Goal: Task Accomplishment & Management: Complete application form

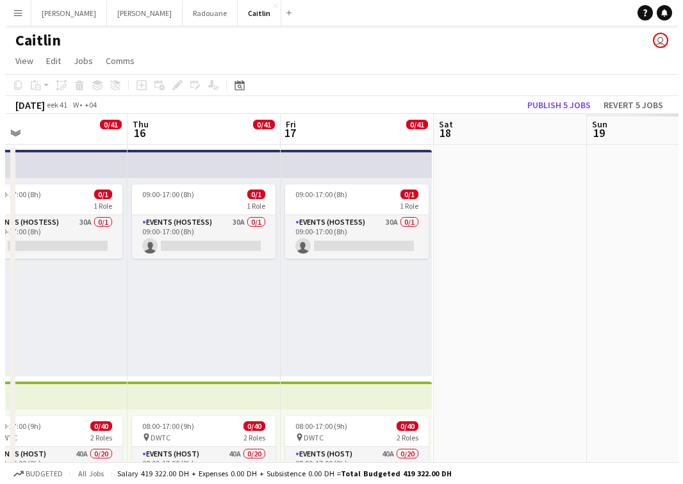
scroll to position [0, 457]
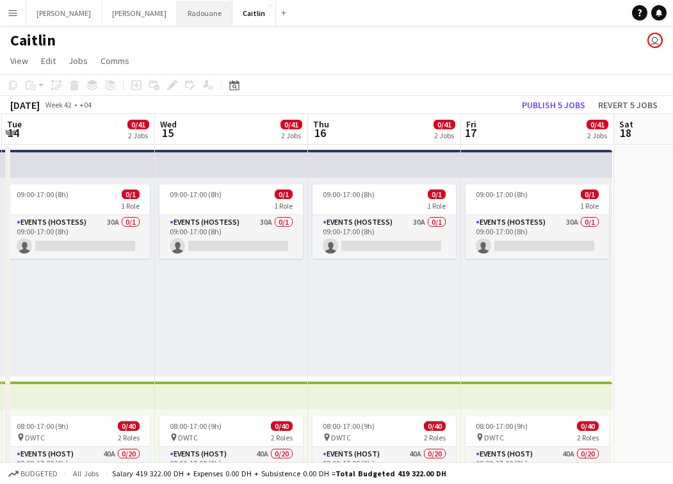
click at [177, 18] on button "Radouane Close" at bounding box center [204, 13] width 55 height 25
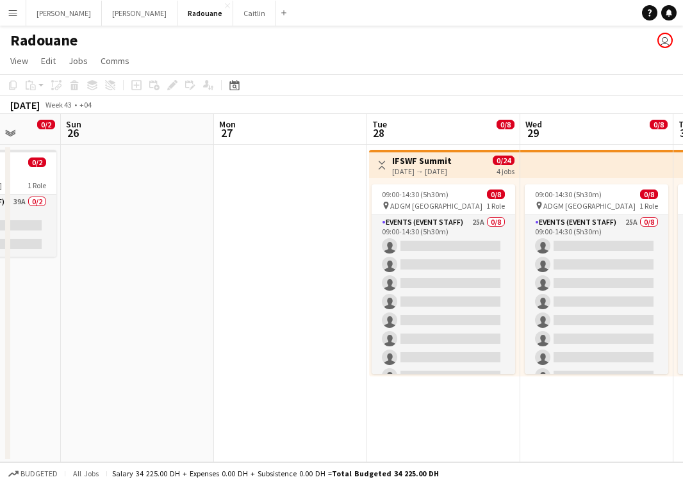
scroll to position [0, 280]
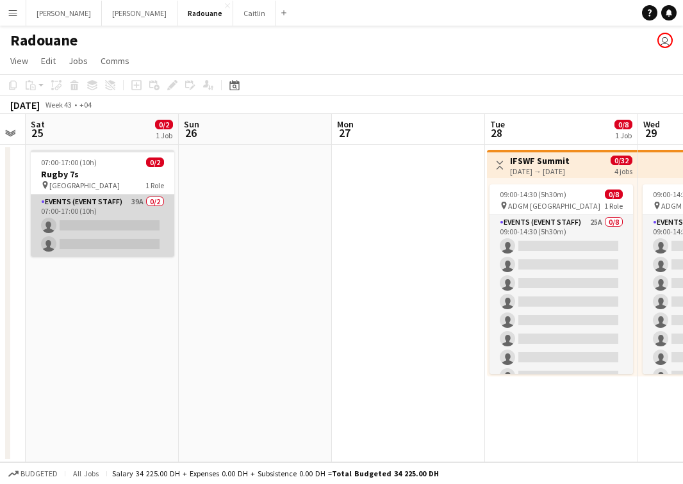
click at [113, 213] on app-card-role "Events (Event Staff) 39A 0/2 07:00-17:00 (10h) single-neutral-actions single-ne…" at bounding box center [102, 226] width 143 height 62
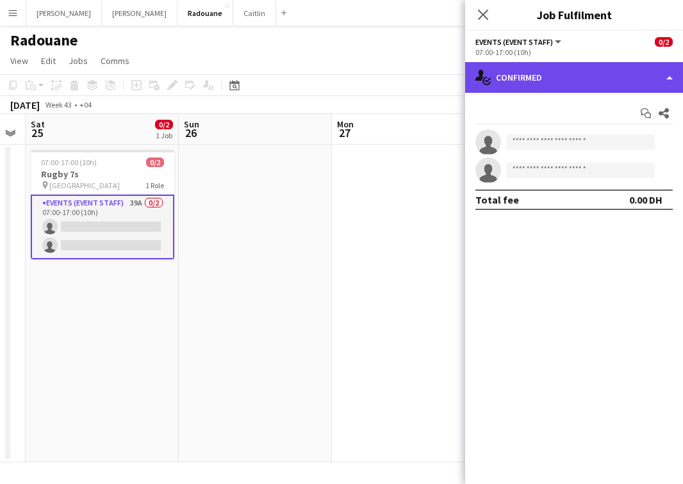
click at [600, 67] on div "single-neutral-actions-check-2 Confirmed" at bounding box center [574, 77] width 218 height 31
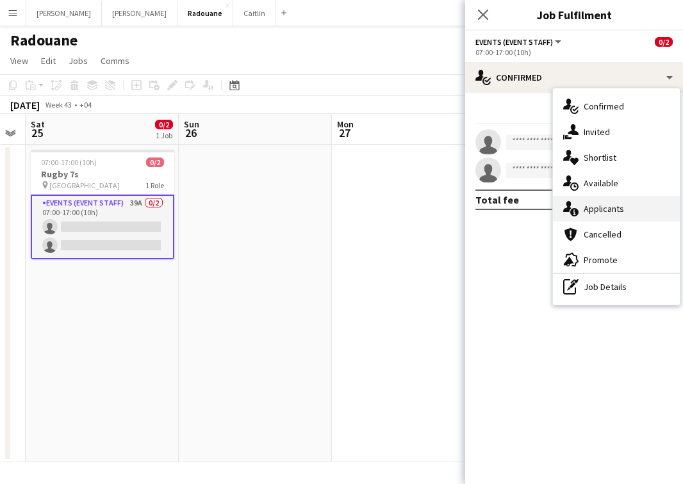
click at [608, 207] on span "Applicants" at bounding box center [603, 209] width 40 height 12
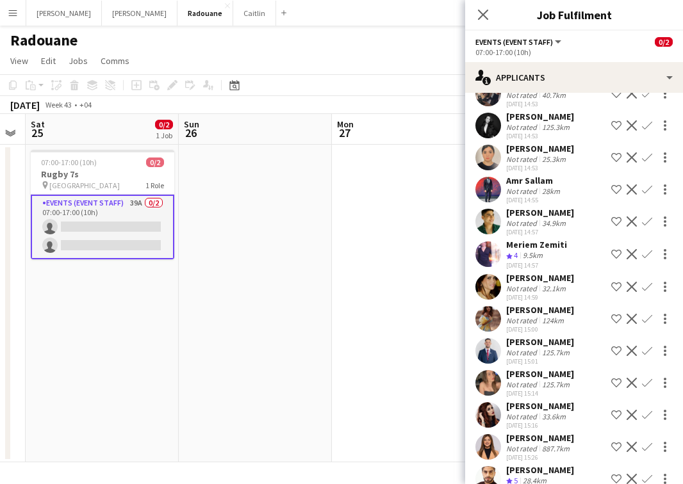
scroll to position [728, 0]
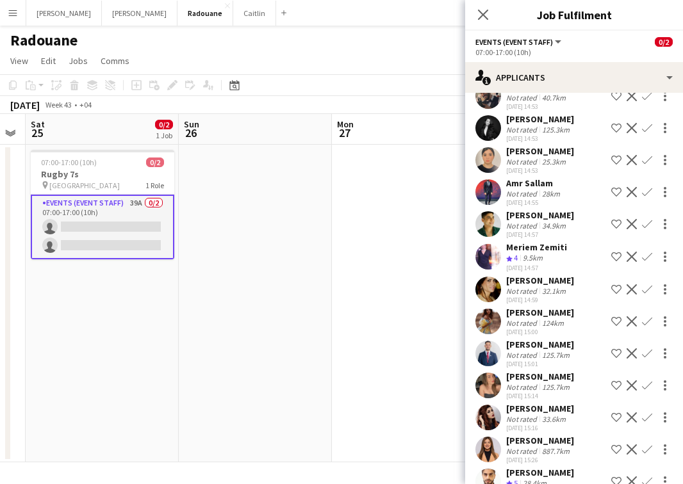
click at [549, 143] on div "[DATE] 14:53" at bounding box center [540, 138] width 68 height 8
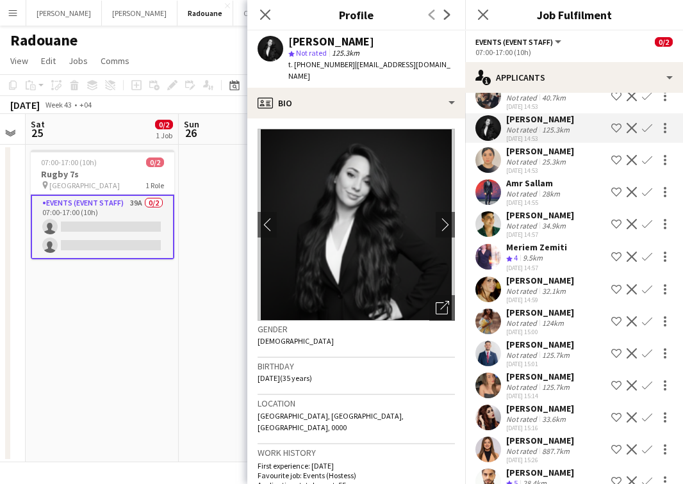
click at [551, 157] on div "[PERSON_NAME]" at bounding box center [540, 151] width 68 height 12
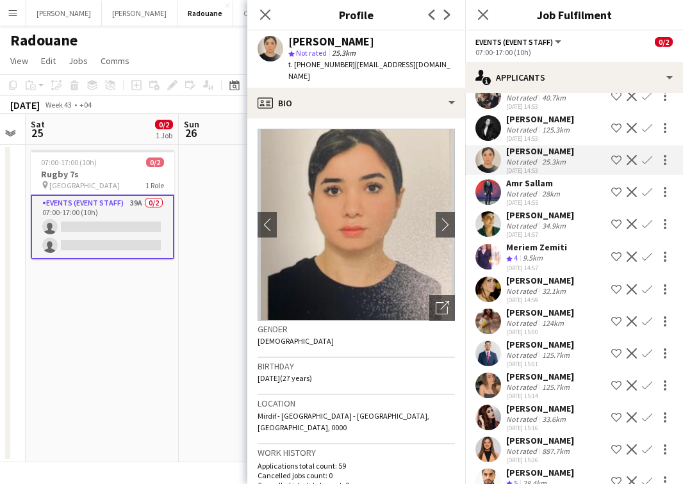
click at [552, 189] on div "Amr Sallam" at bounding box center [534, 183] width 56 height 12
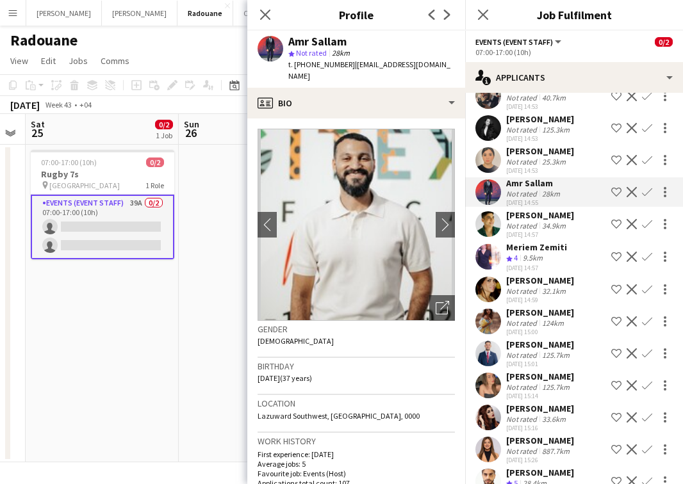
scroll to position [46, 0]
click at [533, 467] on div "[PERSON_NAME]" at bounding box center [540, 473] width 68 height 12
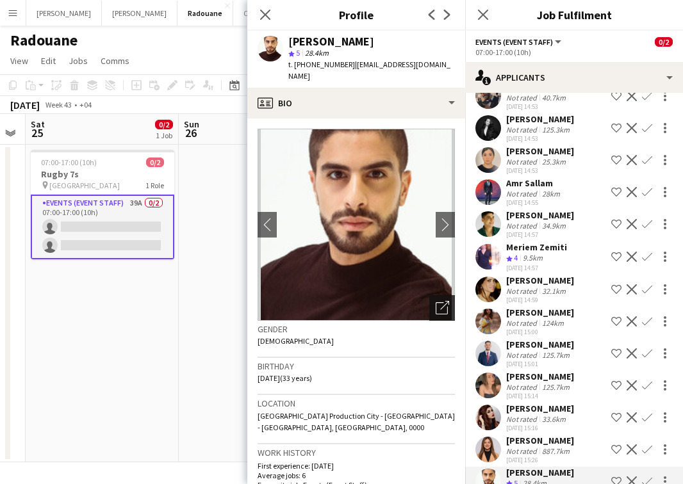
click at [439, 301] on icon "Open photos pop-in" at bounding box center [441, 307] width 13 height 13
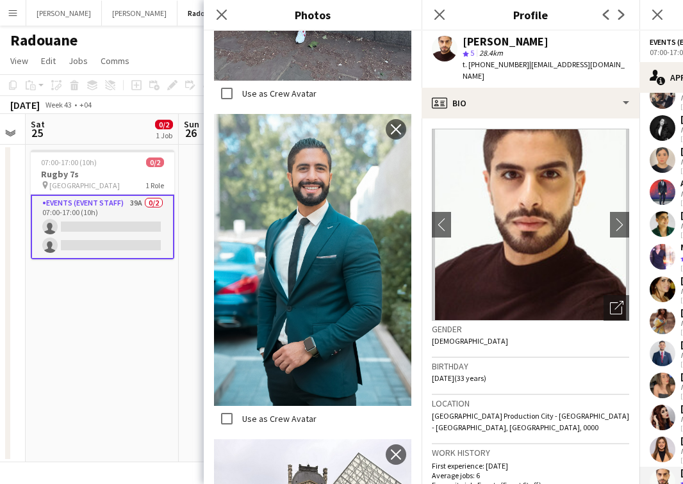
scroll to position [0, 0]
click at [129, 183] on div "pin [GEOGRAPHIC_DATA] 1 Role" at bounding box center [102, 185] width 143 height 10
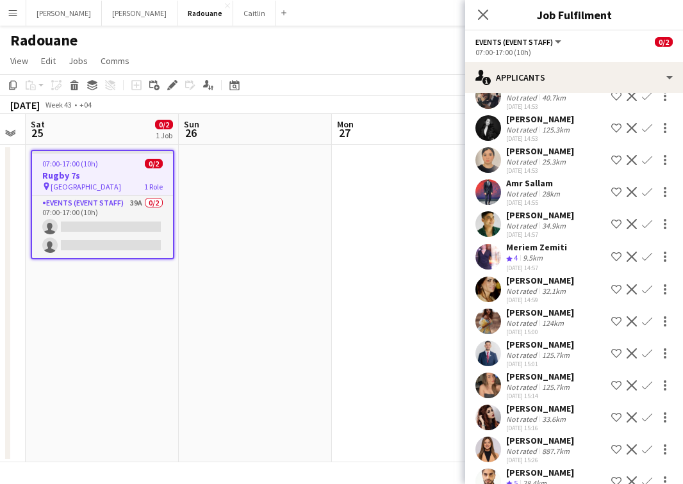
click at [581, 59] on app-options-switcher "Events (Event Staff) All roles Events (Event Staff) 0/2 07:00-17:00 (10h)" at bounding box center [574, 46] width 218 height 31
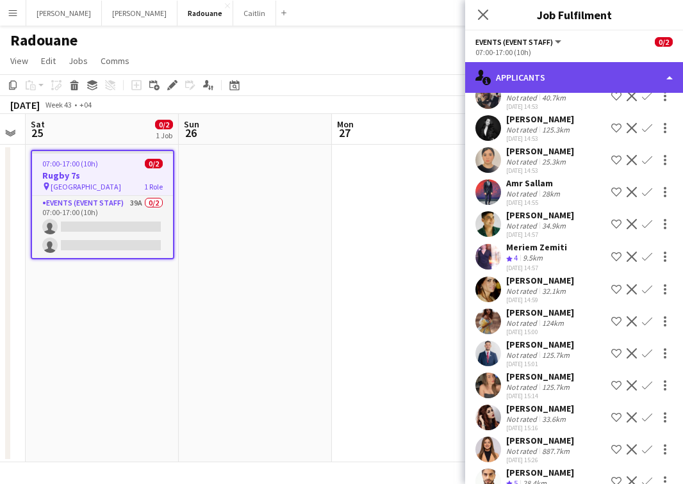
click at [565, 88] on div "single-neutral-actions-information Applicants" at bounding box center [574, 77] width 218 height 31
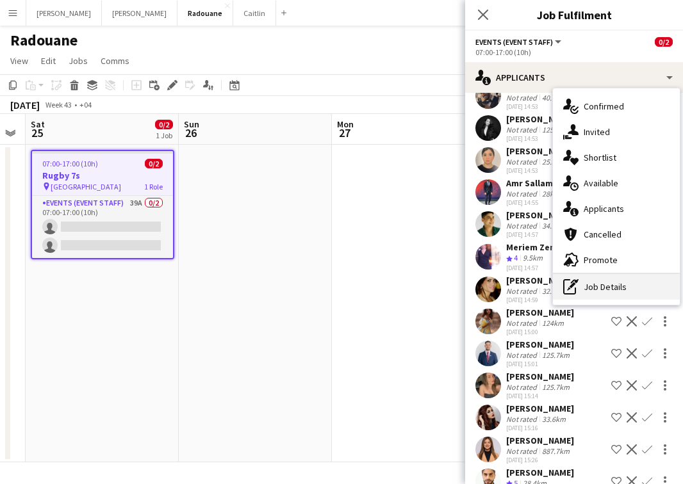
click at [601, 296] on div "pen-write Job Details" at bounding box center [616, 287] width 127 height 26
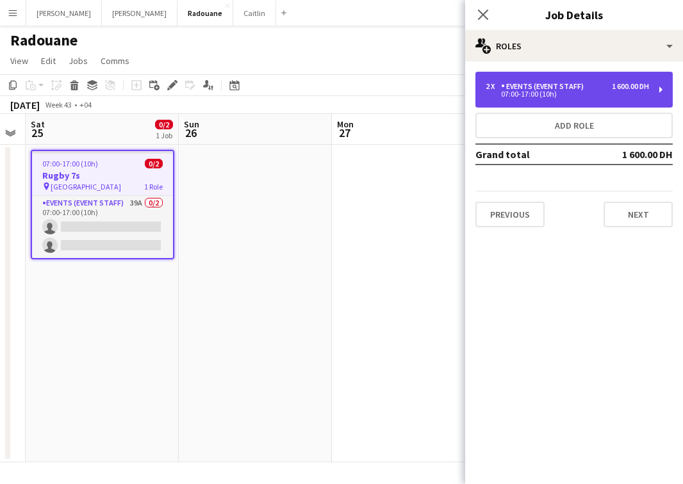
click at [546, 106] on div "2 x Events (Event Staff) 1 600.00 DH 07:00-17:00 (10h)" at bounding box center [573, 90] width 197 height 36
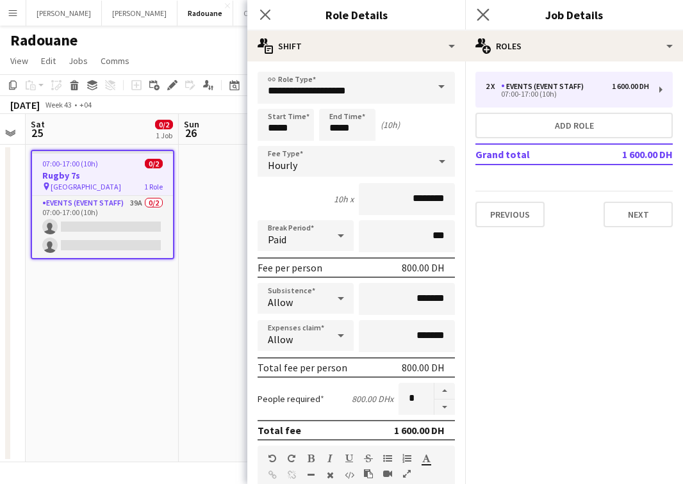
click at [492, 13] on app-icon "Close pop-in" at bounding box center [483, 15] width 19 height 19
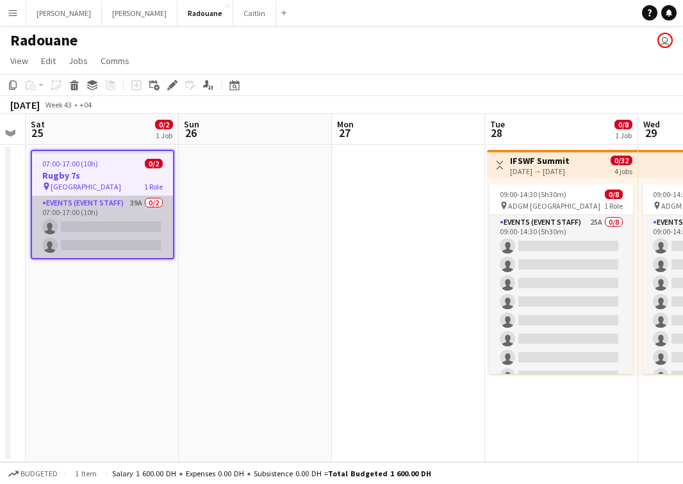
click at [129, 206] on app-card-role "Events (Event Staff) 39A 0/2 07:00-17:00 (10h) single-neutral-actions single-ne…" at bounding box center [102, 227] width 141 height 62
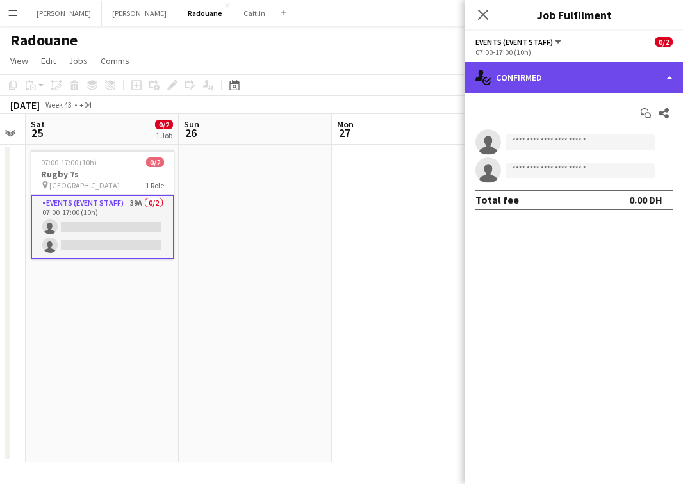
click at [562, 65] on div "single-neutral-actions-check-2 Confirmed" at bounding box center [574, 77] width 218 height 31
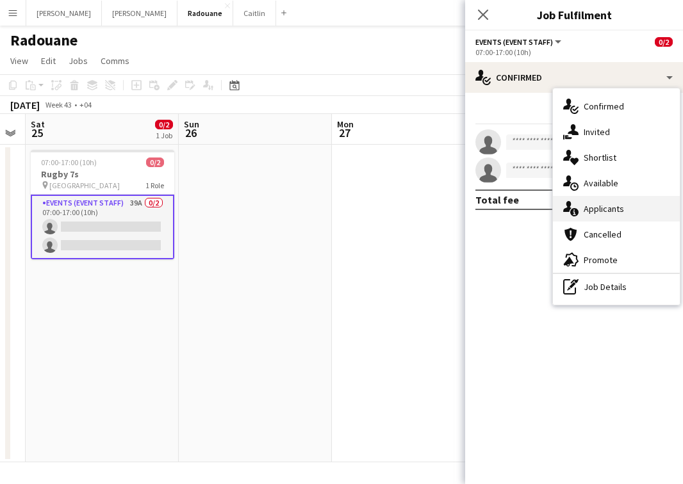
click at [590, 211] on span "Applicants" at bounding box center [603, 209] width 40 height 12
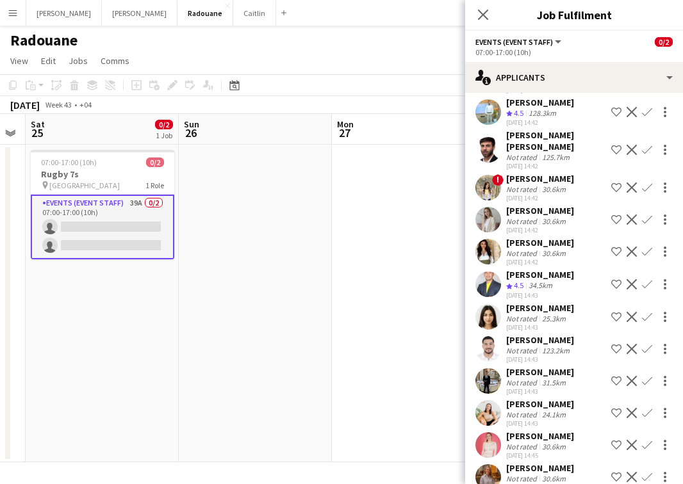
scroll to position [113, 0]
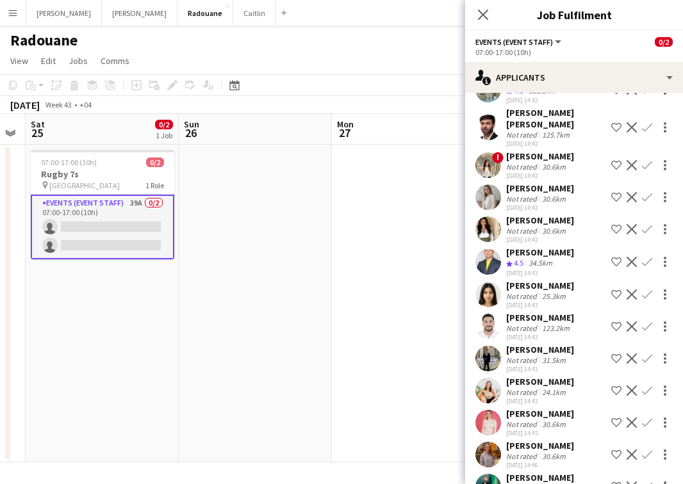
click at [528, 376] on div "[PERSON_NAME]" at bounding box center [540, 382] width 68 height 12
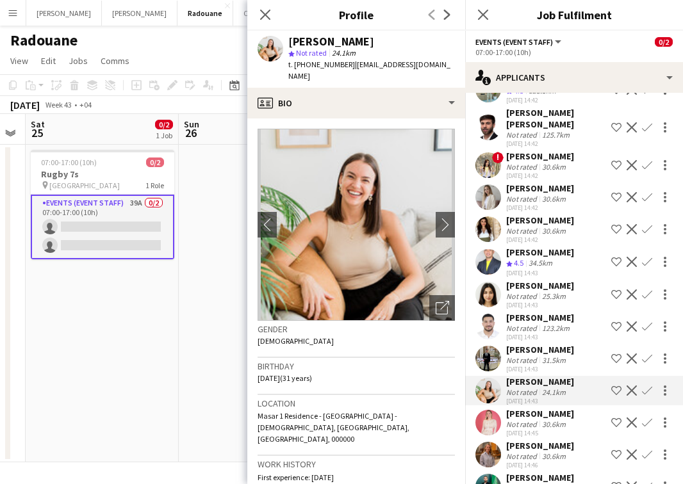
click at [415, 291] on img at bounding box center [355, 225] width 197 height 192
click at [435, 301] on icon "Open photos pop-in" at bounding box center [441, 307] width 13 height 13
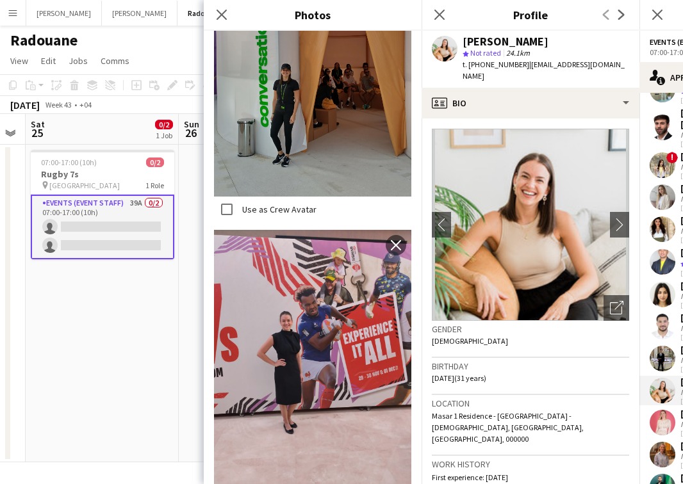
scroll to position [912, 0]
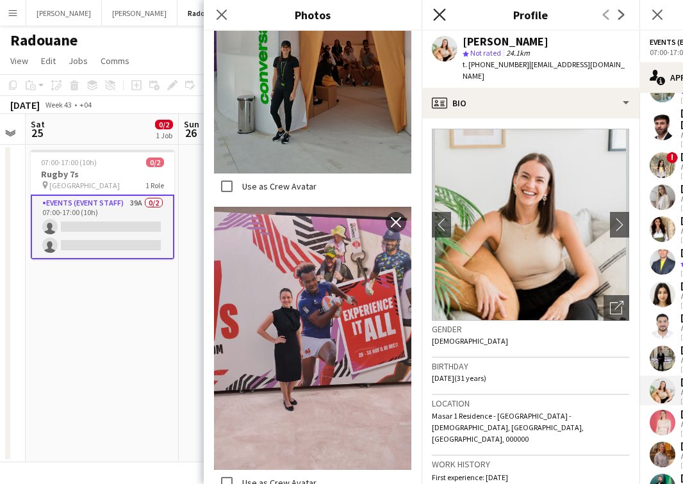
click at [437, 13] on icon at bounding box center [439, 14] width 12 height 12
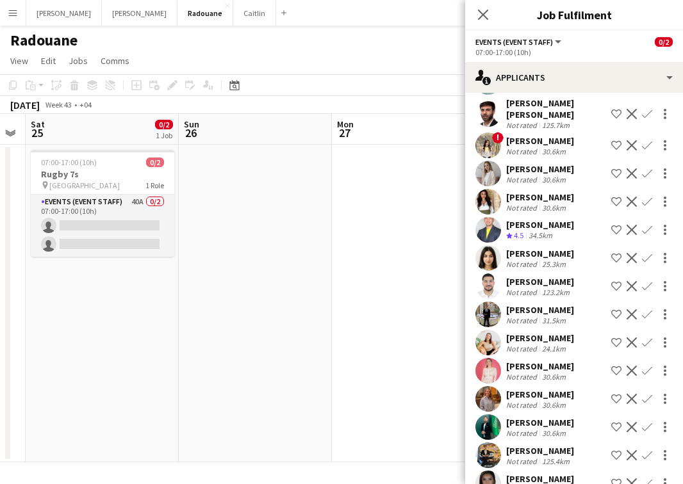
scroll to position [0, 0]
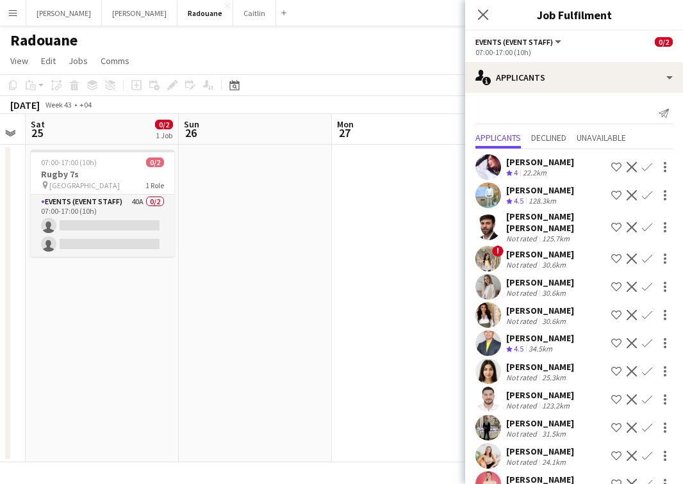
click at [3, 1] on button "Menu" at bounding box center [13, 13] width 26 height 26
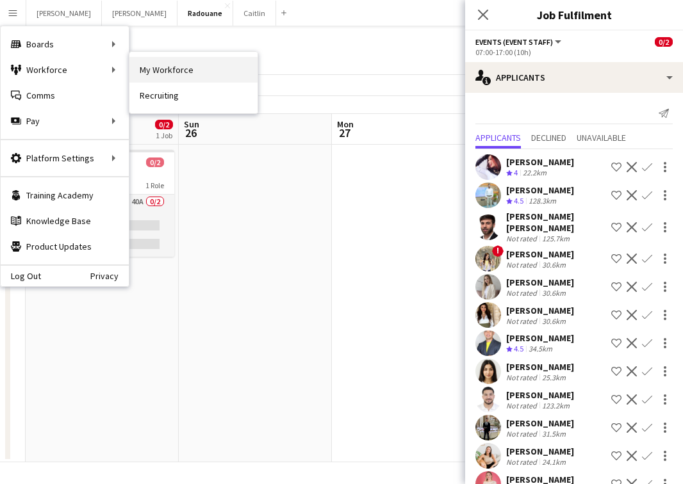
click at [170, 67] on link "My Workforce" at bounding box center [193, 70] width 128 height 26
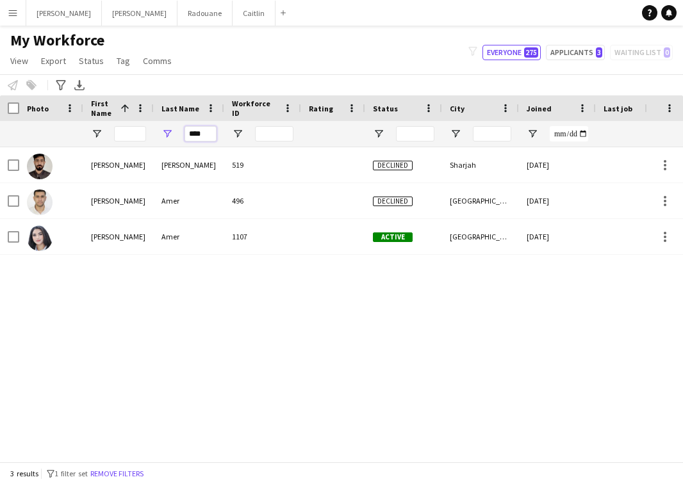
click at [215, 137] on input "****" at bounding box center [200, 133] width 32 height 15
type input "*"
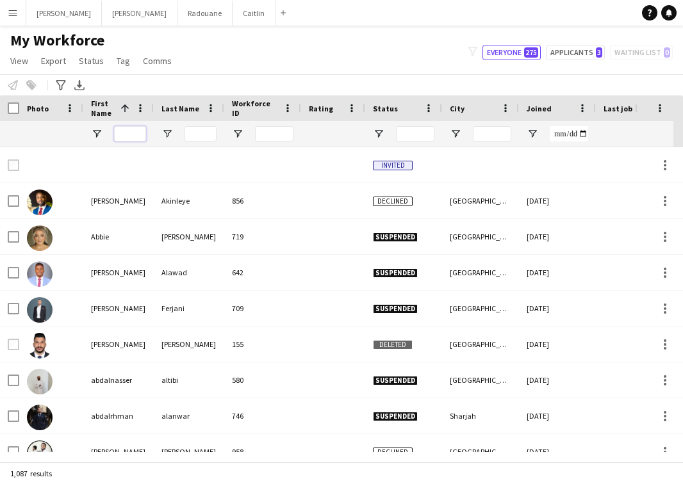
click at [135, 129] on input "First Name Filter Input" at bounding box center [130, 133] width 32 height 15
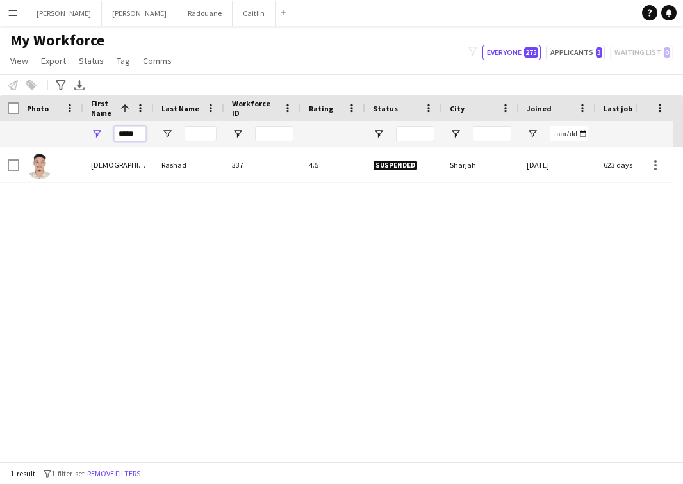
type input "*****"
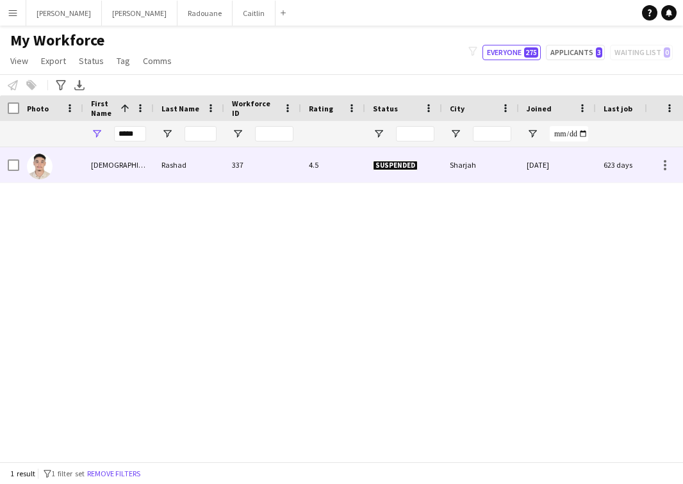
click at [129, 176] on div "[DEMOGRAPHIC_DATA]" at bounding box center [118, 164] width 70 height 35
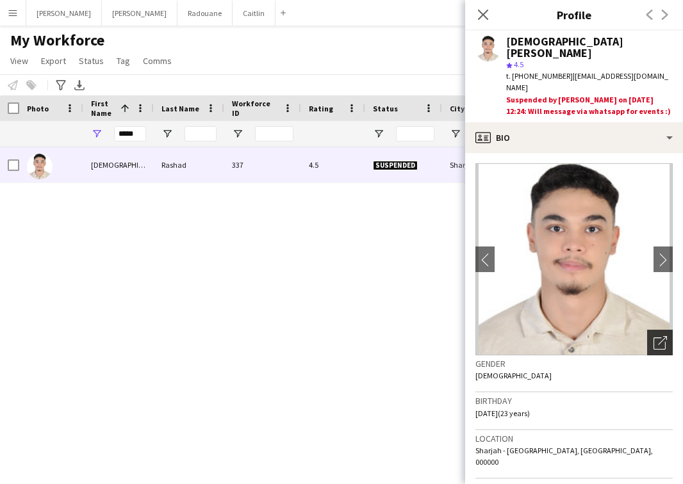
click at [653, 337] on icon at bounding box center [659, 343] width 12 height 12
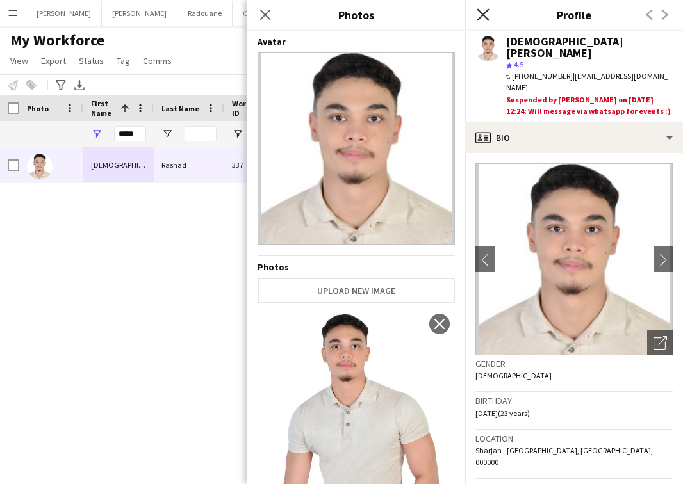
click at [485, 15] on icon "Close pop-in" at bounding box center [482, 14] width 12 height 12
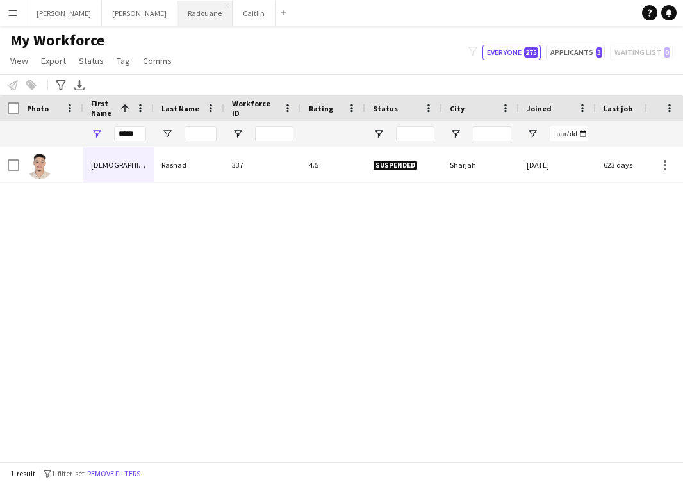
click at [177, 13] on button "Radouane Close" at bounding box center [204, 13] width 55 height 25
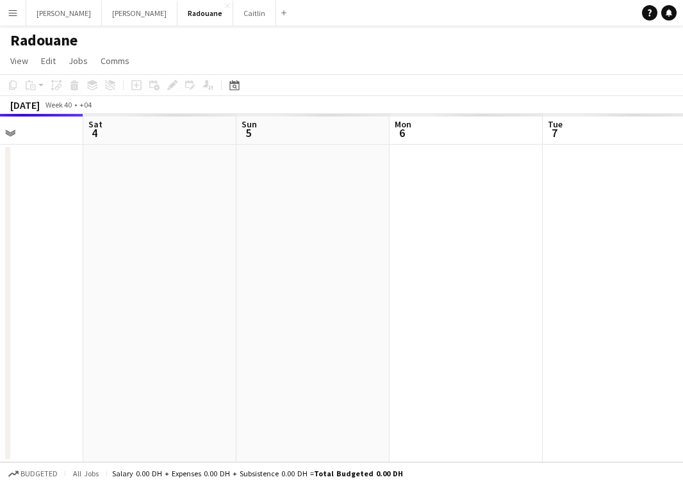
drag, startPoint x: 309, startPoint y: 173, endPoint x: 77, endPoint y: 173, distance: 231.8
click at [78, 173] on app-calendar-viewport "Tue 30 Wed 1 Thu 2 Fri 3 Sat 4 Sun 5 Mon 6 Tue 7 Wed 8 Thu 9" at bounding box center [341, 288] width 683 height 348
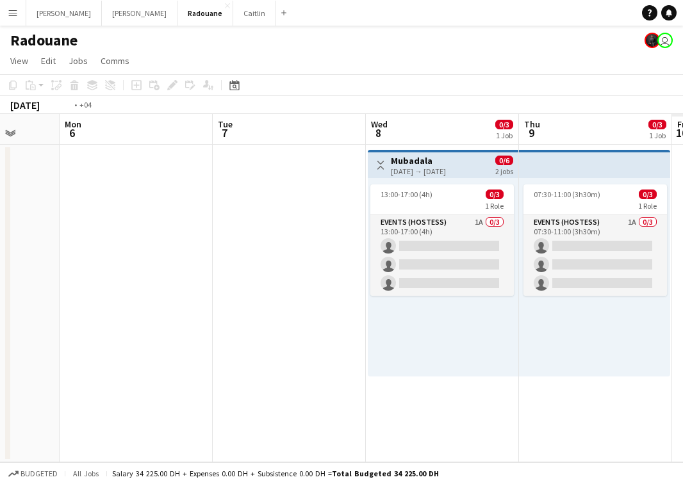
drag, startPoint x: 508, startPoint y: 177, endPoint x: 119, endPoint y: 192, distance: 389.6
click at [120, 192] on app-calendar-viewport "Fri 3 Sat 4 Sun 5 Mon 6 Tue 7 Wed 8 0/3 1 Job Thu 9 0/3 1 Job Fri 10 Sat 11 Sun…" at bounding box center [341, 288] width 683 height 348
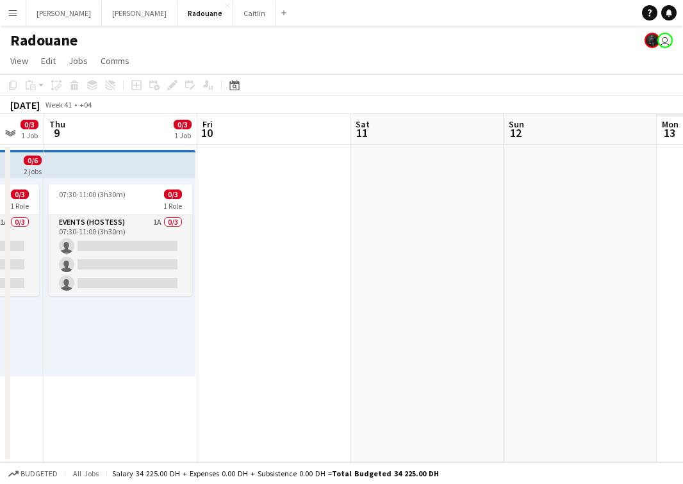
drag, startPoint x: 590, startPoint y: 155, endPoint x: 158, endPoint y: 175, distance: 432.7
click at [159, 175] on app-calendar-viewport "Mon 6 Tue 7 Wed 8 0/3 1 Job Thu 9 0/3 1 Job Fri 10 Sat 11 Sun 12 Mon 13 Tue 14 …" at bounding box center [341, 288] width 683 height 348
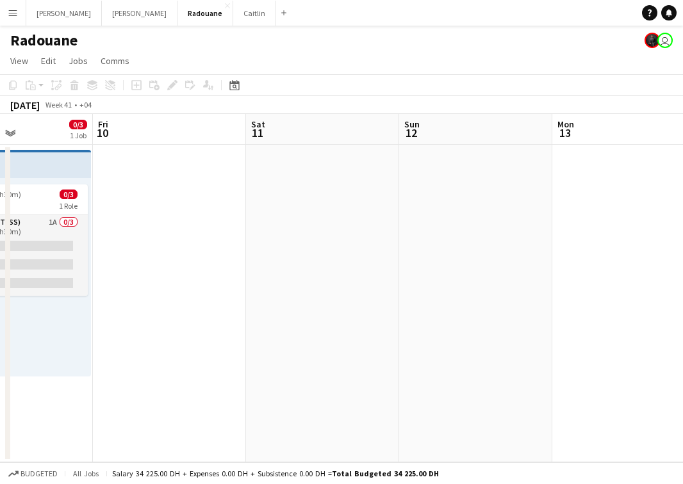
drag, startPoint x: 553, startPoint y: 177, endPoint x: 161, endPoint y: 178, distance: 391.2
click at [165, 178] on app-calendar-viewport "Mon 6 Tue 7 Wed 8 0/3 1 Job Thu 9 0/3 1 Job Fri 10 Sat 11 Sun 12 Mon 13 Tue 14 …" at bounding box center [341, 288] width 683 height 348
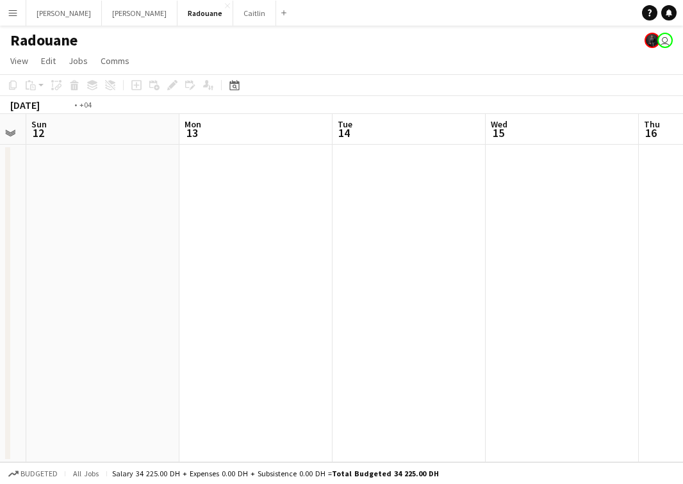
drag, startPoint x: 469, startPoint y: 178, endPoint x: 104, endPoint y: 188, distance: 365.1
click at [106, 188] on app-calendar-viewport "Wed 8 0/3 1 Job Thu 9 0/3 1 Job Fri 10 Sat 11 Sun 12 Mon 13 Tue 14 Wed 15 Thu 1…" at bounding box center [341, 288] width 683 height 348
drag, startPoint x: 526, startPoint y: 156, endPoint x: -55, endPoint y: 196, distance: 582.7
click at [0, 196] on html "Menu Boards Boards Boards All jobs Status Workforce Workforce My Workforce Recr…" at bounding box center [341, 242] width 683 height 484
drag, startPoint x: 432, startPoint y: 195, endPoint x: -55, endPoint y: 195, distance: 486.6
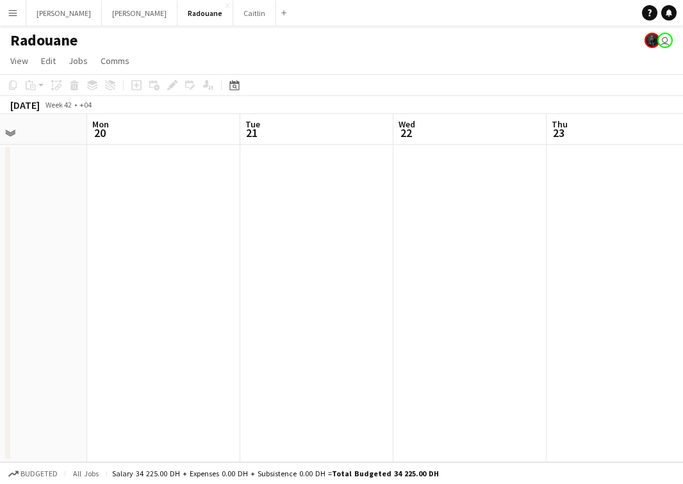
click at [0, 195] on html "Menu Boards Boards Boards All jobs Status Workforce Workforce My Workforce Recr…" at bounding box center [341, 242] width 683 height 484
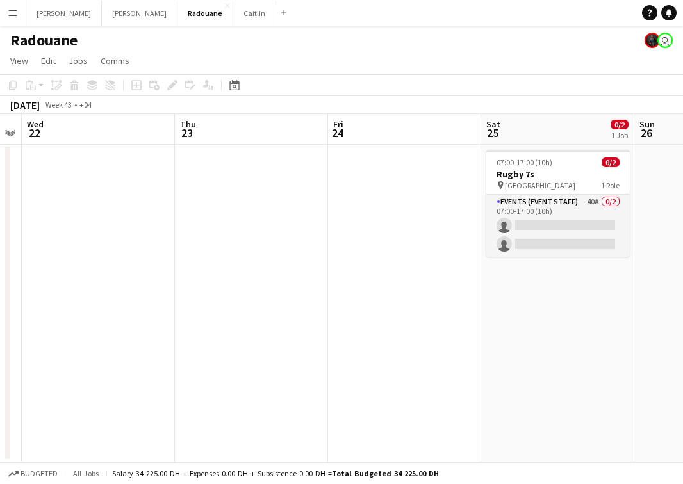
drag, startPoint x: 473, startPoint y: 159, endPoint x: 42, endPoint y: 161, distance: 431.6
click at [42, 161] on app-calendar-viewport "Sun 19 Mon 20 Tue 21 Wed 22 Thu 23 Fri 24 Sat 25 0/2 1 Job Sun 26 Mon 27 Tue 28…" at bounding box center [341, 288] width 683 height 348
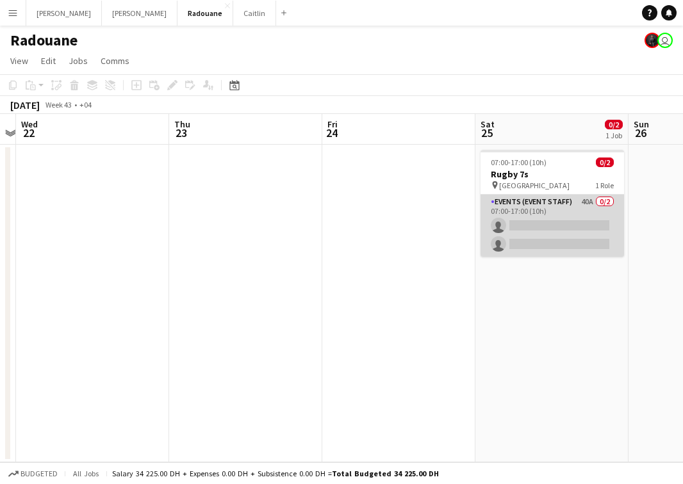
click at [523, 214] on app-card-role "Events (Event Staff) 40A 0/2 07:00-17:00 (10h) single-neutral-actions single-ne…" at bounding box center [551, 226] width 143 height 62
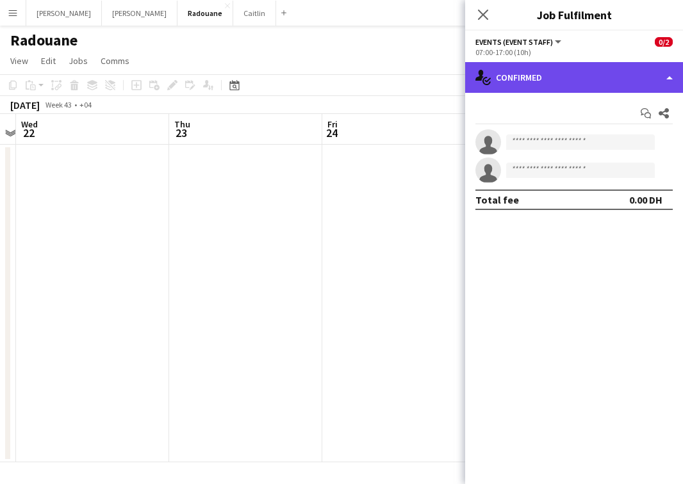
click at [604, 77] on div "single-neutral-actions-check-2 Confirmed" at bounding box center [574, 77] width 218 height 31
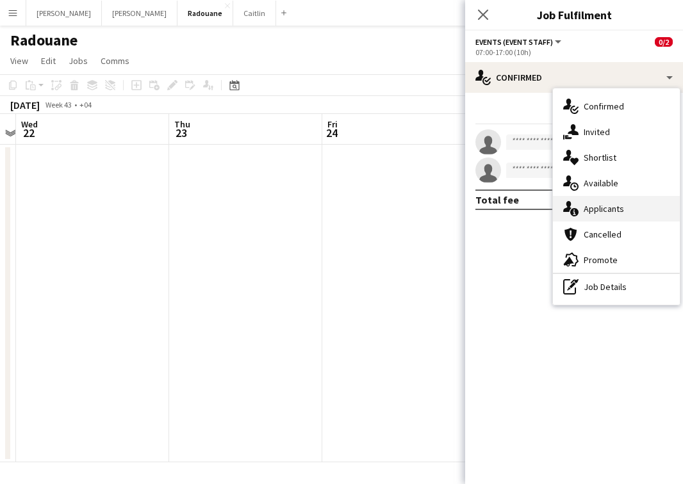
click at [608, 206] on span "Applicants" at bounding box center [603, 209] width 40 height 12
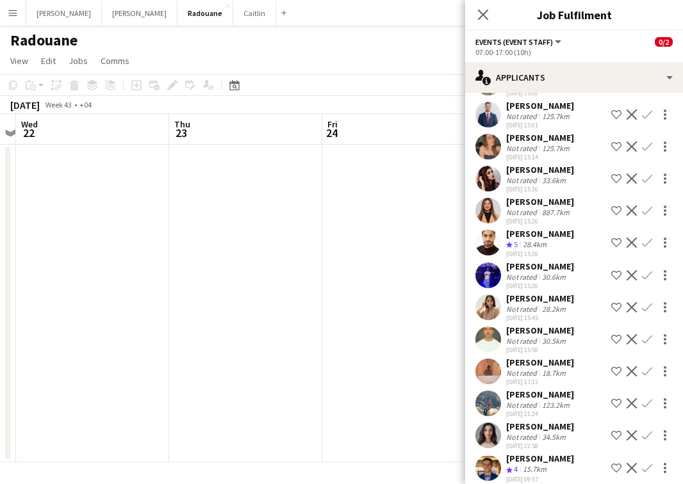
scroll to position [23, 0]
click at [552, 250] on div "Crew rating 5 28.4km" at bounding box center [540, 244] width 68 height 11
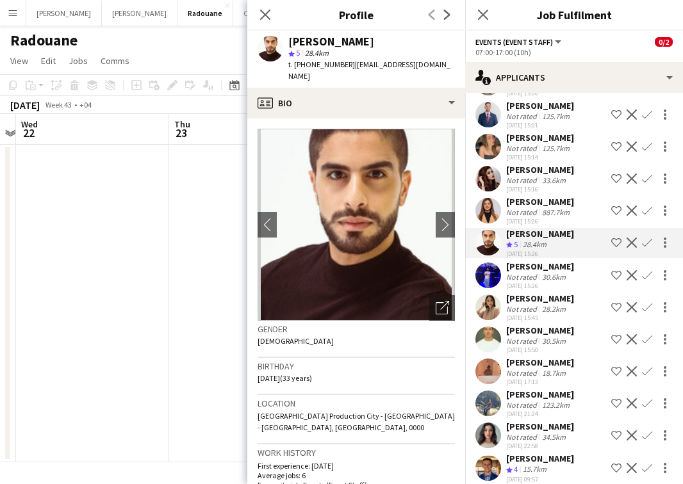
scroll to position [46, 0]
click at [517, 432] on div "Not rated" at bounding box center [522, 437] width 33 height 10
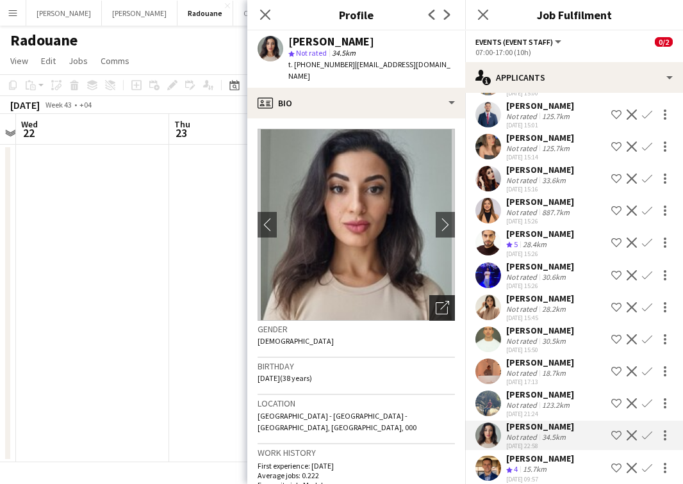
click at [429, 304] on div "Open photos pop-in" at bounding box center [442, 308] width 26 height 26
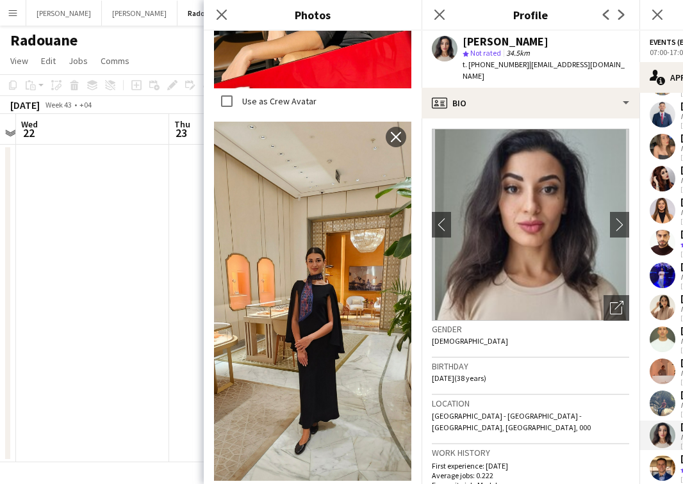
scroll to position [875, 0]
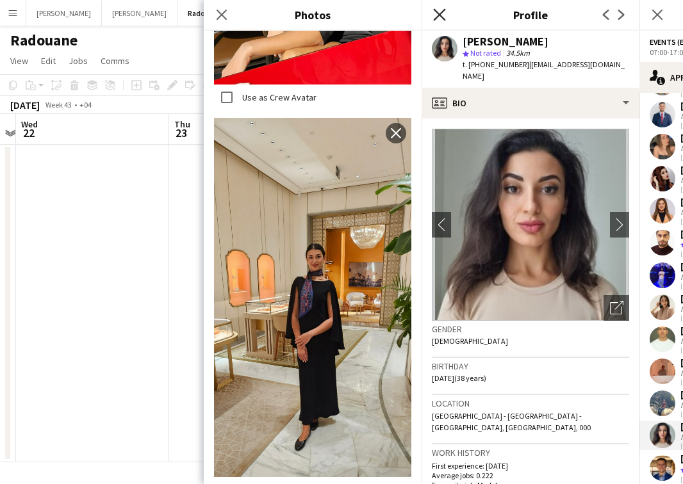
click at [439, 15] on icon at bounding box center [439, 14] width 12 height 12
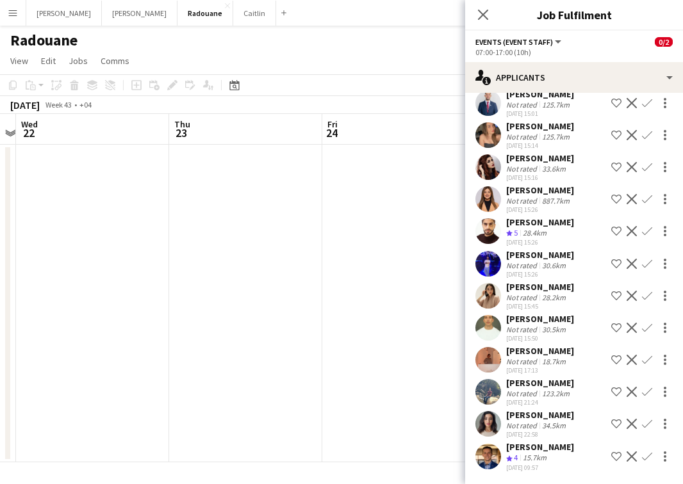
scroll to position [942, 0]
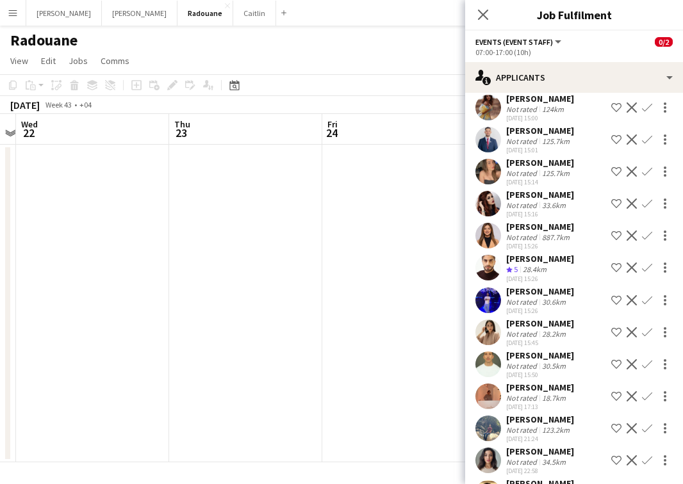
click at [547, 266] on div "28.4km" at bounding box center [534, 269] width 29 height 11
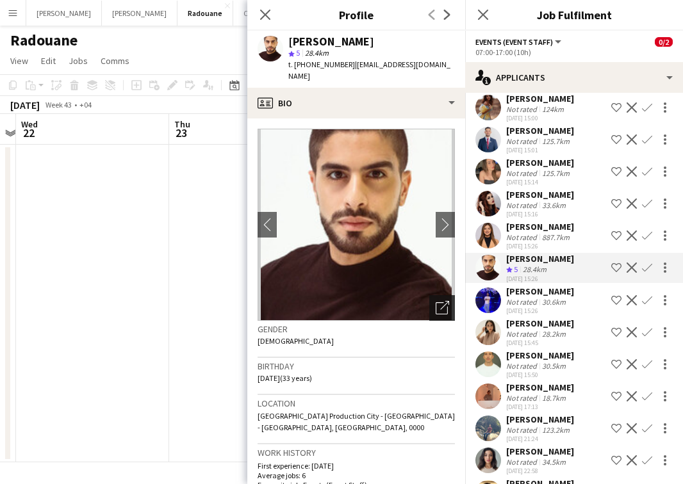
click at [435, 301] on icon "Open photos pop-in" at bounding box center [441, 307] width 13 height 13
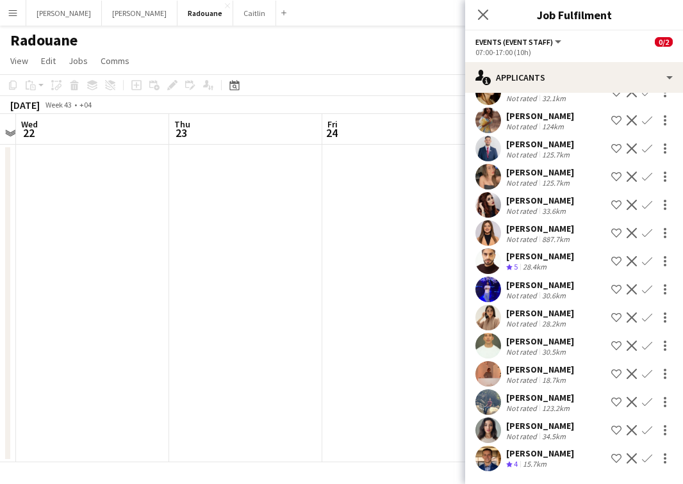
scroll to position [816, 0]
click at [549, 259] on div "[PERSON_NAME]" at bounding box center [540, 256] width 68 height 12
click at [510, 264] on icon "Crew rating" at bounding box center [509, 267] width 6 height 6
click at [566, 269] on div "Crew rating 5 28.4km" at bounding box center [540, 267] width 68 height 11
click at [336, 404] on app-date-cell at bounding box center [398, 304] width 153 height 318
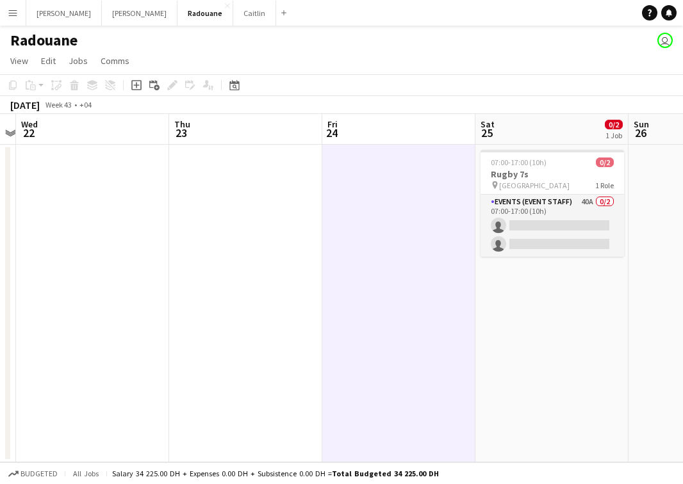
click at [496, 274] on app-date-cell "07:00-17:00 (10h) 0/2 Rugby 7s pin 7s Stadium 1 Role Events (Event Staff) 40A 0…" at bounding box center [551, 304] width 153 height 318
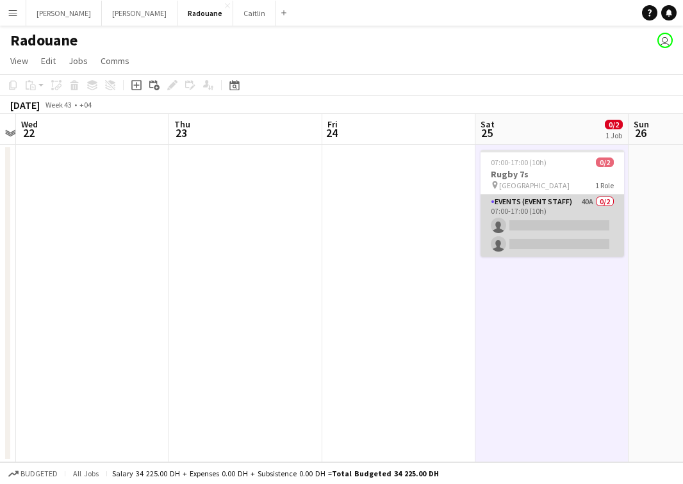
click at [515, 234] on app-card-role "Events (Event Staff) 40A 0/2 07:00-17:00 (10h) single-neutral-actions single-ne…" at bounding box center [551, 226] width 143 height 62
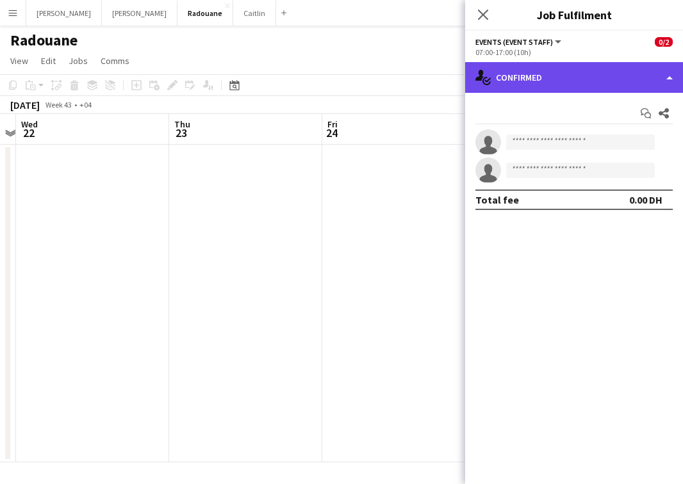
click at [594, 89] on div "single-neutral-actions-check-2 Confirmed" at bounding box center [574, 77] width 218 height 31
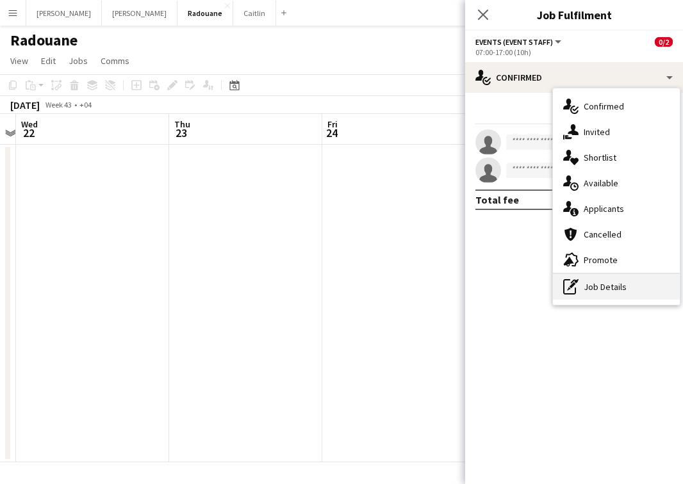
click at [600, 285] on div "pen-write Job Details" at bounding box center [616, 287] width 127 height 26
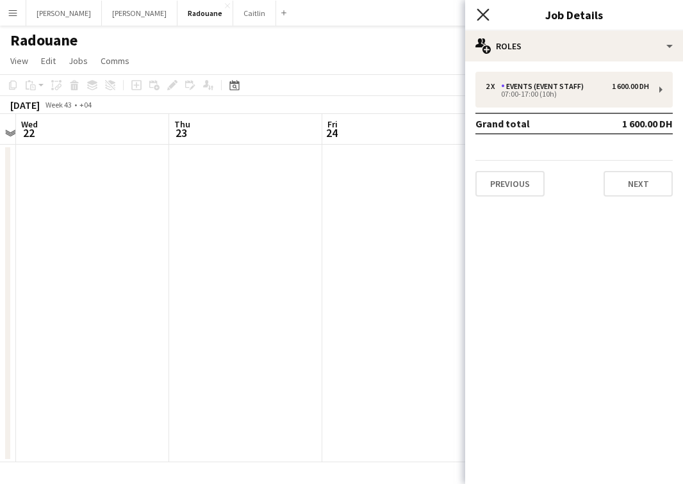
click at [488, 13] on icon "Close pop-in" at bounding box center [482, 14] width 12 height 12
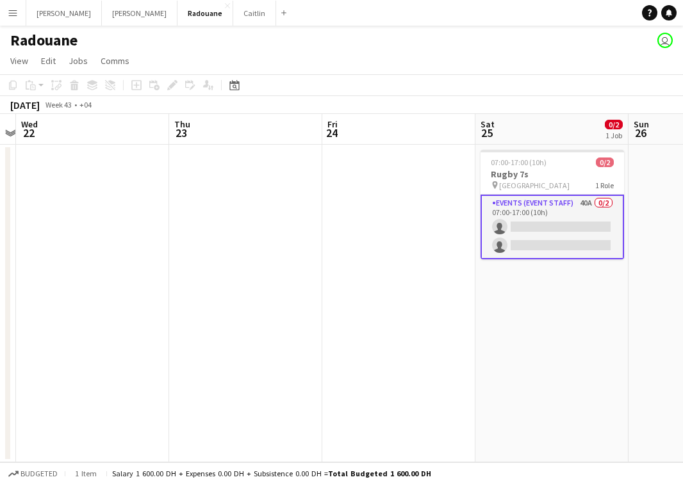
click at [547, 218] on app-card-role "Events (Event Staff) 40A 0/2 07:00-17:00 (10h) single-neutral-actions single-ne…" at bounding box center [551, 227] width 143 height 65
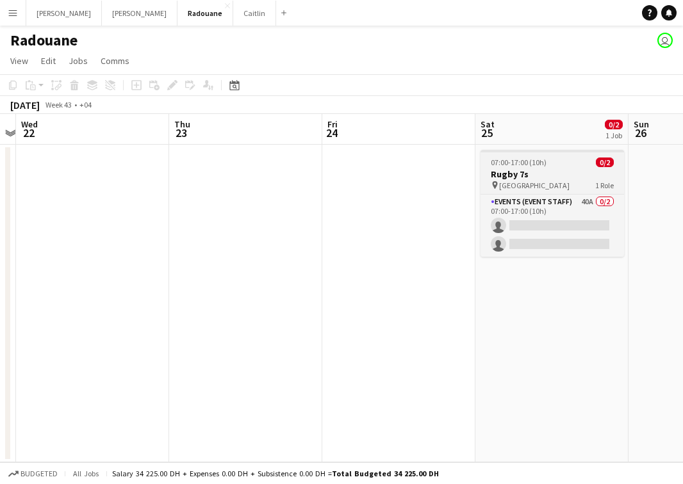
click at [542, 181] on div "pin [GEOGRAPHIC_DATA] 1 Role" at bounding box center [551, 185] width 143 height 10
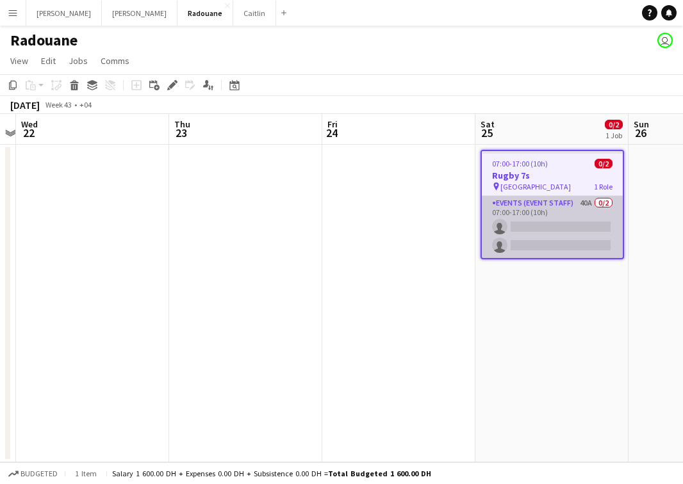
click at [555, 212] on app-card-role "Events (Event Staff) 40A 0/2 07:00-17:00 (10h) single-neutral-actions single-ne…" at bounding box center [552, 227] width 141 height 62
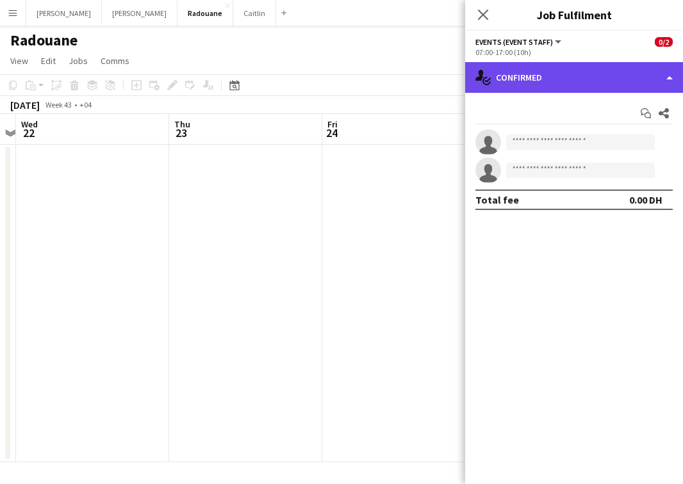
click at [628, 72] on div "single-neutral-actions-check-2 Confirmed" at bounding box center [574, 77] width 218 height 31
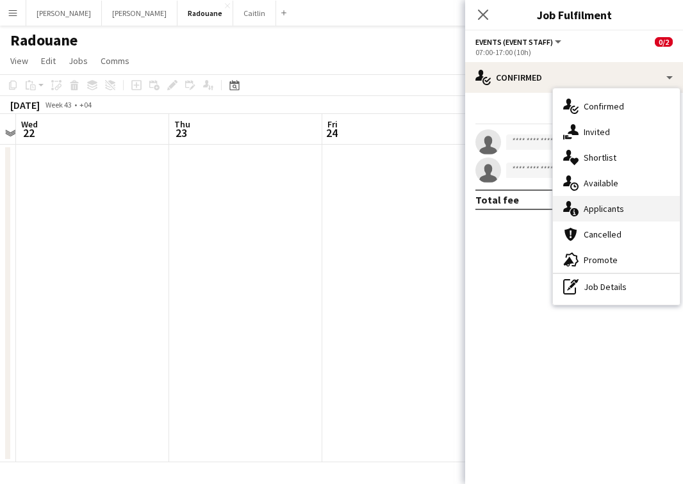
click at [620, 208] on span "Applicants" at bounding box center [603, 209] width 40 height 12
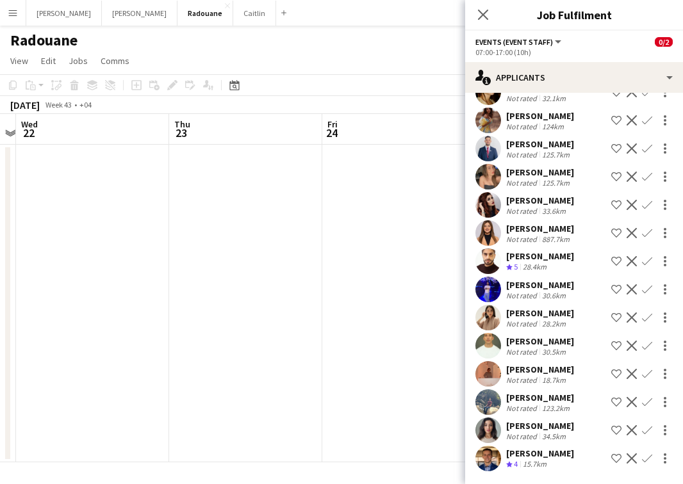
scroll to position [0, 0]
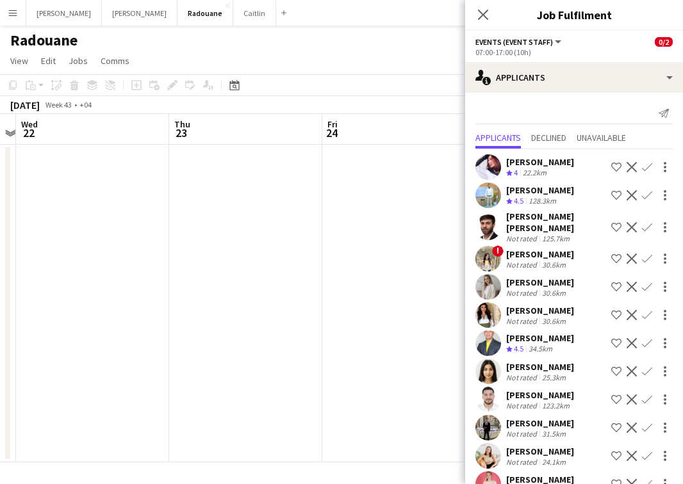
click at [12, 16] on app-icon "Menu" at bounding box center [13, 13] width 10 height 10
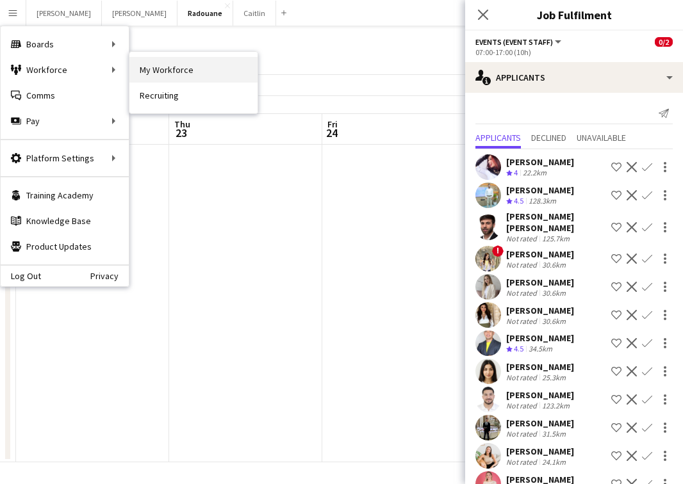
click at [159, 69] on link "My Workforce" at bounding box center [193, 70] width 128 height 26
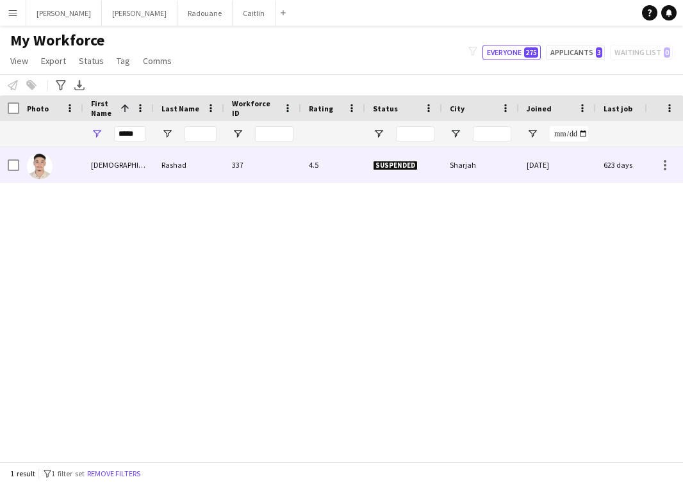
click at [140, 154] on div "[DEMOGRAPHIC_DATA]" at bounding box center [118, 164] width 70 height 35
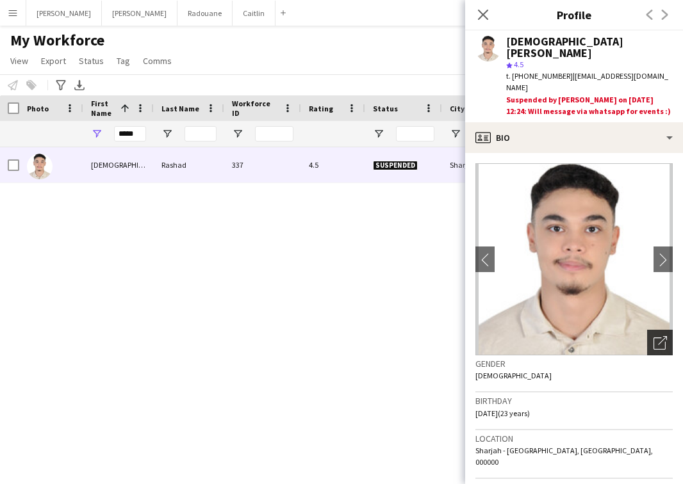
click at [653, 336] on icon "Open photos pop-in" at bounding box center [659, 342] width 13 height 13
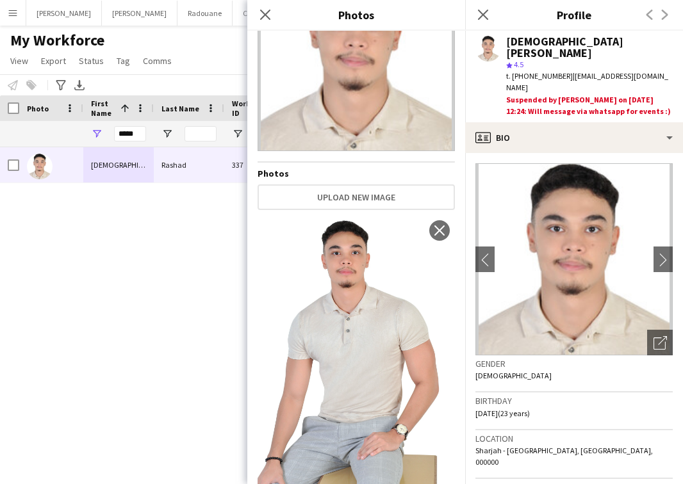
scroll to position [109, 0]
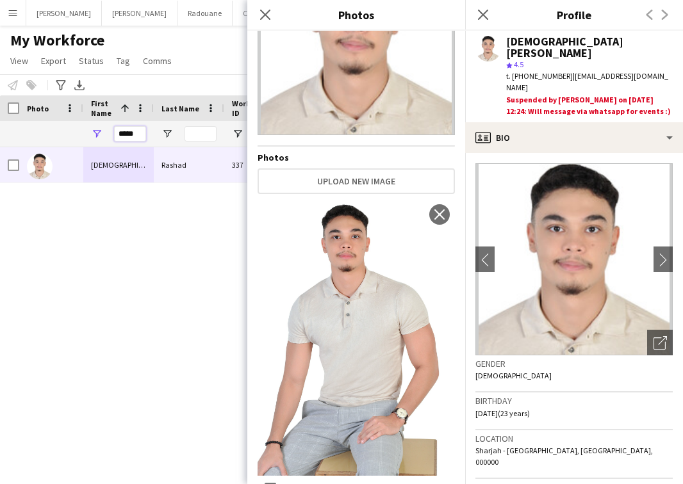
click at [143, 132] on input "*****" at bounding box center [130, 133] width 32 height 15
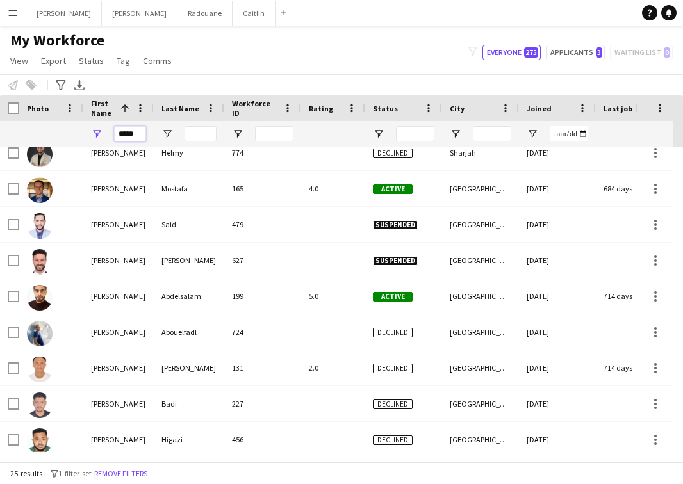
scroll to position [547, 0]
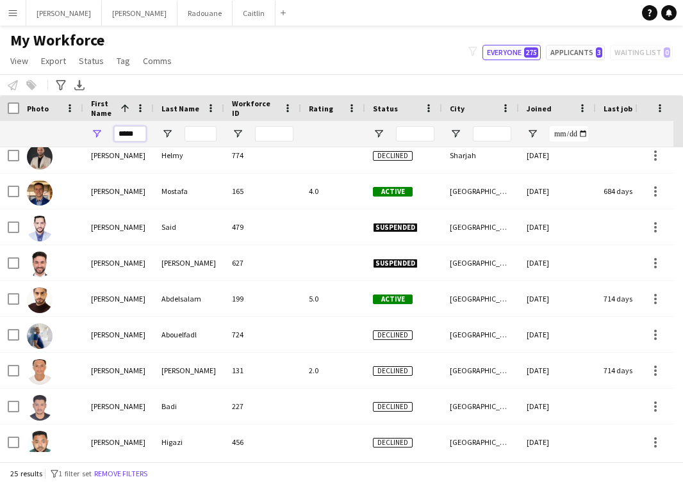
type input "*****"
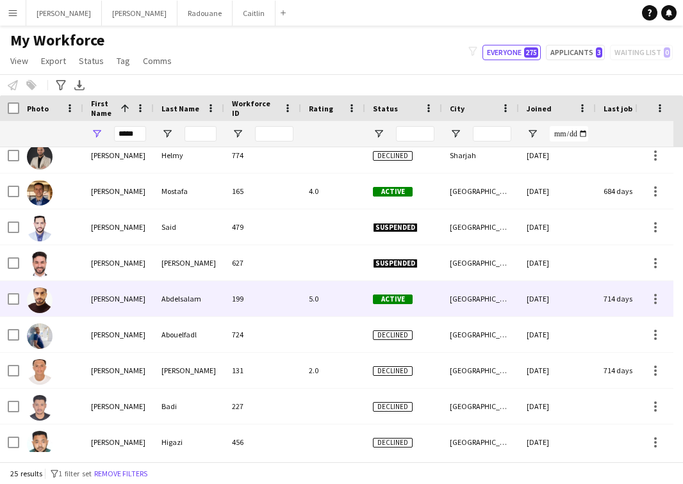
click at [145, 295] on div "[PERSON_NAME]" at bounding box center [118, 298] width 70 height 35
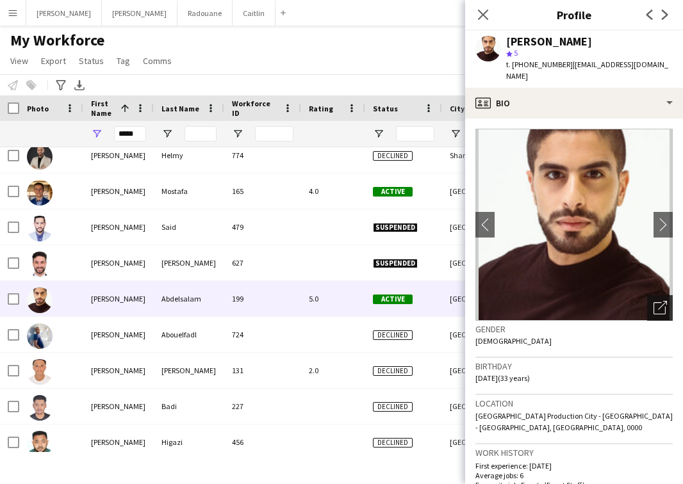
click at [653, 302] on icon "Open photos pop-in" at bounding box center [659, 307] width 13 height 13
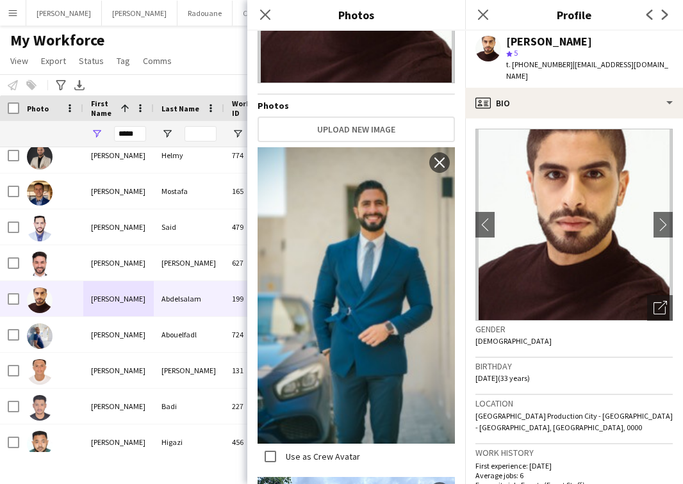
scroll to position [158, 0]
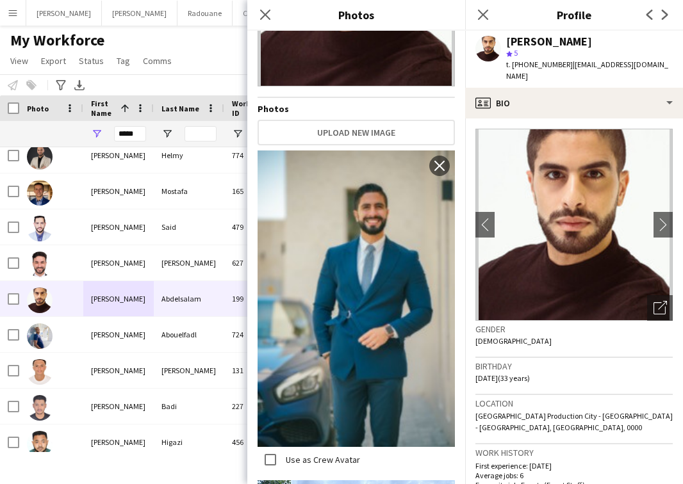
click at [407, 215] on img at bounding box center [355, 298] width 197 height 296
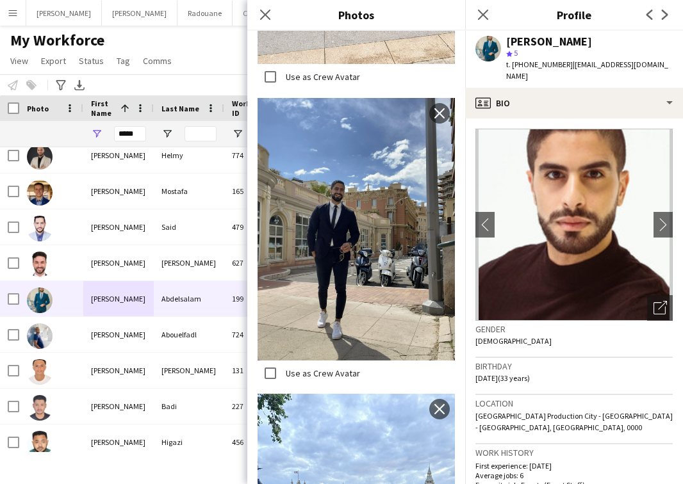
scroll to position [1450, 0]
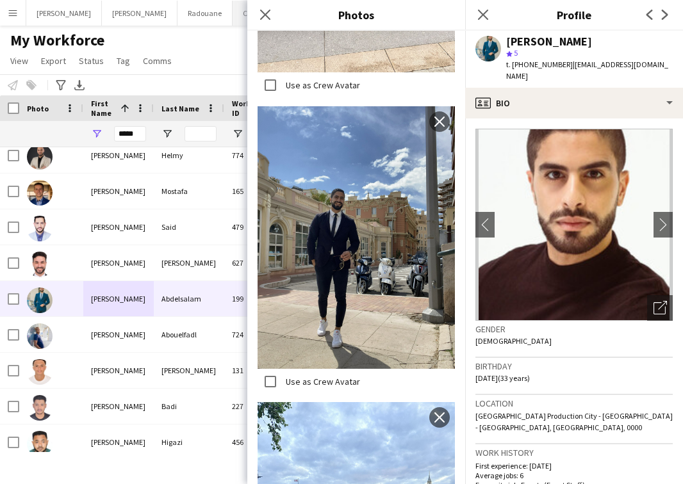
click at [232, 12] on button "[PERSON_NAME]" at bounding box center [253, 13] width 43 height 25
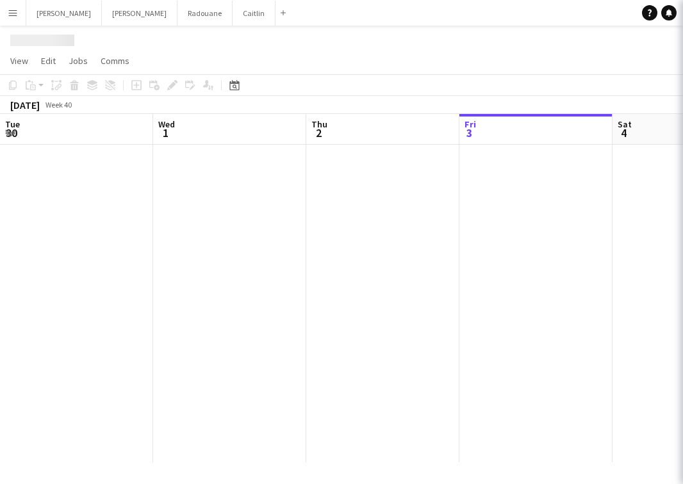
scroll to position [0, 306]
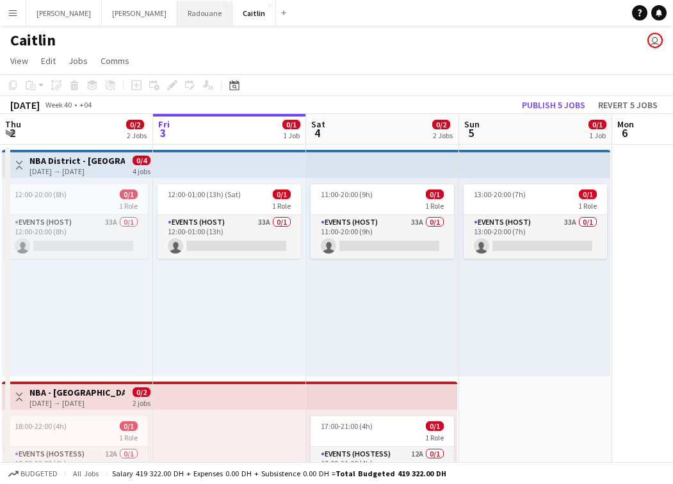
click at [177, 12] on button "Radouane Close" at bounding box center [204, 13] width 55 height 25
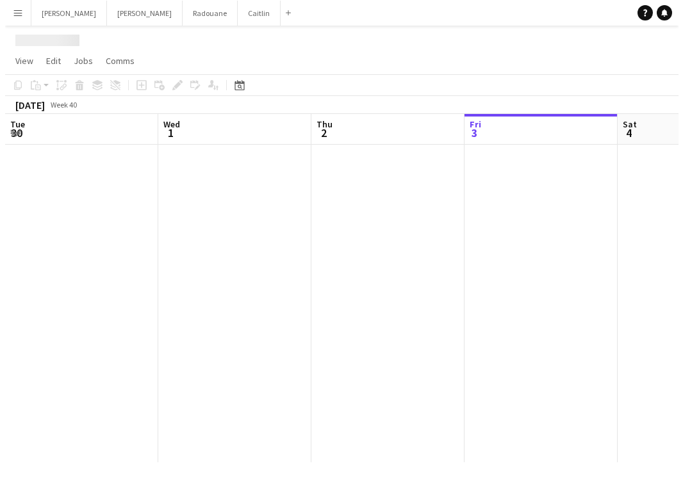
scroll to position [0, 306]
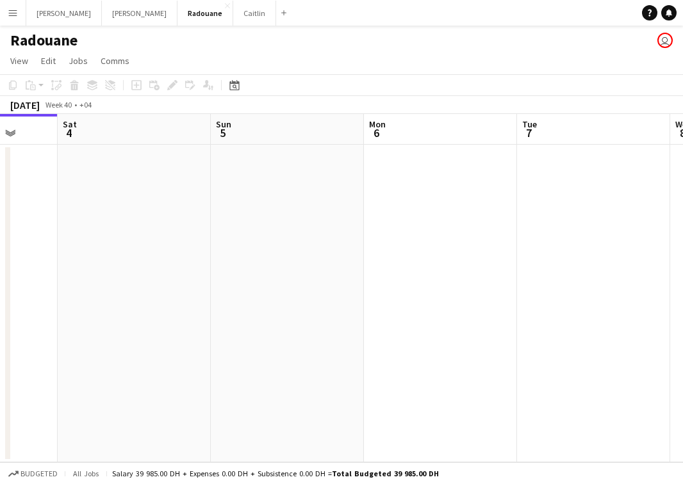
drag, startPoint x: 407, startPoint y: 203, endPoint x: 92, endPoint y: 215, distance: 315.3
click at [97, 215] on app-calendar-viewport "Tue 30 Wed 1 0/2 1 Job Thu 2 Fri 3 Sat 4 Sun 5 Mon 6 Tue 7 Wed 8 0/3 1 Job Thu …" at bounding box center [341, 288] width 683 height 348
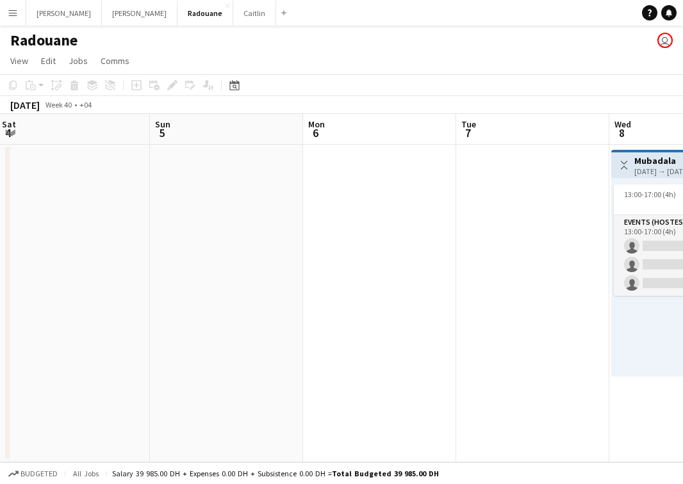
scroll to position [0, 519]
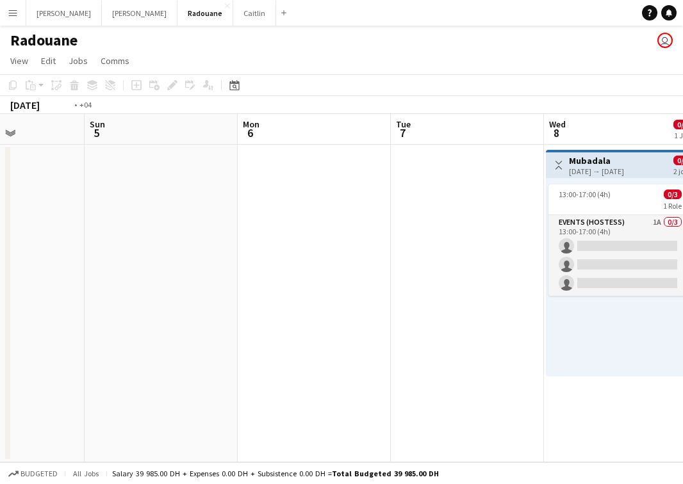
drag, startPoint x: 393, startPoint y: 208, endPoint x: 83, endPoint y: 238, distance: 311.9
click at [149, 238] on app-calendar-viewport "Wed 1 0/2 1 Job Thu 2 Fri 3 Sat 4 Sun 5 Mon 6 Tue 7 Wed 8 0/3 1 Job Thu 9 0/3 1…" at bounding box center [341, 288] width 683 height 348
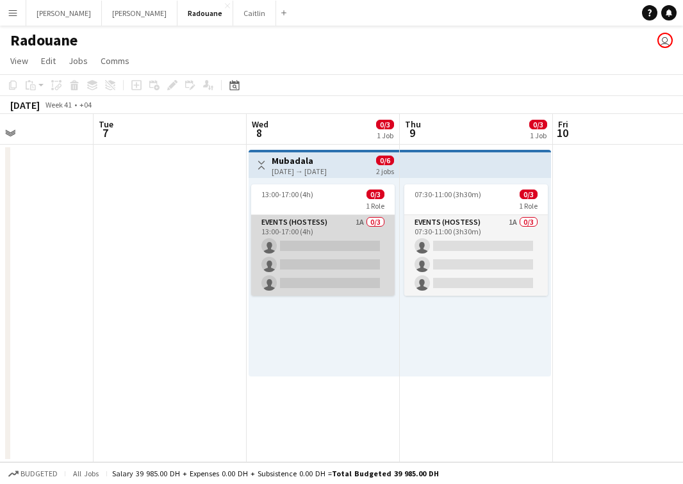
click at [336, 252] on app-card-role "Events (Hostess) 1A 0/3 13:00-17:00 (4h) single-neutral-actions single-neutral-…" at bounding box center [322, 255] width 143 height 81
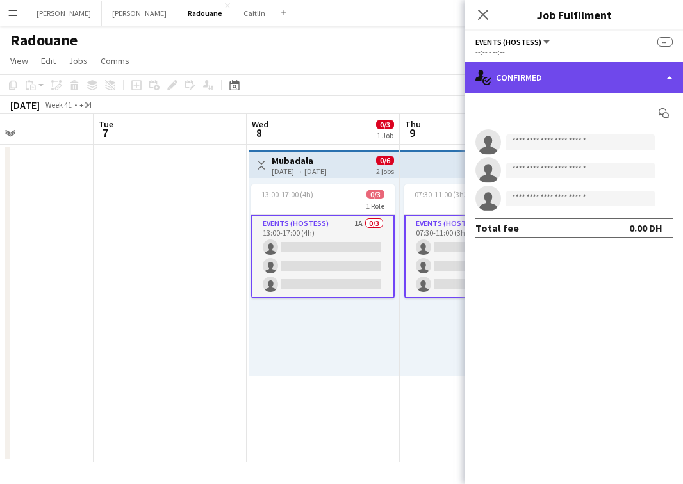
click at [570, 68] on div "single-neutral-actions-check-2 Confirmed" at bounding box center [574, 77] width 218 height 31
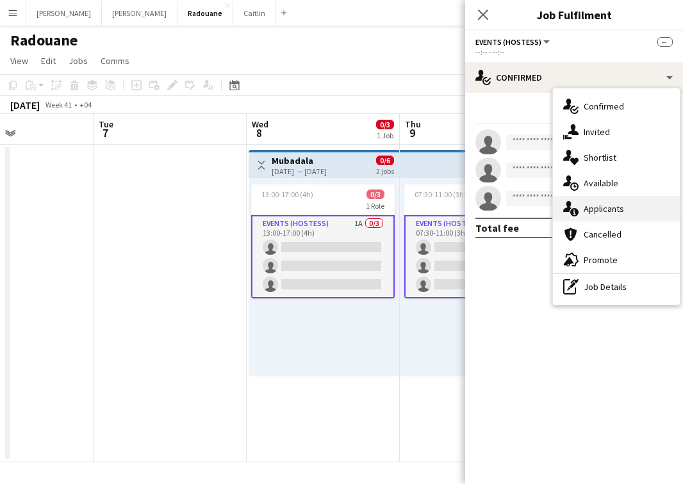
click at [597, 214] on div "single-neutral-actions-information Applicants" at bounding box center [616, 209] width 127 height 26
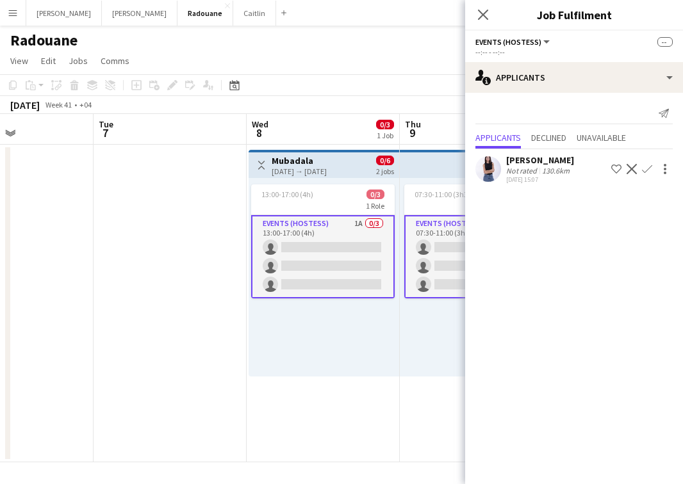
click at [527, 171] on div "Not rated" at bounding box center [522, 171] width 33 height 10
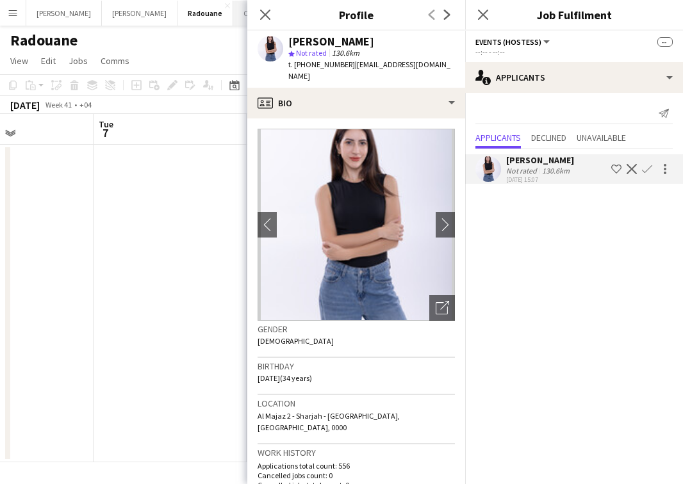
click at [233, 14] on button "[PERSON_NAME]" at bounding box center [254, 13] width 43 height 25
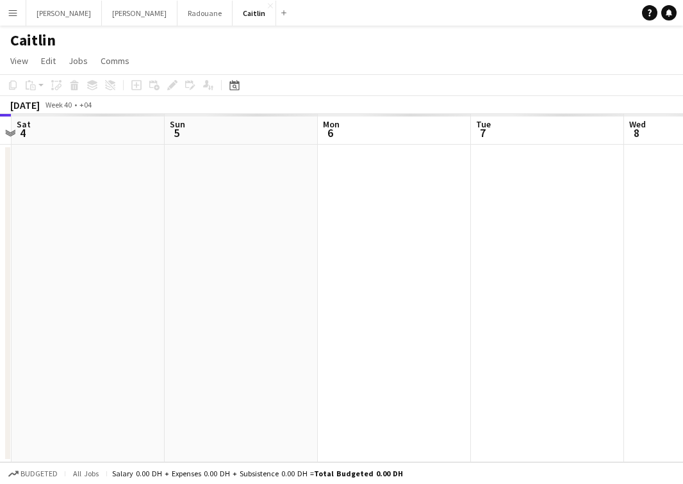
drag, startPoint x: 448, startPoint y: 218, endPoint x: 131, endPoint y: 230, distance: 317.2
click at [140, 231] on app-calendar-viewport "Tue 30 Wed 1 Thu 2 Fri 3 Sat 4 Sun 5 Mon 6 Tue 7 Wed 8 Thu 9" at bounding box center [341, 288] width 683 height 348
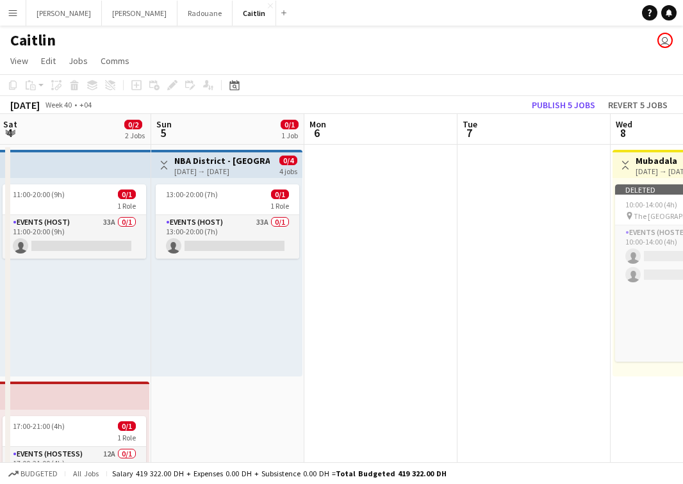
drag, startPoint x: 471, startPoint y: 225, endPoint x: 177, endPoint y: 231, distance: 294.0
click at [177, 231] on app-calendar-viewport "Thu 2 0/2 2 Jobs Fri 3 0/1 1 Job Sat 4 0/2 2 Jobs Sun 5 0/1 1 Job Mon 6 Tue 7 W…" at bounding box center [341, 363] width 683 height 499
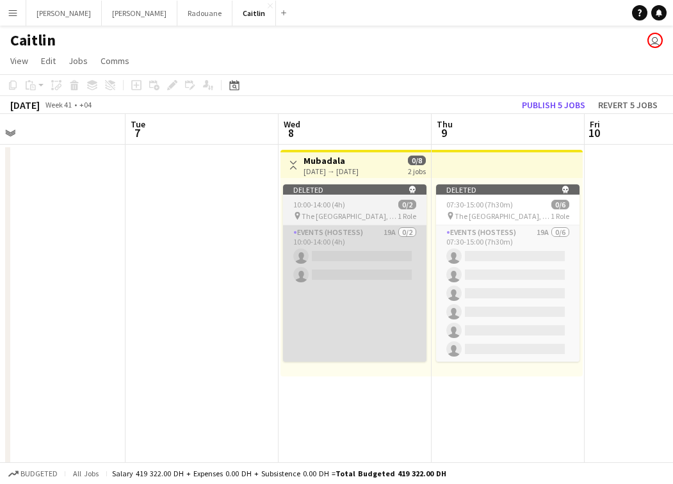
scroll to position [0, 519]
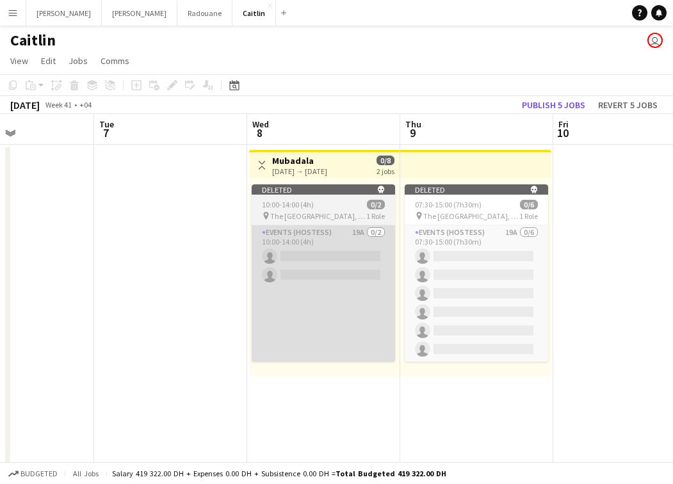
drag, startPoint x: 439, startPoint y: 227, endPoint x: 376, endPoint y: 229, distance: 62.8
click at [377, 229] on app-calendar-viewport "Fri 3 0/1 1 Job Sat 4 0/2 2 Jobs Sun 5 0/1 1 Job Mon 6 Tue 7 Wed 8 Thu 9 Fri 10…" at bounding box center [336, 363] width 673 height 499
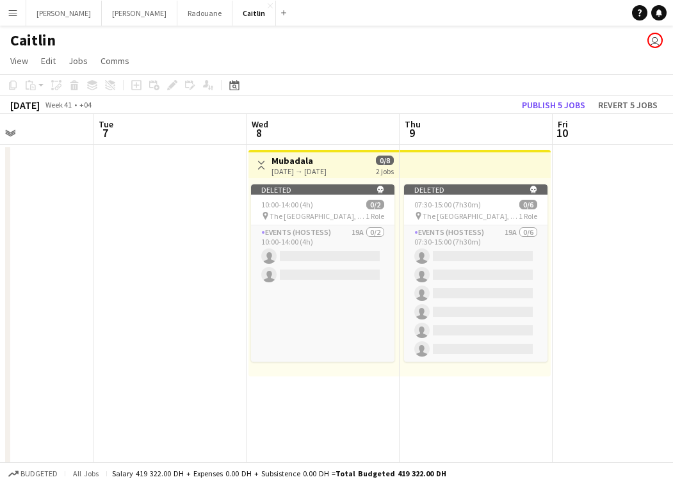
click at [327, 172] on div "[DATE] → [DATE]" at bounding box center [298, 171] width 55 height 10
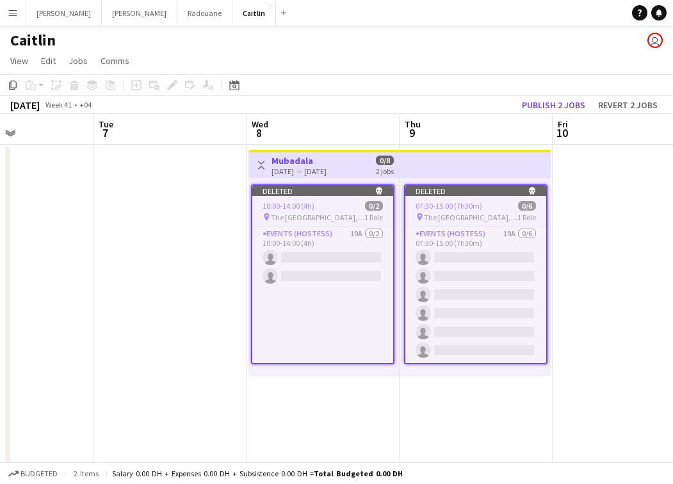
click at [352, 398] on app-date-cell "Toggle View [GEOGRAPHIC_DATA] [DATE] → [DATE] 0/8 2 jobs Deleted skull 10:00-14…" at bounding box center [323, 379] width 153 height 469
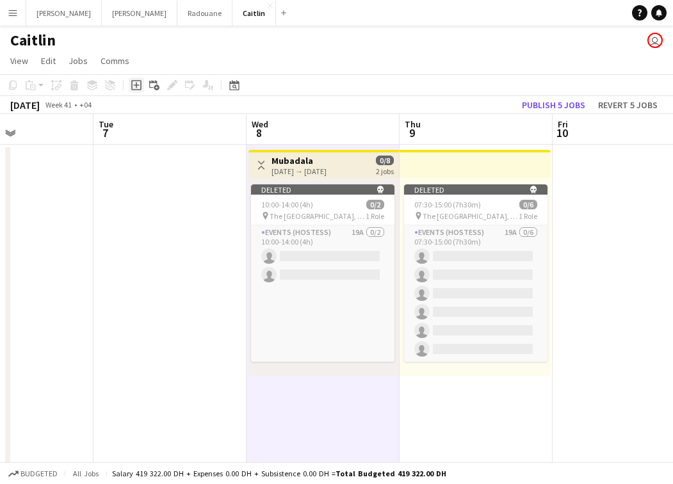
click at [131, 83] on div "Add job" at bounding box center [136, 84] width 15 height 15
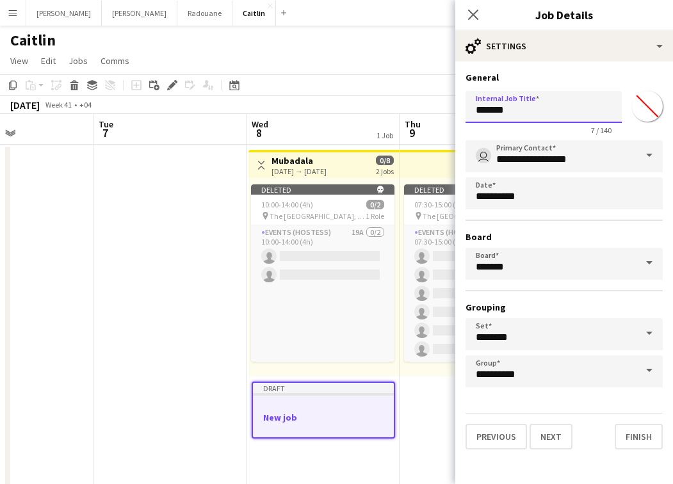
drag, startPoint x: 531, startPoint y: 108, endPoint x: 376, endPoint y: 106, distance: 155.6
click at [376, 106] on body "Menu Boards Boards Boards All jobs Status Workforce Workforce My Workforce Recr…" at bounding box center [336, 317] width 673 height 635
type input "**********"
click at [545, 439] on button "Next" at bounding box center [551, 437] width 43 height 26
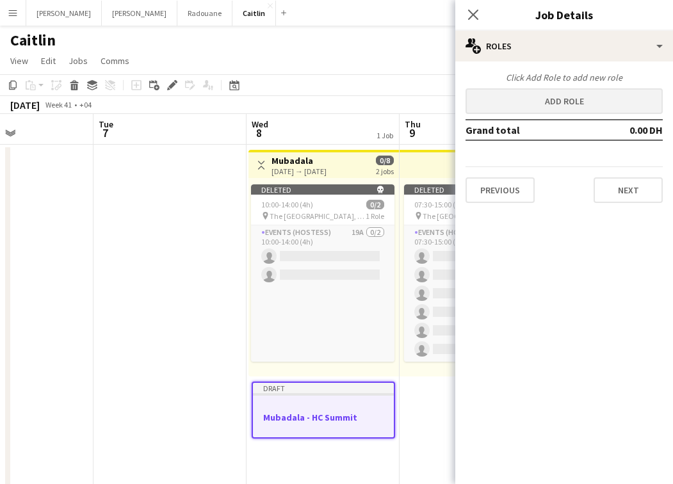
click at [554, 106] on button "Add role" at bounding box center [563, 101] width 197 height 26
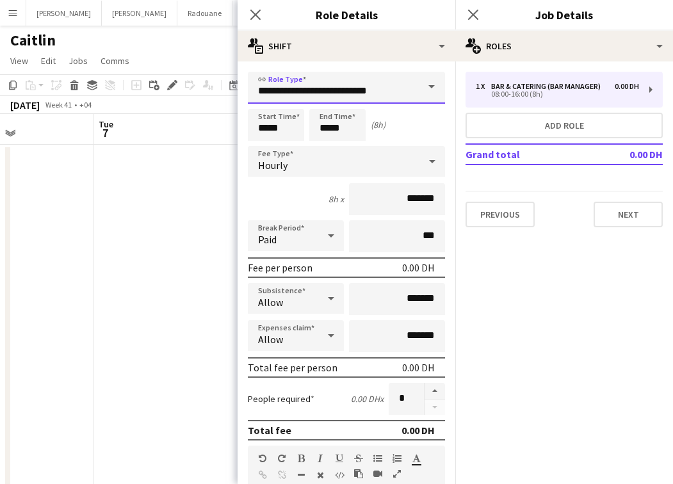
click at [366, 90] on input "**********" at bounding box center [346, 88] width 197 height 32
click at [366, 89] on input "**********" at bounding box center [346, 88] width 197 height 32
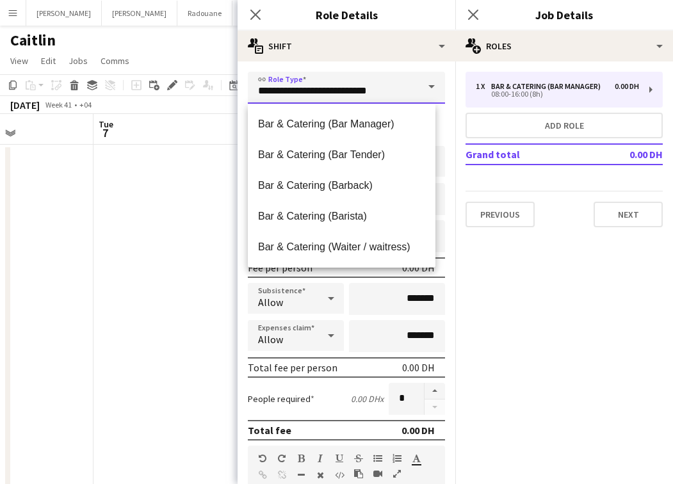
click at [367, 92] on input "**********" at bounding box center [346, 88] width 197 height 32
click at [367, 91] on input "**********" at bounding box center [346, 88] width 197 height 32
click at [366, 90] on input "**********" at bounding box center [346, 88] width 197 height 32
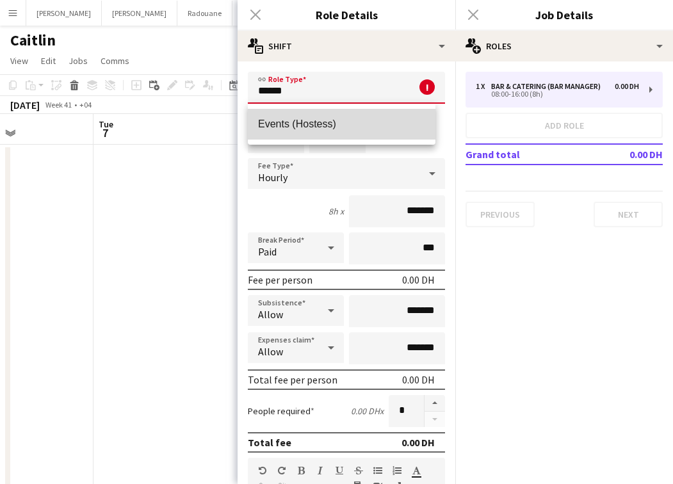
click at [357, 129] on span "Events (Hostess)" at bounding box center [341, 124] width 167 height 12
type input "**********"
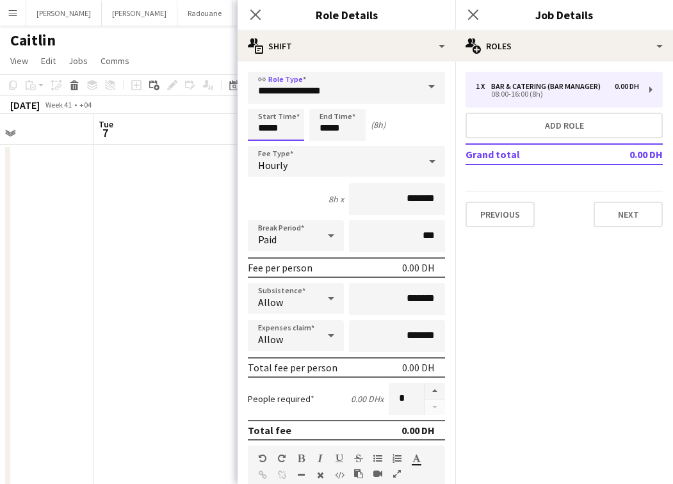
click at [268, 128] on input "*****" at bounding box center [276, 125] width 56 height 32
type input "*****"
click at [328, 129] on input "*****" at bounding box center [337, 125] width 56 height 32
type input "*****"
click at [398, 200] on input "*******" at bounding box center [397, 199] width 96 height 32
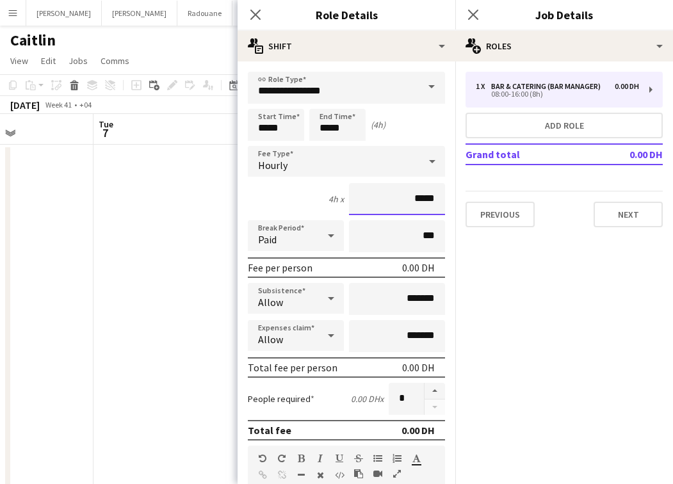
type input "****"
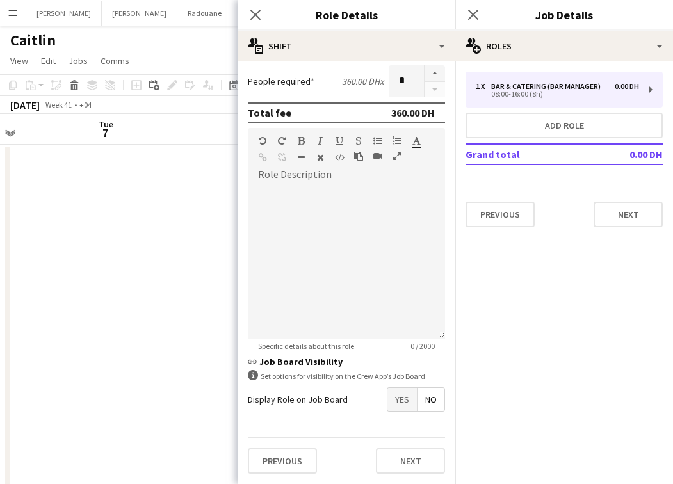
type input "*****"
click at [392, 402] on span "Yes" at bounding box center [401, 399] width 29 height 23
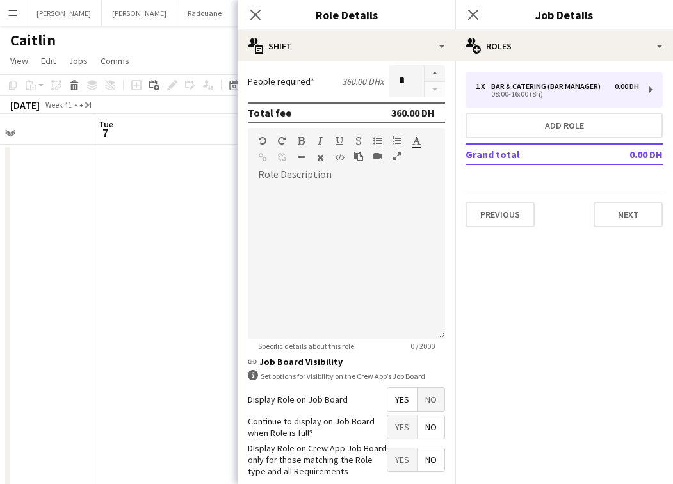
click at [394, 426] on span "Yes" at bounding box center [401, 427] width 29 height 23
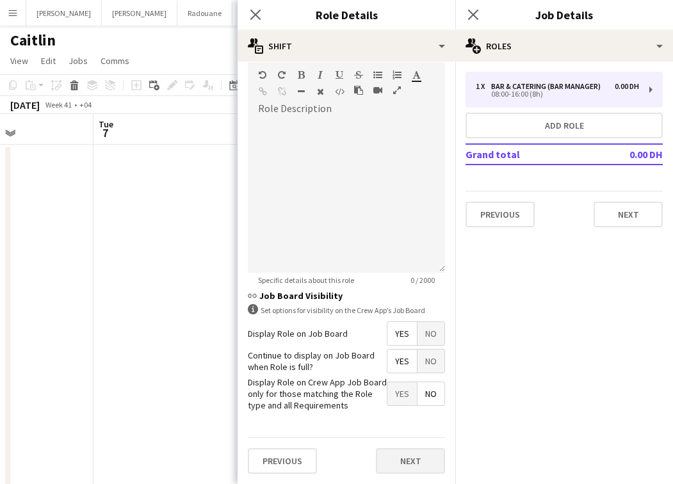
scroll to position [383, 0]
click at [408, 469] on button "Next" at bounding box center [410, 462] width 69 height 26
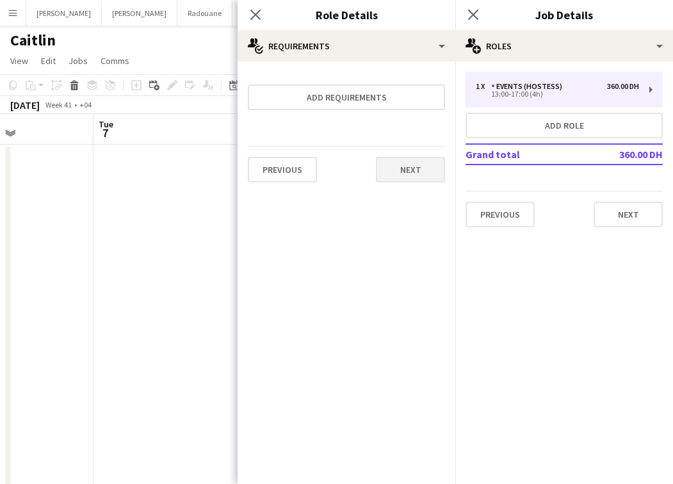
click at [421, 172] on button "Next" at bounding box center [410, 170] width 69 height 26
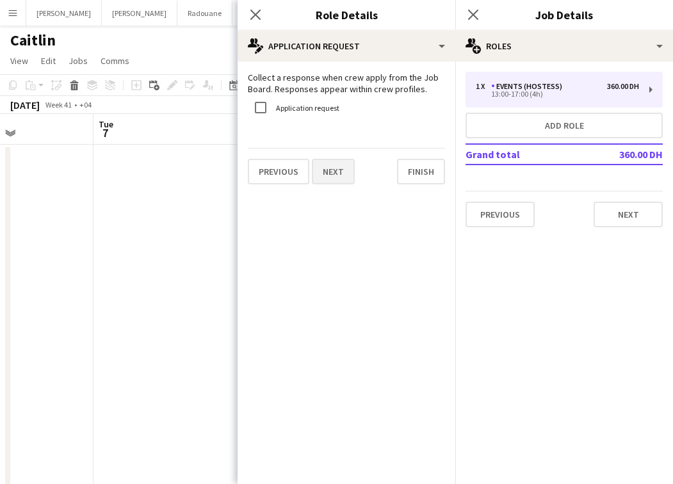
click at [343, 178] on button "Next" at bounding box center [333, 172] width 43 height 26
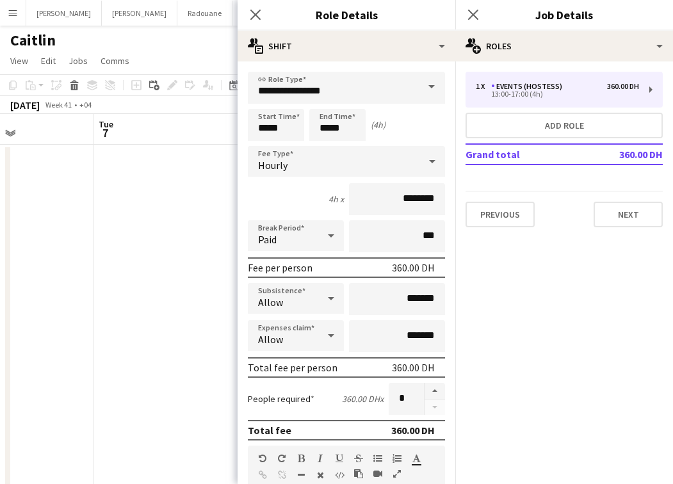
scroll to position [356, 0]
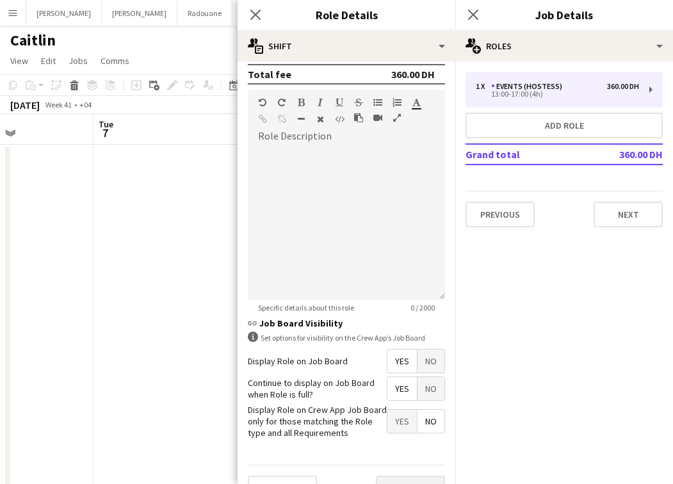
click at [417, 479] on button "Next" at bounding box center [410, 489] width 69 height 26
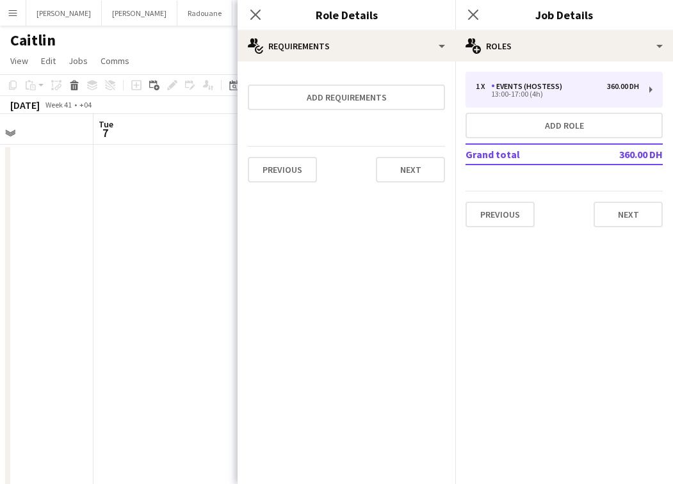
scroll to position [0, 0]
click at [624, 218] on button "Next" at bounding box center [628, 215] width 69 height 26
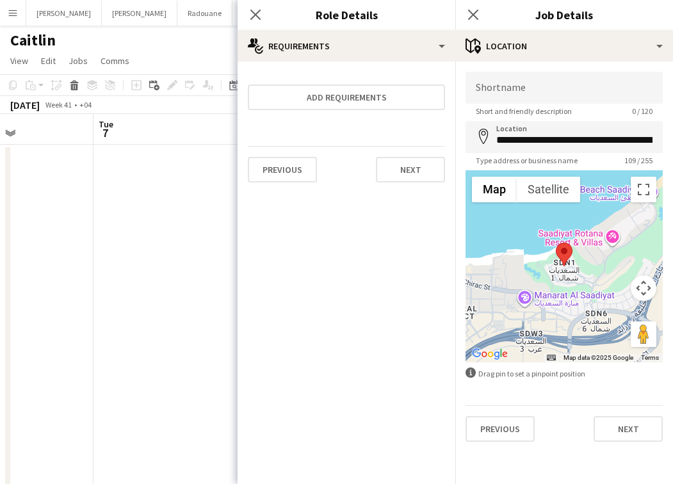
type input "**********"
click at [626, 430] on button "Next" at bounding box center [628, 429] width 69 height 26
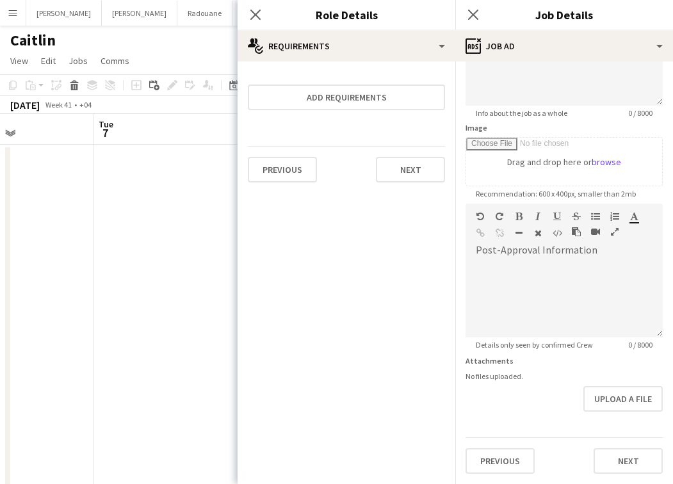
scroll to position [149, 0]
click at [610, 446] on div "Previous Next" at bounding box center [563, 455] width 197 height 36
click at [611, 452] on button "Next" at bounding box center [628, 461] width 69 height 26
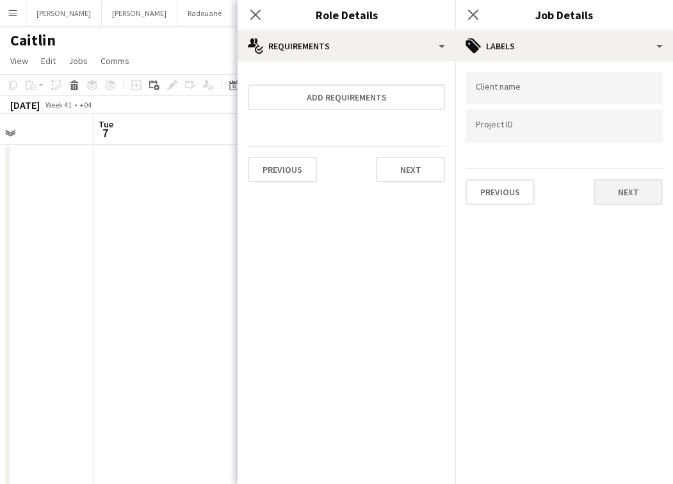
click at [620, 197] on button "Next" at bounding box center [628, 192] width 69 height 26
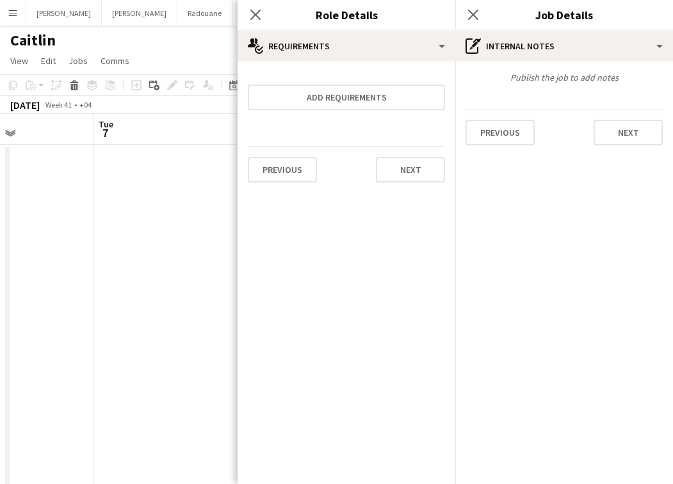
click at [644, 117] on div "Previous Next" at bounding box center [563, 127] width 197 height 36
click at [644, 121] on button "Next" at bounding box center [628, 133] width 69 height 26
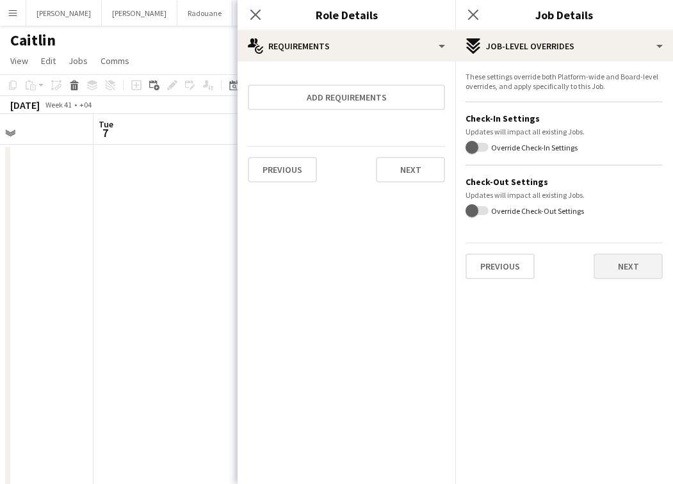
click at [632, 270] on button "Next" at bounding box center [628, 267] width 69 height 26
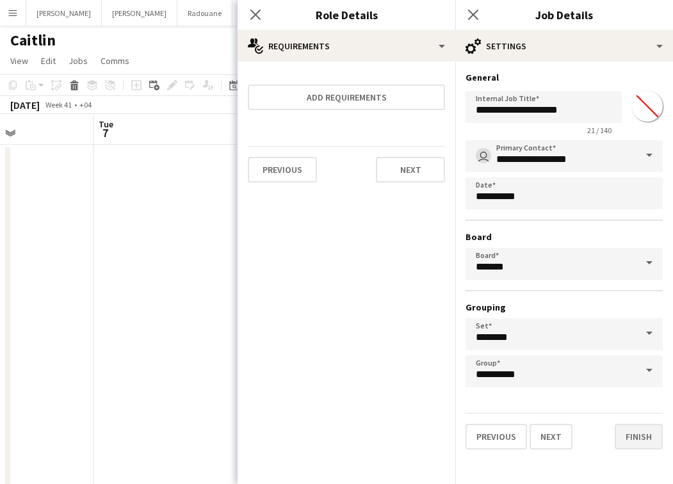
click at [642, 430] on button "Finish" at bounding box center [639, 437] width 48 height 26
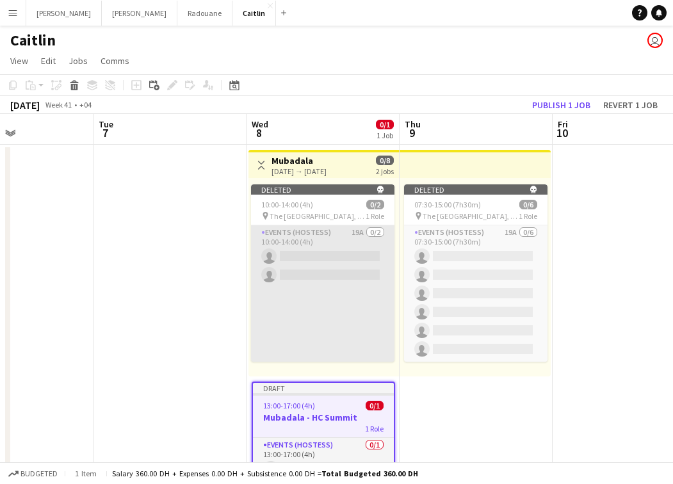
scroll to position [94, 0]
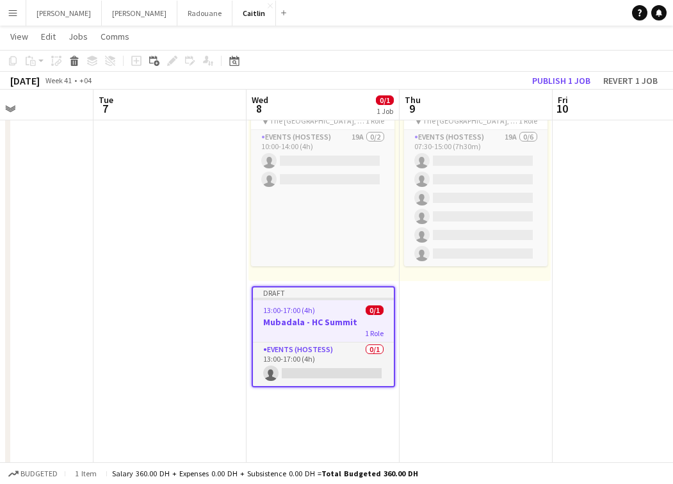
click at [501, 345] on app-date-cell "Deleted skull 07:30-15:00 (7h30m) 0/6 pin The [GEOGRAPHIC_DATA], [GEOGRAPHIC_DA…" at bounding box center [476, 283] width 153 height 469
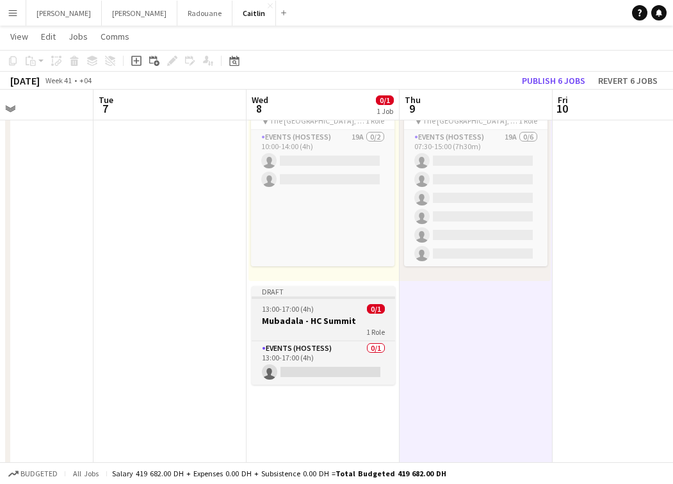
click at [325, 305] on div "13:00-17:00 (4h) 0/1" at bounding box center [323, 309] width 143 height 10
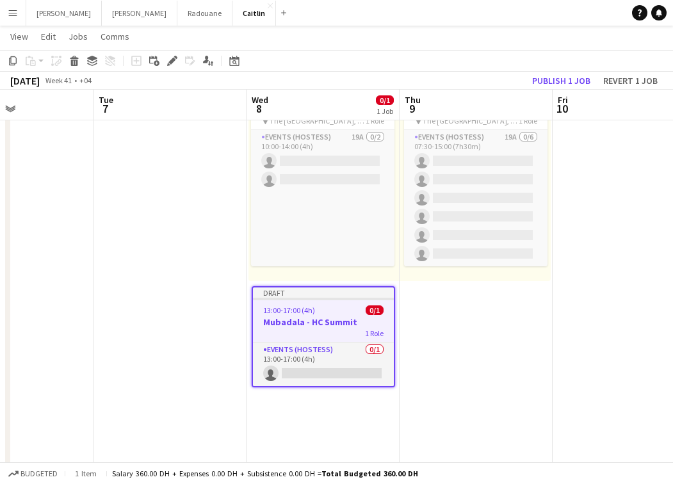
click at [496, 307] on app-date-cell "Deleted skull 07:30-15:00 (7h30m) 0/6 pin The [GEOGRAPHIC_DATA], [GEOGRAPHIC_DA…" at bounding box center [476, 283] width 153 height 469
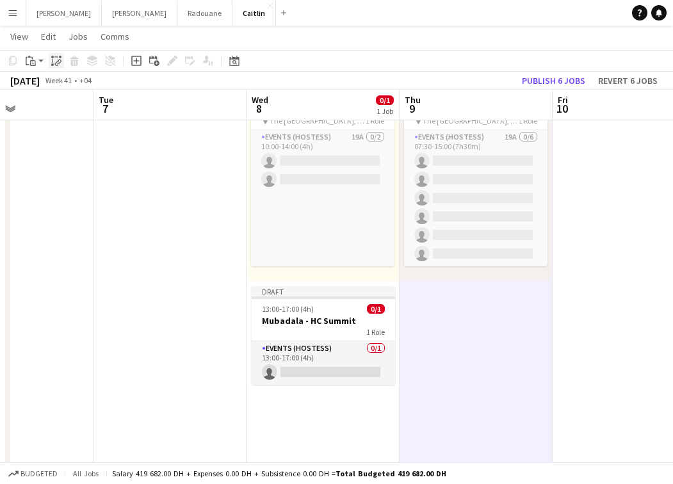
click at [59, 60] on icon at bounding box center [59, 62] width 4 height 5
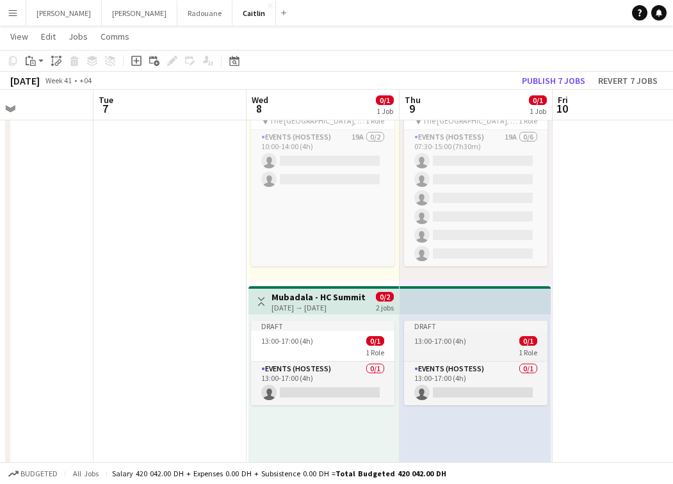
click at [454, 350] on div "1 Role" at bounding box center [475, 352] width 143 height 10
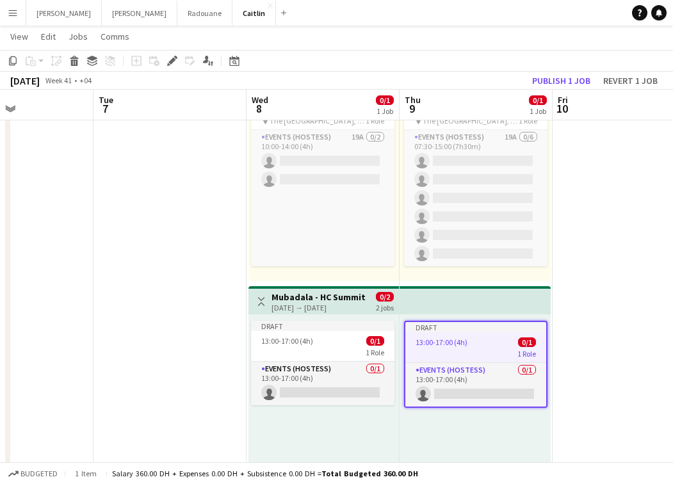
click at [458, 350] on div "1 Role" at bounding box center [475, 353] width 141 height 10
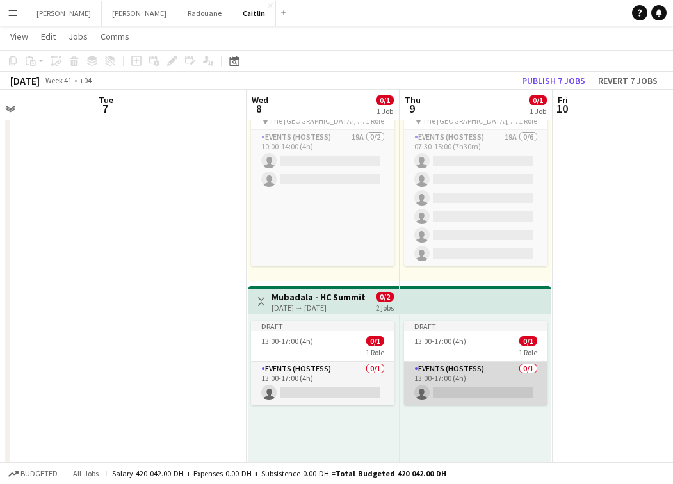
click at [461, 369] on app-card-role "Events (Hostess) 0/1 13:00-17:00 (4h) single-neutral-actions" at bounding box center [475, 384] width 143 height 44
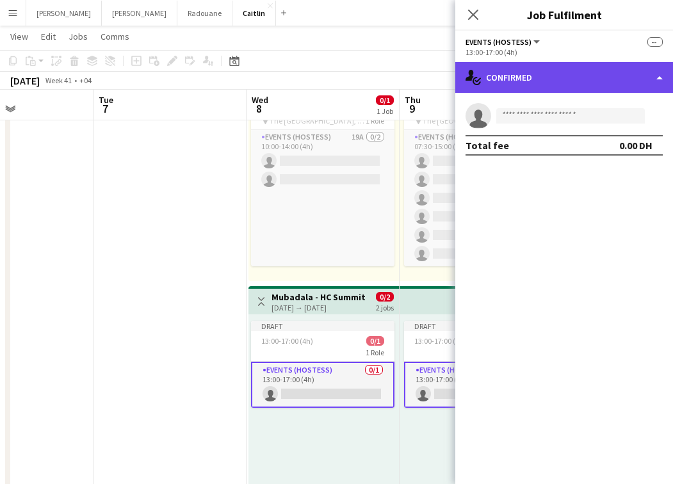
click at [599, 80] on div "single-neutral-actions-check-2 Confirmed" at bounding box center [564, 77] width 218 height 31
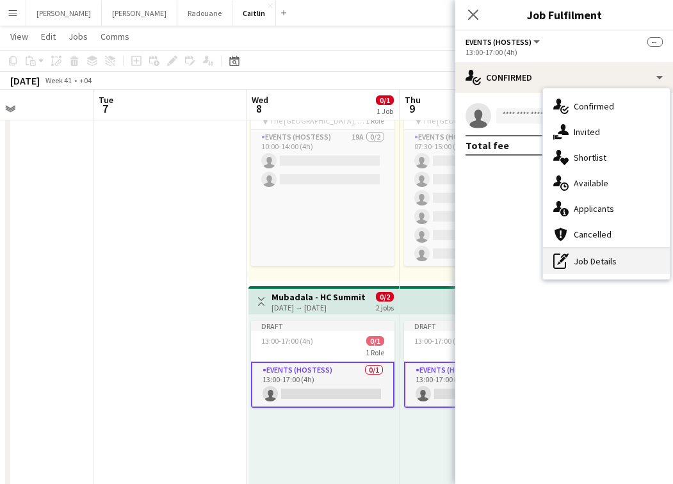
click at [606, 253] on div "pen-write Job Details" at bounding box center [606, 261] width 127 height 26
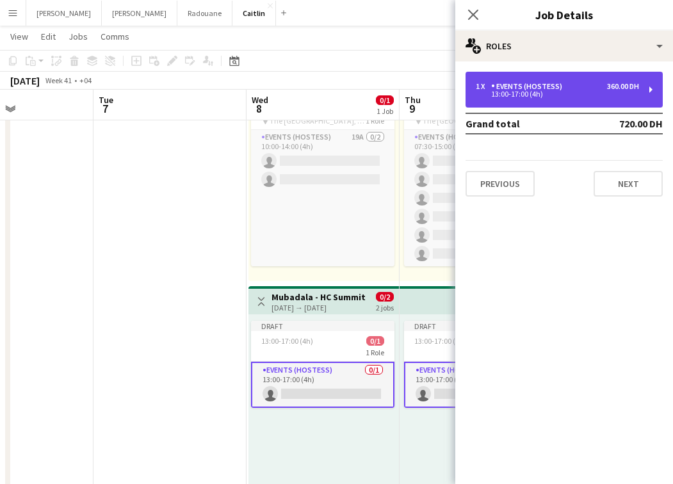
click at [502, 97] on div "13:00-17:00 (4h)" at bounding box center [557, 94] width 163 height 6
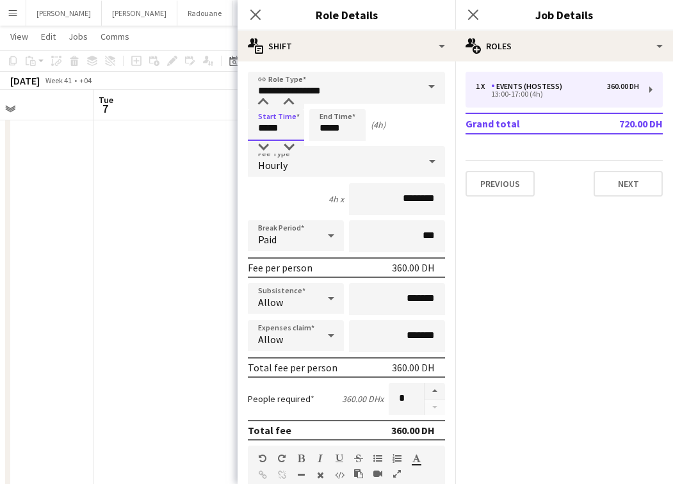
click at [269, 125] on input "*****" at bounding box center [276, 125] width 56 height 32
type input "*****"
click at [328, 127] on input "*****" at bounding box center [337, 125] width 56 height 32
type input "*****"
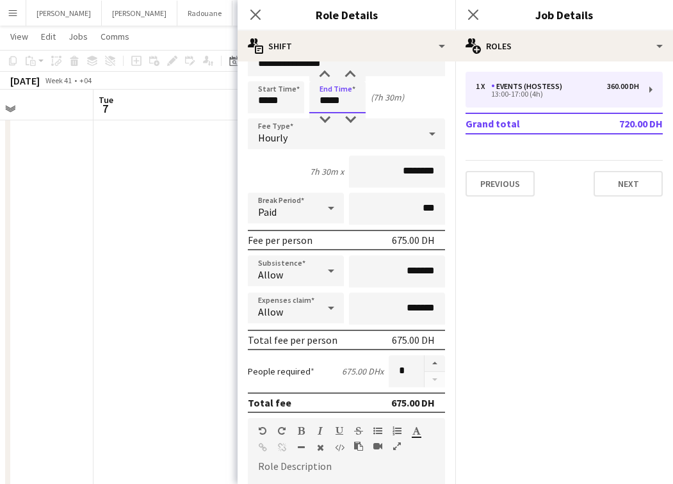
scroll to position [11, 0]
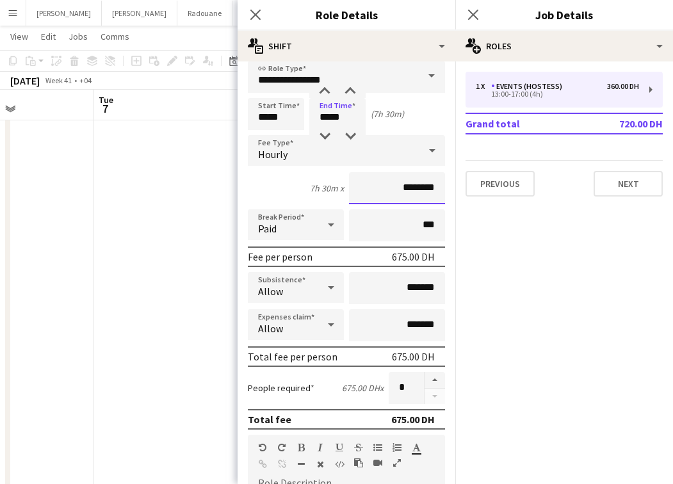
click at [394, 185] on input "********" at bounding box center [397, 188] width 96 height 32
type input "****"
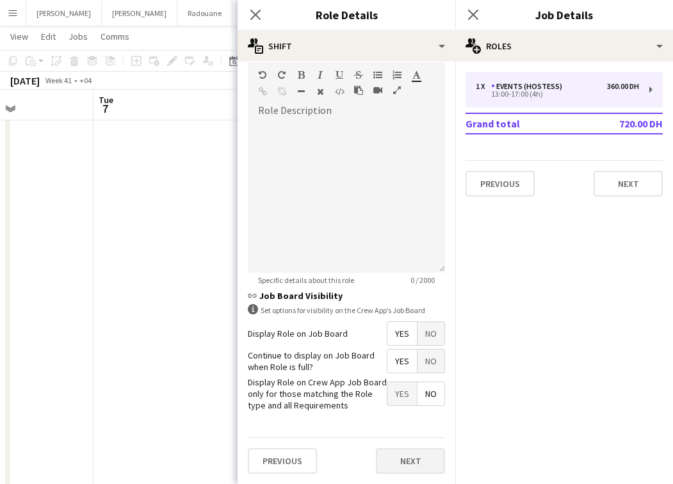
type input "*****"
click at [409, 472] on button "Next" at bounding box center [410, 461] width 69 height 26
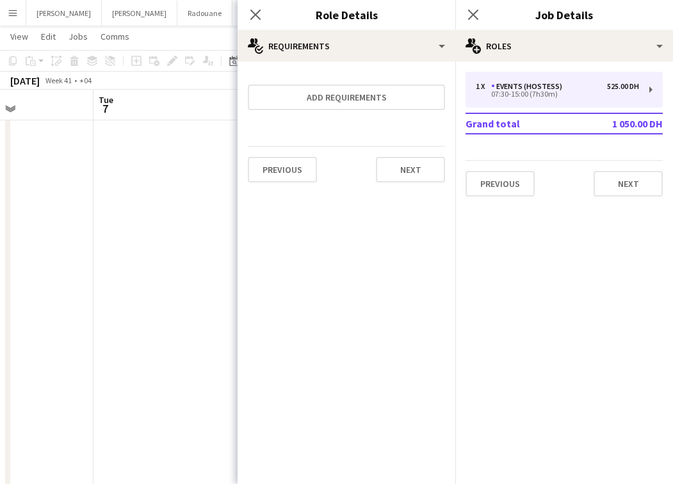
scroll to position [0, 0]
click at [414, 165] on button "Next" at bounding box center [410, 170] width 69 height 26
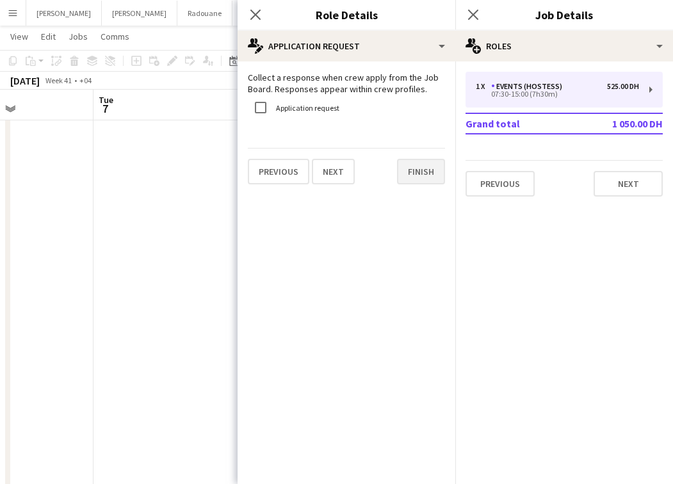
click at [428, 170] on button "Finish" at bounding box center [421, 172] width 48 height 26
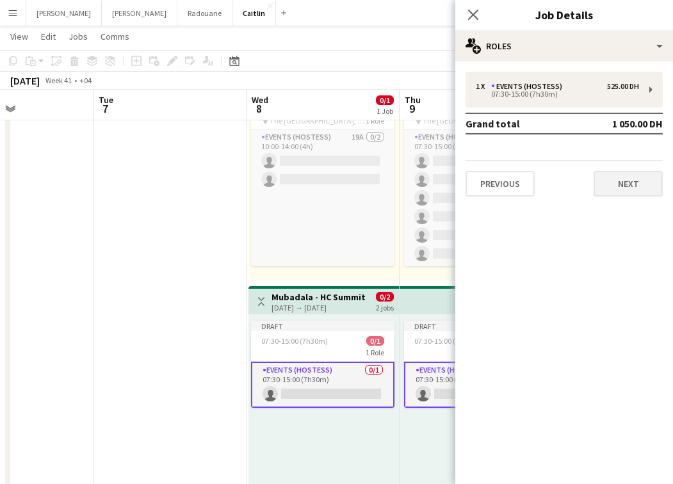
click at [621, 190] on button "Next" at bounding box center [628, 184] width 69 height 26
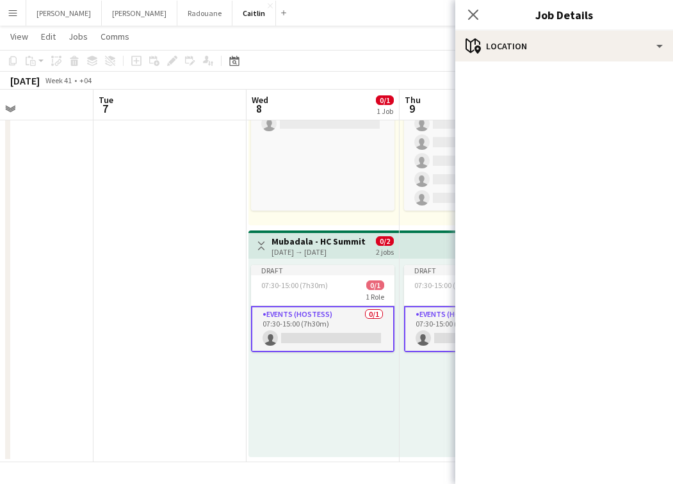
scroll to position [150, 0]
click at [359, 313] on app-card-role "Events (Hostess) 0/1 07:30-15:00 (7h30m) single-neutral-actions" at bounding box center [322, 329] width 143 height 46
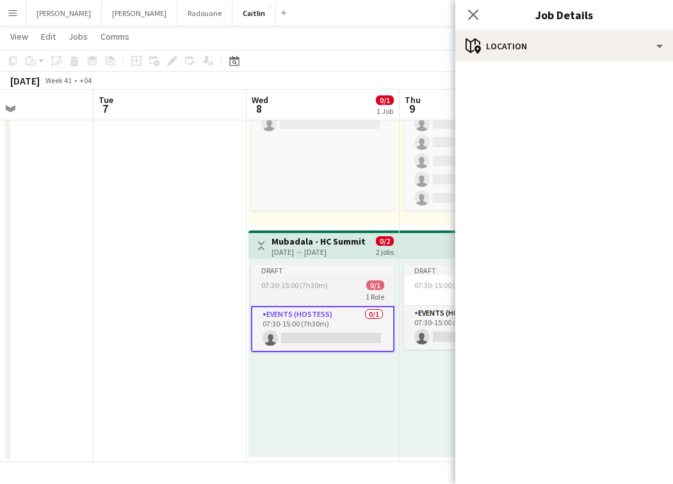
click at [331, 273] on div "Draft" at bounding box center [322, 270] width 143 height 10
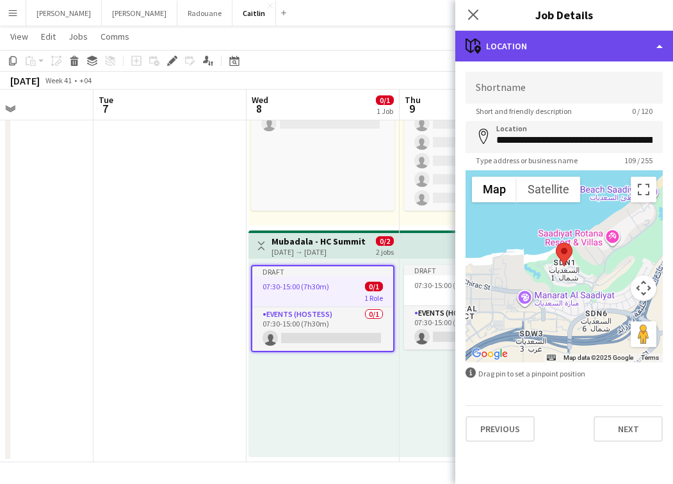
click at [623, 49] on div "maps-pin-1 Location" at bounding box center [564, 46] width 218 height 31
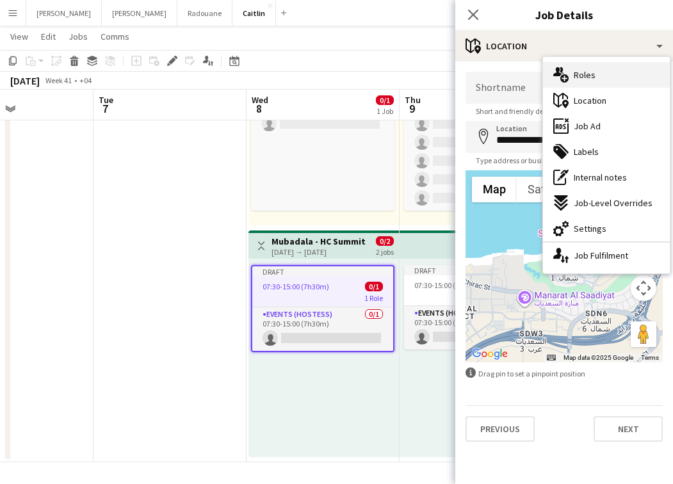
drag, startPoint x: 594, startPoint y: 90, endPoint x: 594, endPoint y: 77, distance: 12.2
click at [594, 77] on div "multiple-users-add Roles maps-pin-1 Location ads-window Job Ad tags-double Labe…" at bounding box center [606, 165] width 127 height 216
click at [594, 77] on div "multiple-users-add Roles" at bounding box center [606, 75] width 127 height 26
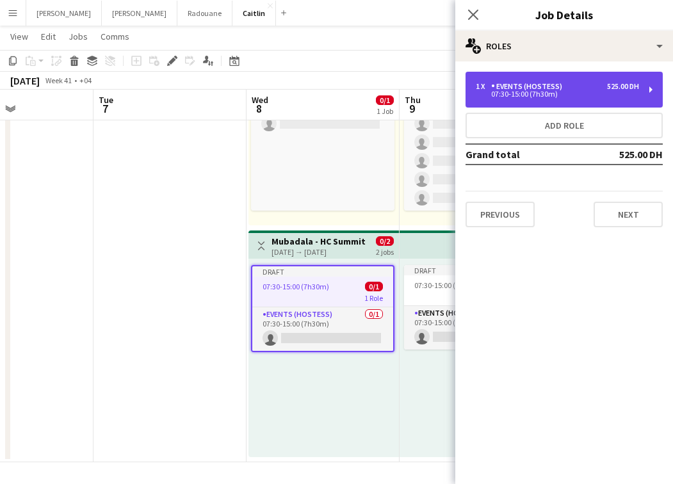
click at [584, 91] on div "1 x Events (Hostess) 525.00 DH 07:30-15:00 (7h30m)" at bounding box center [557, 89] width 163 height 15
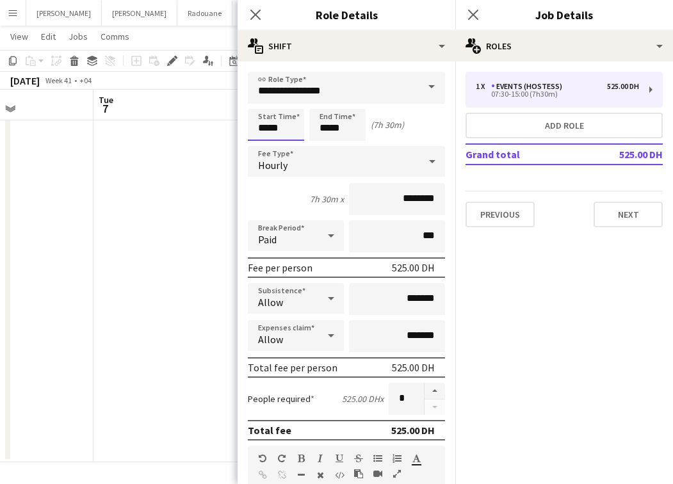
click at [268, 127] on input "*****" at bounding box center [276, 125] width 56 height 32
type input "*****"
click at [328, 128] on input "*****" at bounding box center [337, 125] width 56 height 32
type input "*****"
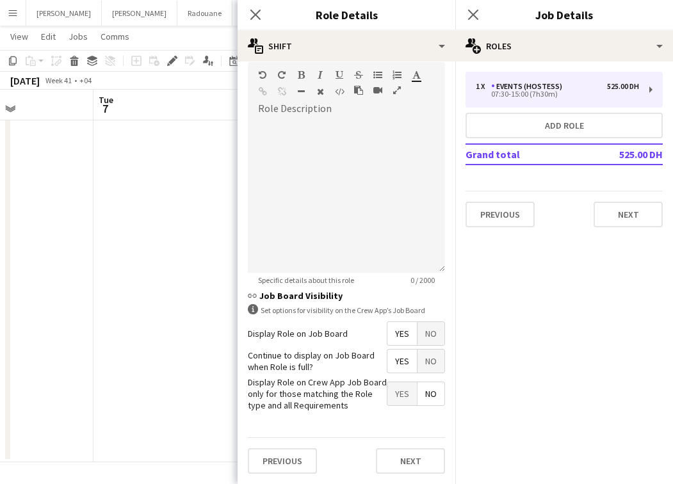
scroll to position [383, 0]
click at [407, 465] on button "Next" at bounding box center [410, 462] width 69 height 26
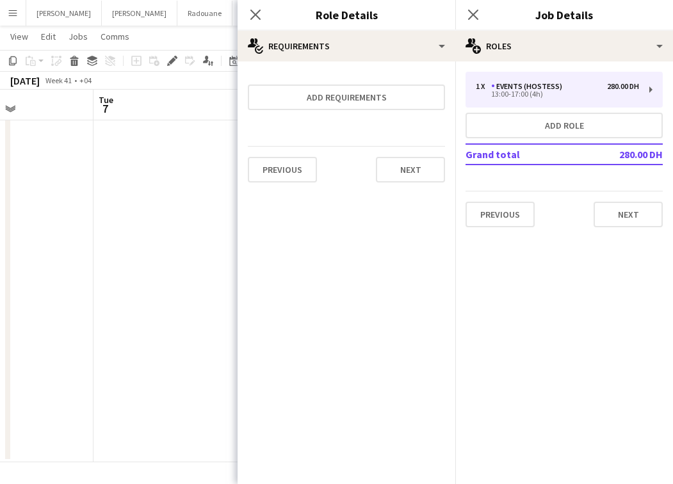
click at [474, 22] on div "Close pop-in" at bounding box center [473, 14] width 36 height 29
click at [474, 11] on icon "Close pop-in" at bounding box center [473, 14] width 12 height 12
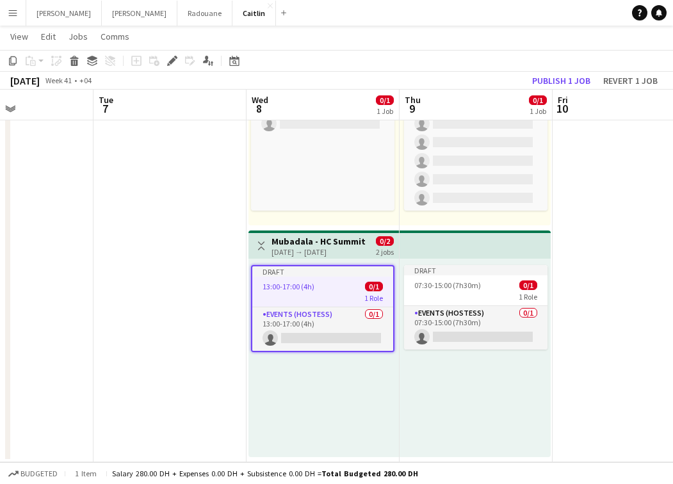
click at [382, 255] on div "2 jobs" at bounding box center [385, 251] width 18 height 11
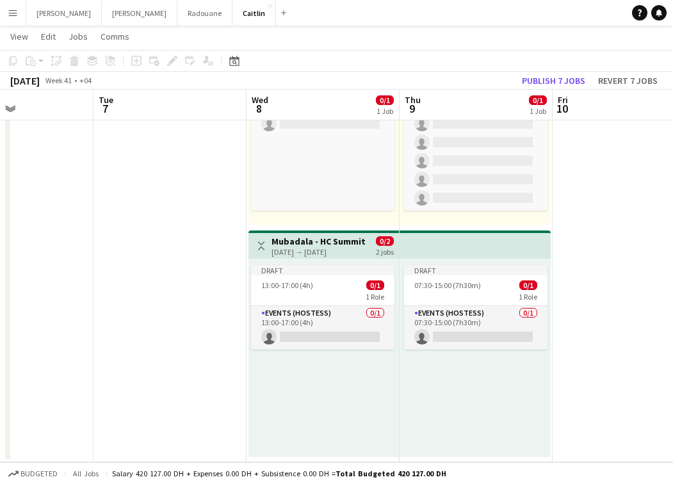
click at [406, 248] on app-top-bar at bounding box center [475, 245] width 151 height 28
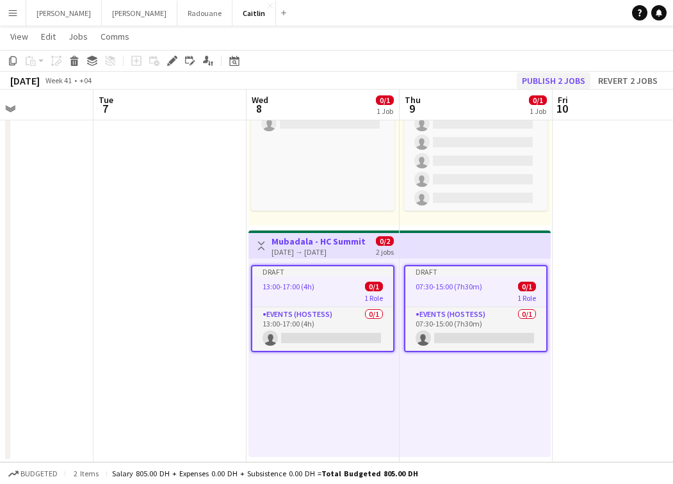
click at [562, 81] on button "Publish 2 jobs" at bounding box center [554, 80] width 74 height 17
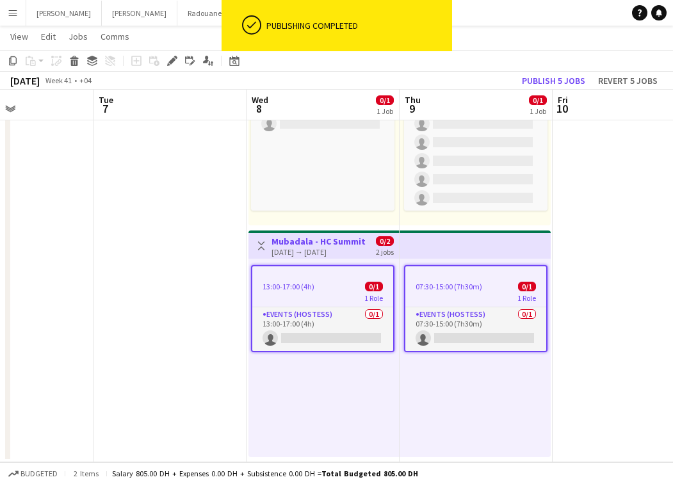
click at [343, 351] on app-job-card "13:00-17:00 (4h) 0/1 1 Role Events (Hostess) 0/1 13:00-17:00 (4h) single-neutra…" at bounding box center [322, 308] width 143 height 87
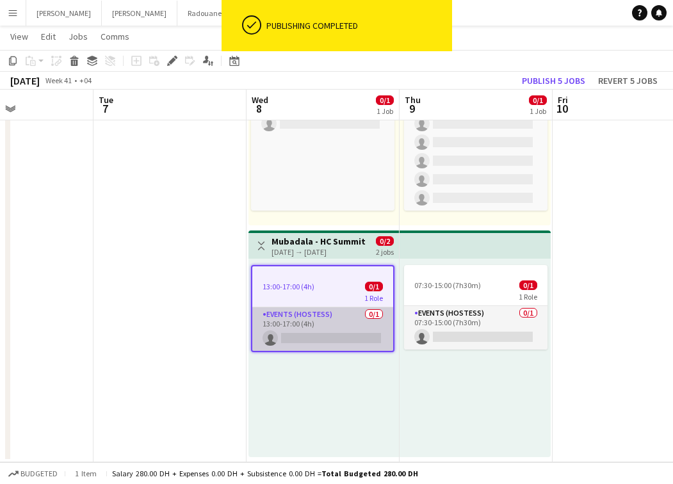
click at [355, 332] on app-card-role "Events (Hostess) 0/1 13:00-17:00 (4h) single-neutral-actions" at bounding box center [322, 329] width 141 height 44
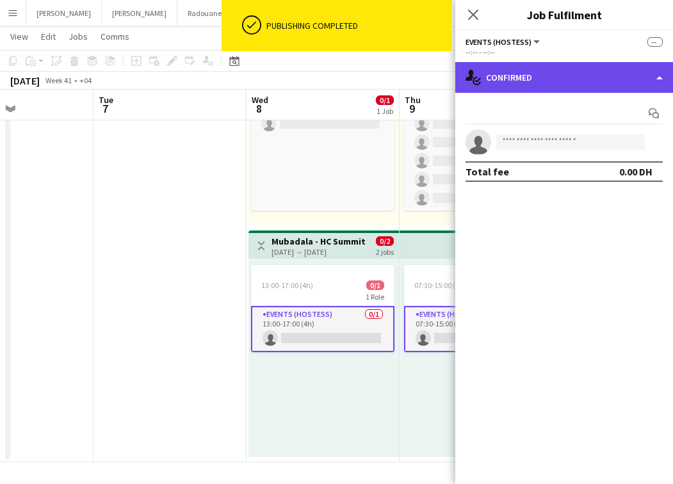
drag, startPoint x: 589, startPoint y: 77, endPoint x: 589, endPoint y: 86, distance: 9.0
click at [589, 78] on div "single-neutral-actions-check-2 Confirmed" at bounding box center [564, 77] width 218 height 31
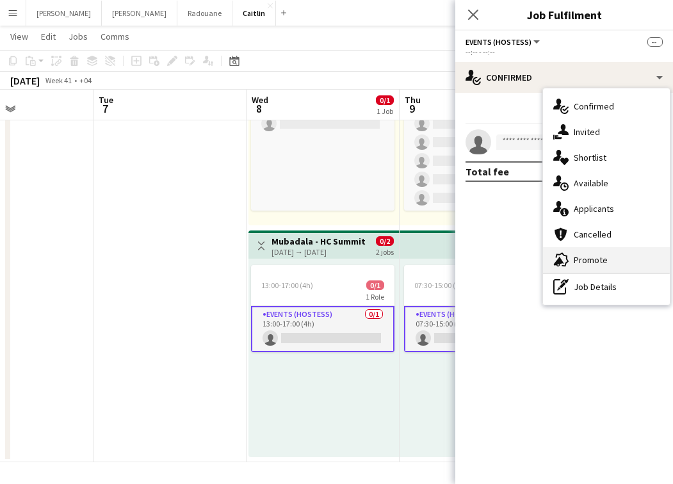
click at [590, 256] on span "Promote" at bounding box center [591, 260] width 34 height 12
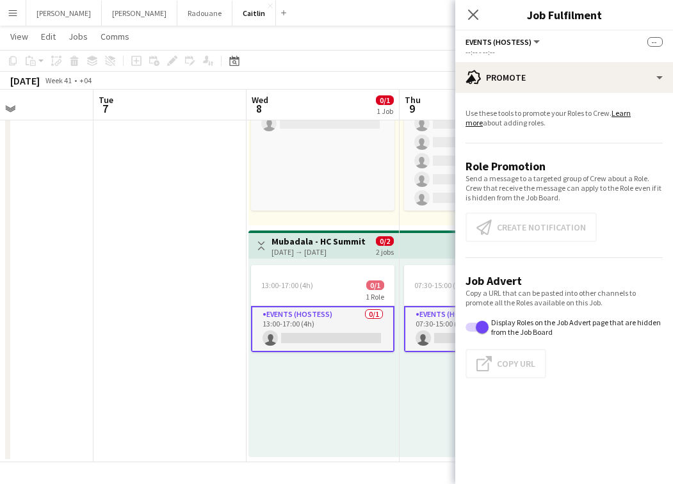
click at [374, 316] on app-card-role "Events (Hostess) 0/1 13:00-17:00 (4h) single-neutral-actions" at bounding box center [322, 329] width 143 height 46
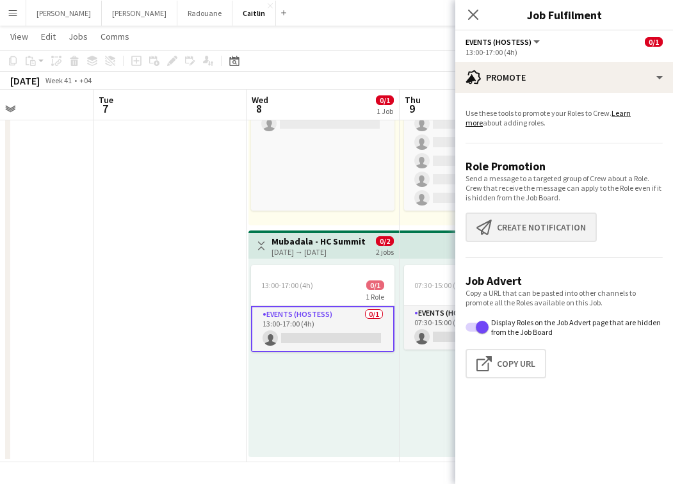
click at [537, 223] on button "Create notification Create notification" at bounding box center [530, 227] width 131 height 29
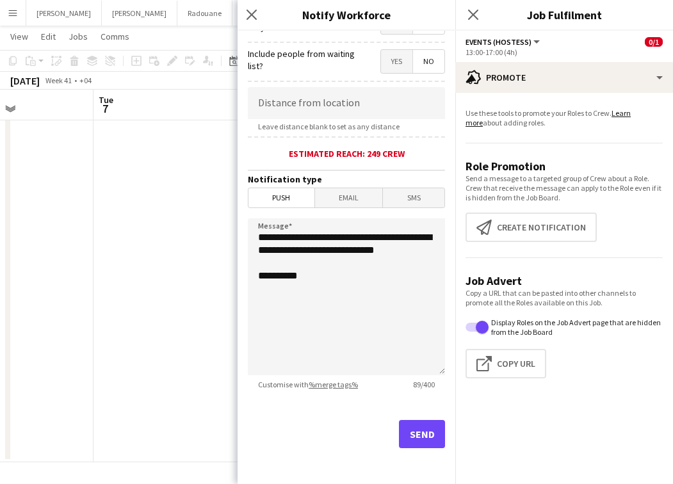
click at [403, 419] on div "Send" at bounding box center [346, 439] width 197 height 90
click at [409, 430] on button "Send" at bounding box center [422, 434] width 46 height 28
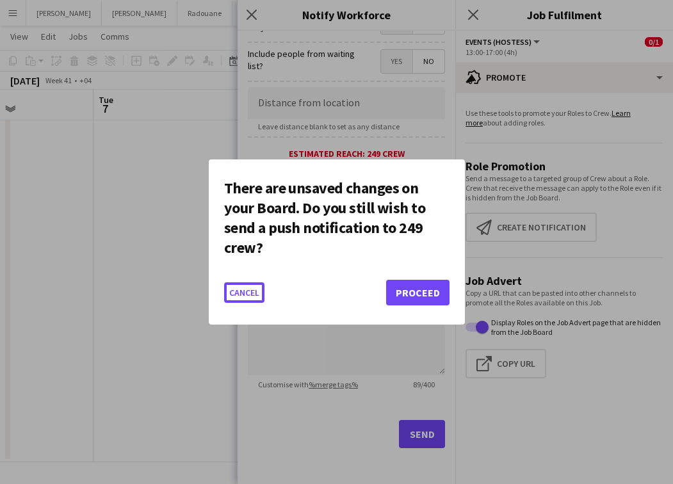
scroll to position [0, 0]
click at [426, 296] on button "Proceed" at bounding box center [417, 293] width 63 height 26
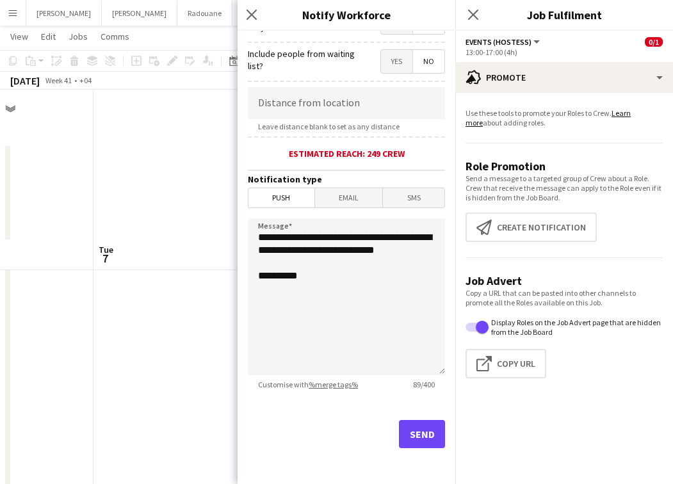
scroll to position [150, 0]
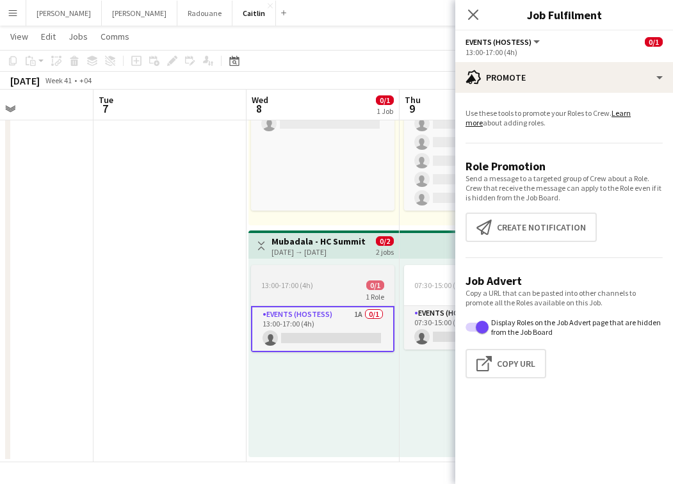
click at [340, 311] on app-card-role "Events (Hostess) 1A 0/1 13:00-17:00 (4h) single-neutral-actions" at bounding box center [322, 329] width 143 height 46
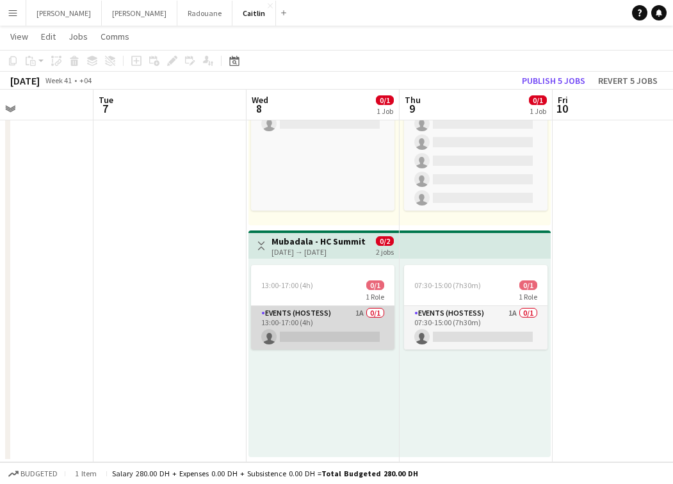
scroll to position [0, 521]
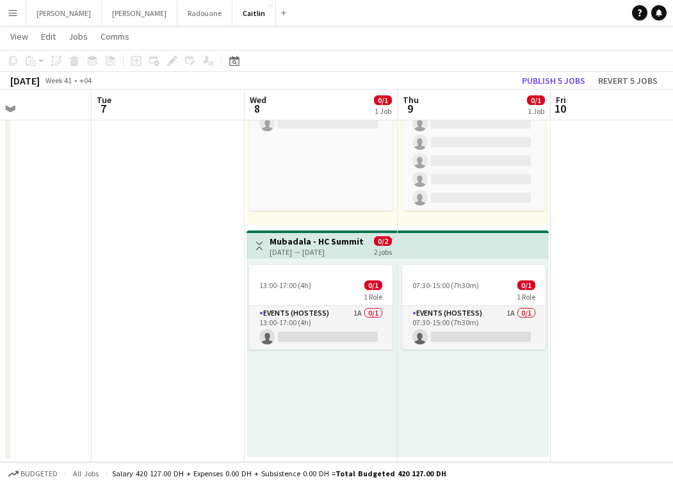
click at [332, 270] on div at bounding box center [320, 270] width 143 height 10
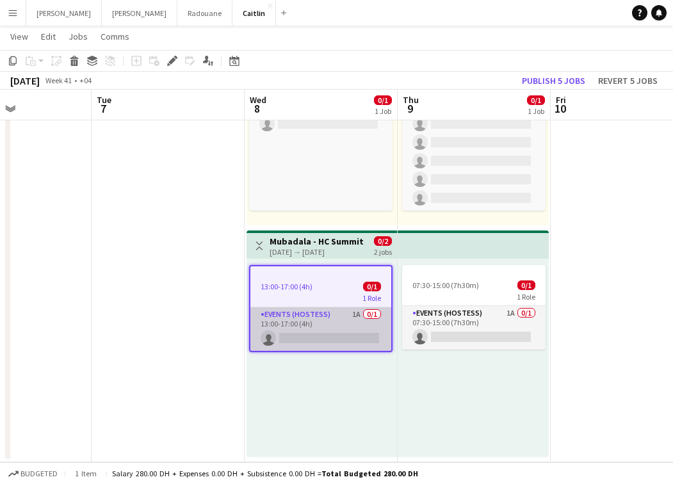
click at [339, 320] on app-card-role "Events (Hostess) 1A 0/1 13:00-17:00 (4h) single-neutral-actions" at bounding box center [320, 329] width 141 height 44
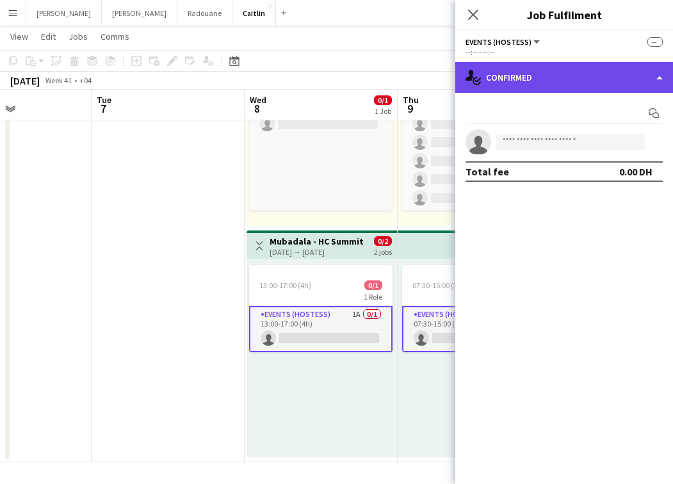
click at [588, 71] on div "single-neutral-actions-check-2 Confirmed" at bounding box center [564, 77] width 218 height 31
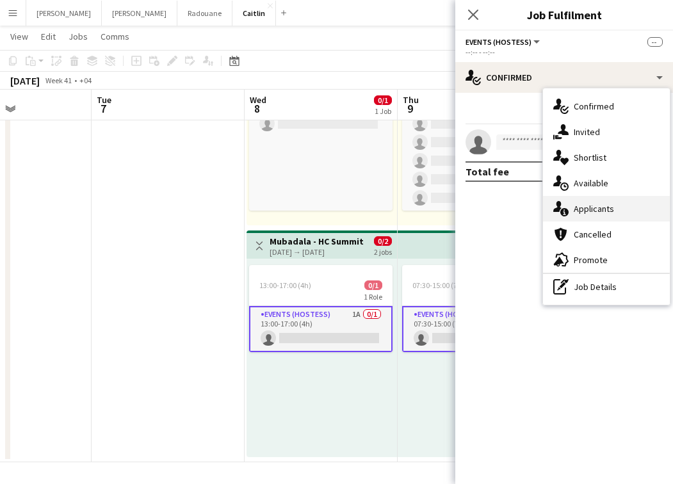
click at [606, 202] on div "single-neutral-actions-information Applicants" at bounding box center [606, 209] width 127 height 26
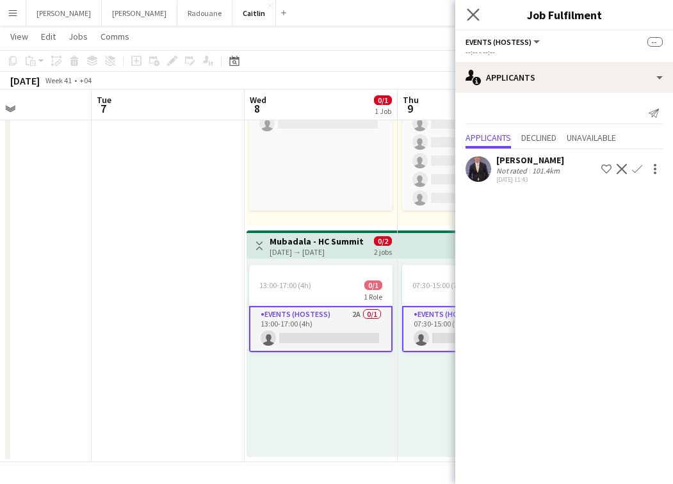
click at [473, 8] on app-icon "Close pop-in" at bounding box center [473, 15] width 19 height 19
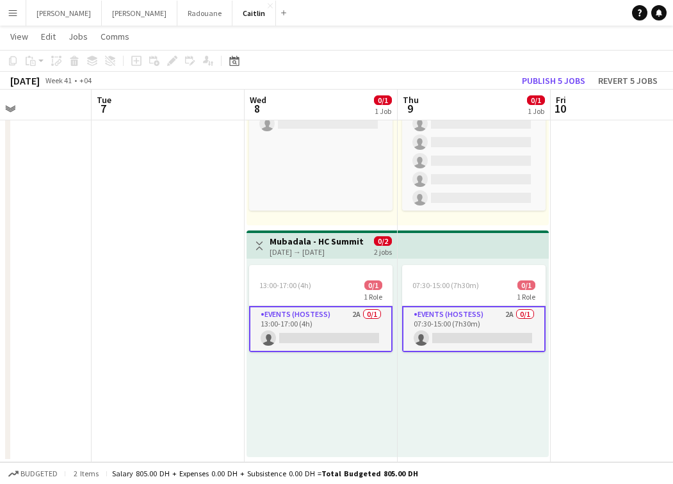
click at [344, 325] on app-card-role "Events (Hostess) 2A 0/1 13:00-17:00 (4h) single-neutral-actions" at bounding box center [320, 329] width 143 height 46
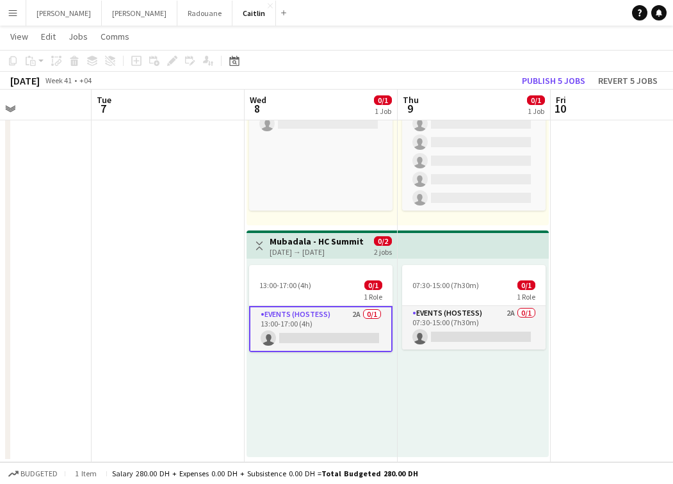
drag, startPoint x: 329, startPoint y: 331, endPoint x: 323, endPoint y: 305, distance: 27.0
click at [329, 332] on app-card-role "Events (Hostess) 2A 0/1 13:00-17:00 (4h) single-neutral-actions" at bounding box center [320, 329] width 143 height 46
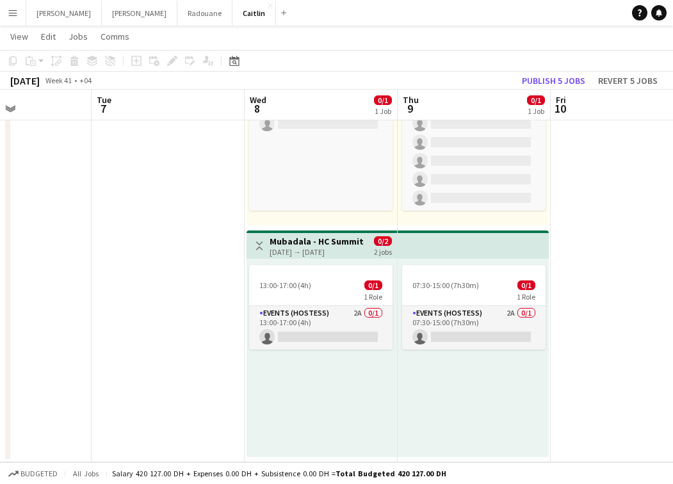
click at [325, 264] on div "13:00-17:00 (4h) 0/1 1 Role Events (Hostess) 2A 0/1 13:00-17:00 (4h) single-neu…" at bounding box center [322, 358] width 150 height 198
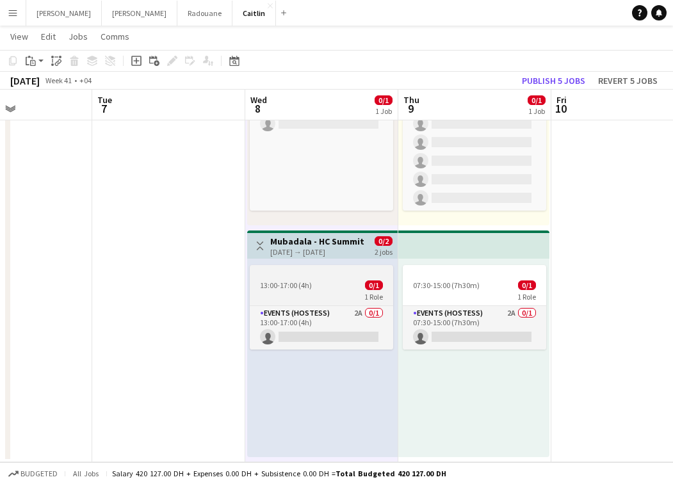
click at [337, 277] on app-job-card "13:00-17:00 (4h) 0/1 1 Role Events (Hostess) 2A 0/1 13:00-17:00 (4h) single-neu…" at bounding box center [321, 307] width 143 height 85
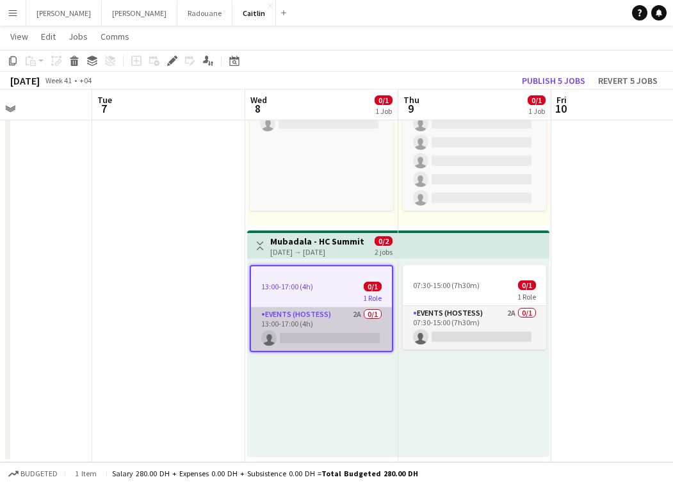
click at [375, 327] on app-card-role "Events (Hostess) 2A 0/1 13:00-17:00 (4h) single-neutral-actions" at bounding box center [321, 329] width 141 height 44
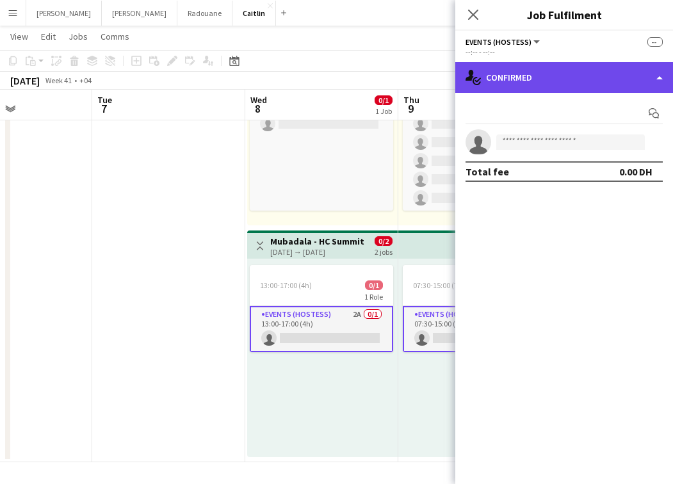
click at [578, 79] on div "single-neutral-actions-check-2 Confirmed" at bounding box center [564, 77] width 218 height 31
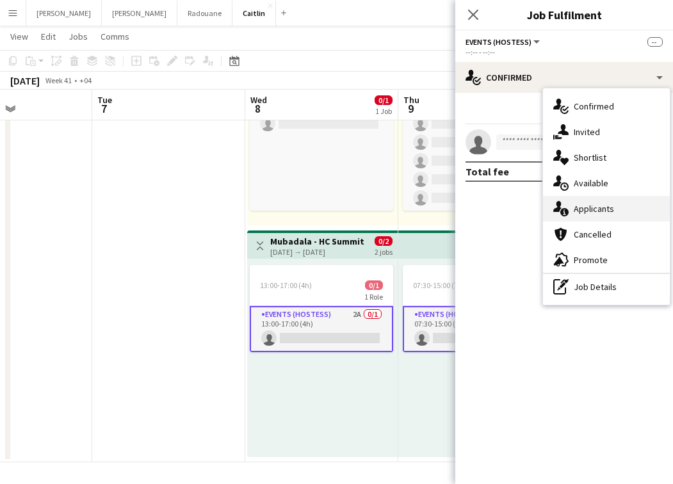
click at [592, 213] on span "Applicants" at bounding box center [594, 209] width 40 height 12
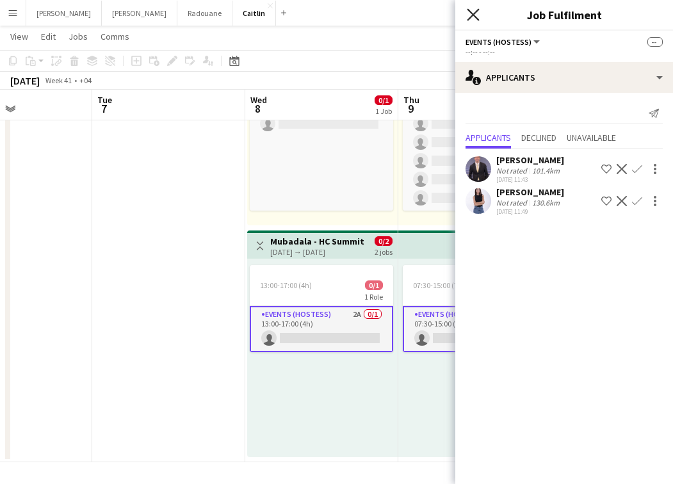
click at [470, 13] on icon "Close pop-in" at bounding box center [473, 14] width 12 height 12
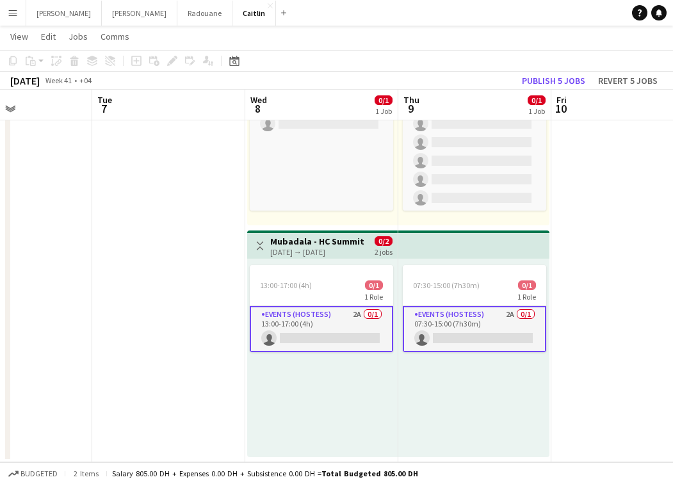
scroll to position [36, 0]
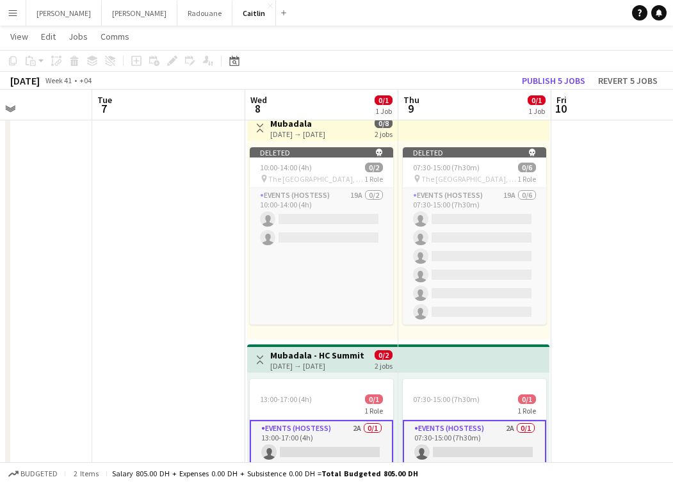
click at [326, 436] on app-card-role "Events (Hostess) 2A 0/1 13:00-17:00 (4h) single-neutral-actions" at bounding box center [321, 443] width 143 height 46
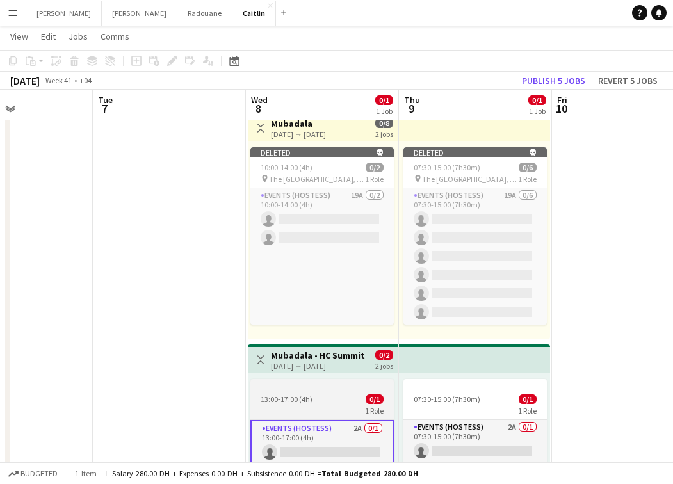
click at [336, 405] on div "1 Role" at bounding box center [321, 410] width 143 height 10
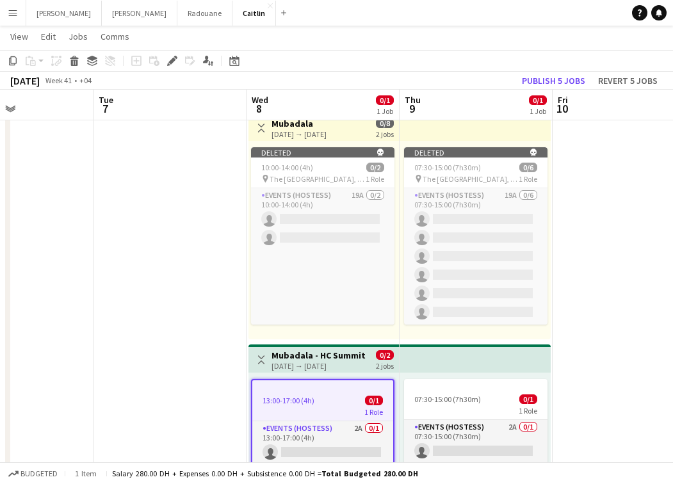
click at [353, 355] on h3 "Mubadala - HC Summit" at bounding box center [318, 356] width 94 height 12
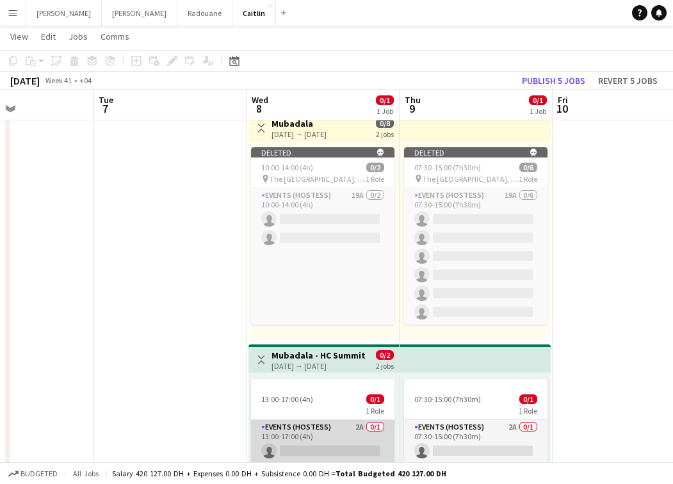
click at [339, 430] on app-card-role "Events (Hostess) 2A 0/1 13:00-17:00 (4h) single-neutral-actions" at bounding box center [322, 442] width 143 height 44
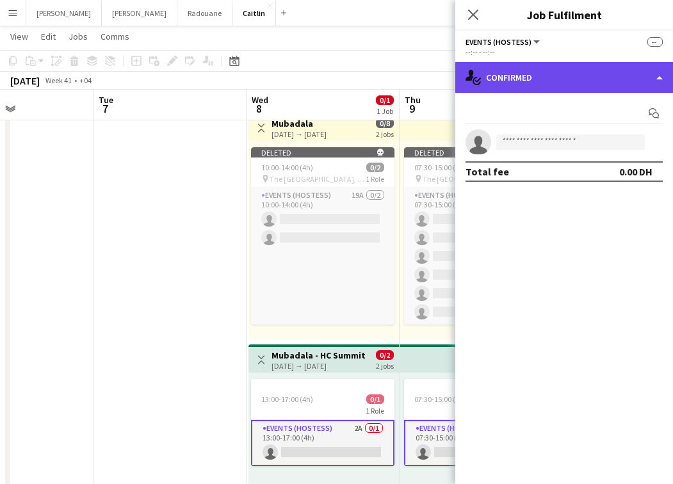
click at [549, 72] on div "single-neutral-actions-check-2 Confirmed" at bounding box center [564, 77] width 218 height 31
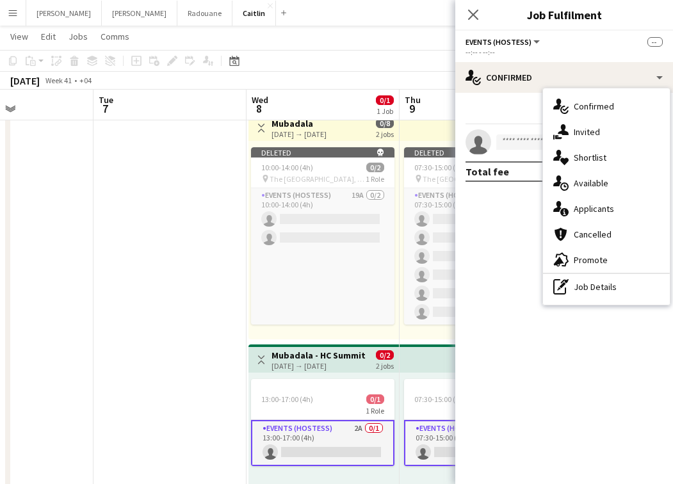
click at [591, 202] on div "single-neutral-actions-information Applicants" at bounding box center [606, 209] width 127 height 26
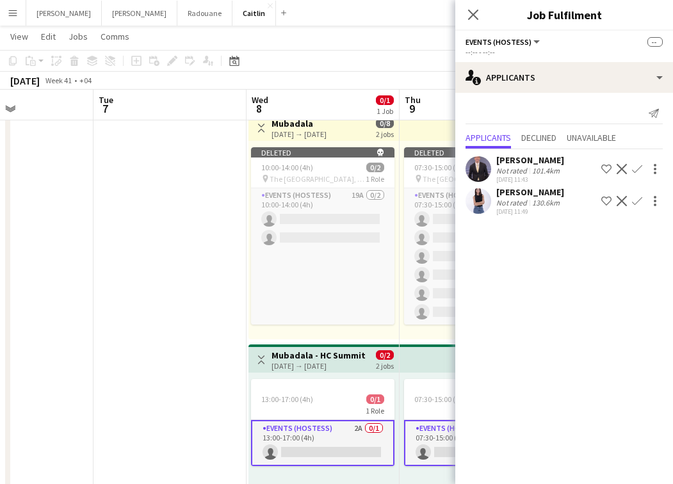
click at [472, 13] on icon at bounding box center [473, 15] width 10 height 10
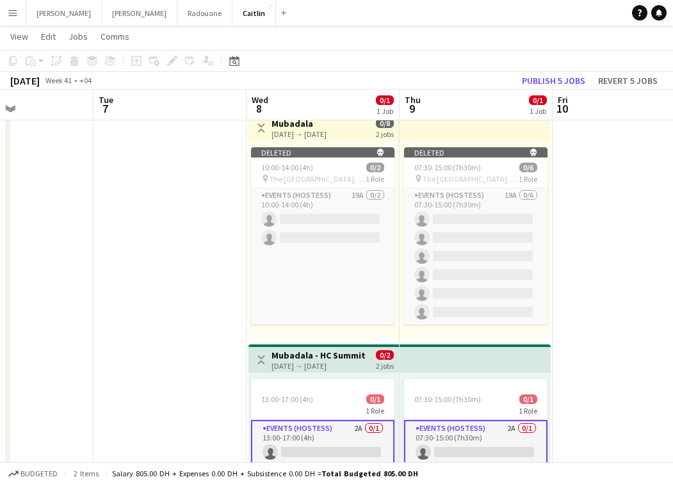
click at [634, 1] on app-navbar "Menu Boards Boards Boards All jobs Status Workforce Workforce My Workforce Recr…" at bounding box center [336, 13] width 673 height 26
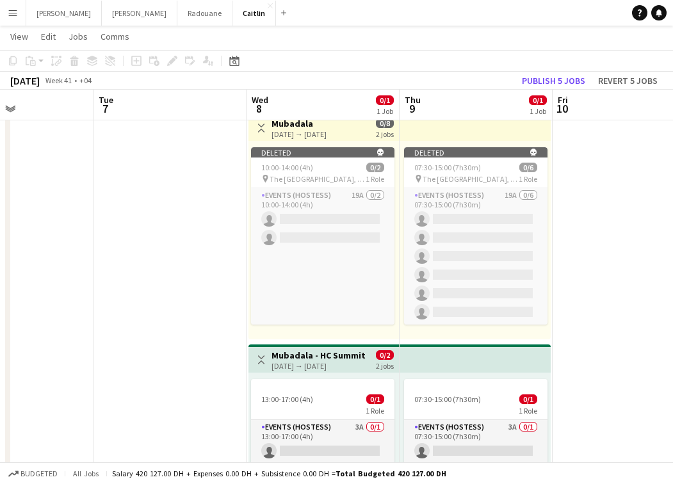
click at [19, 3] on button "Menu" at bounding box center [13, 13] width 26 height 26
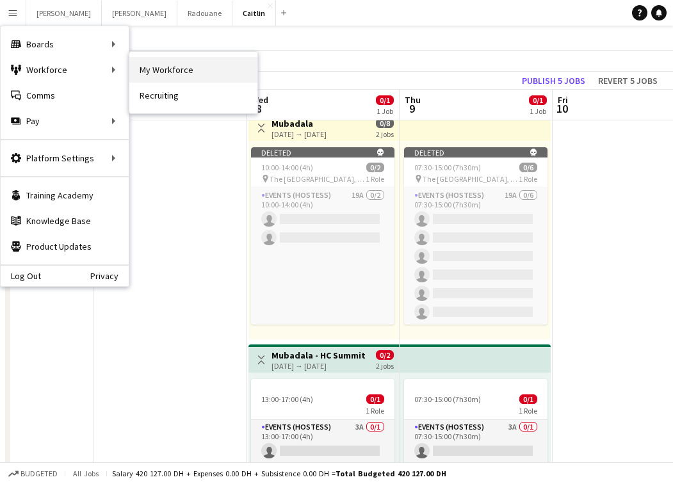
click at [141, 62] on link "My Workforce" at bounding box center [193, 70] width 128 height 26
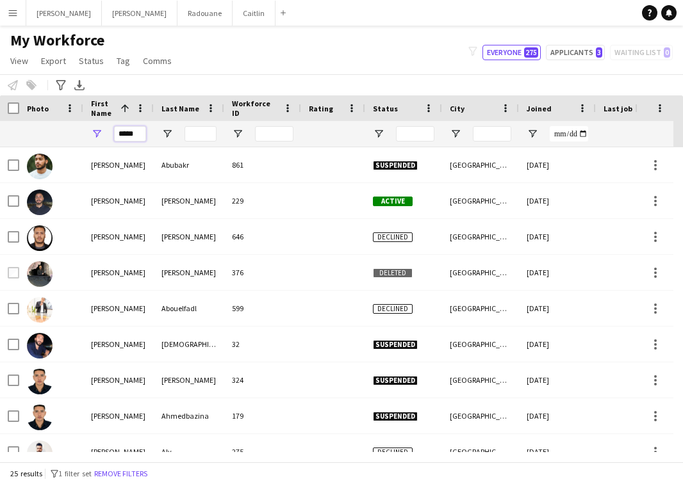
click at [132, 132] on input "*****" at bounding box center [130, 133] width 32 height 15
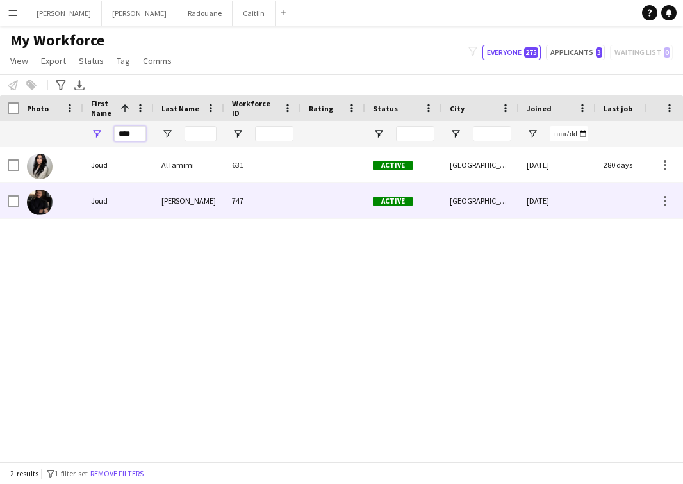
type input "****"
click at [122, 191] on div "Joud" at bounding box center [118, 200] width 70 height 35
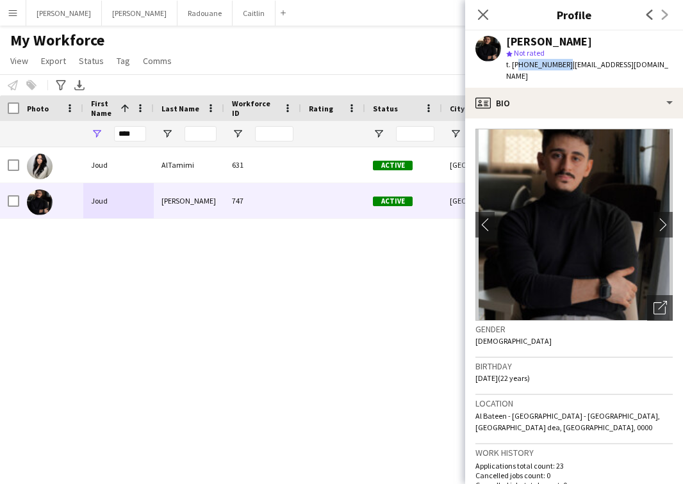
drag, startPoint x: 560, startPoint y: 64, endPoint x: 515, endPoint y: 63, distance: 45.5
click at [515, 63] on span "t. [PHONE_NUMBER]" at bounding box center [539, 65] width 67 height 10
drag, startPoint x: 512, startPoint y: 63, endPoint x: 563, endPoint y: 64, distance: 50.6
click at [563, 64] on div "t. [PHONE_NUMBER] | [EMAIL_ADDRESS][DOMAIN_NAME]" at bounding box center [589, 70] width 166 height 23
copy span "[PHONE_NUMBER]"
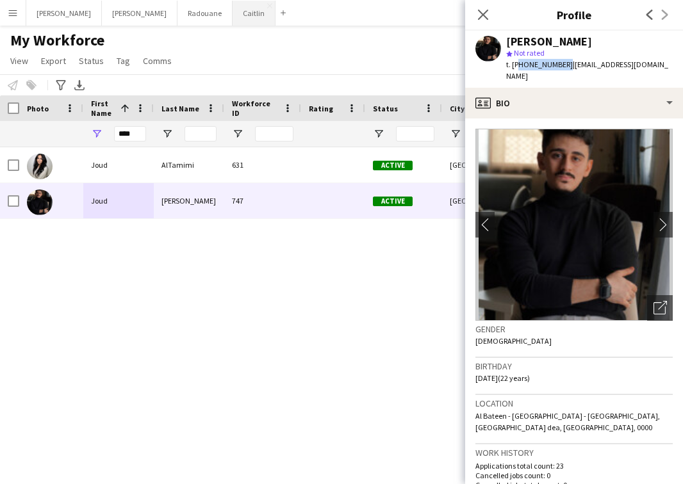
click at [232, 16] on button "[PERSON_NAME]" at bounding box center [253, 13] width 43 height 25
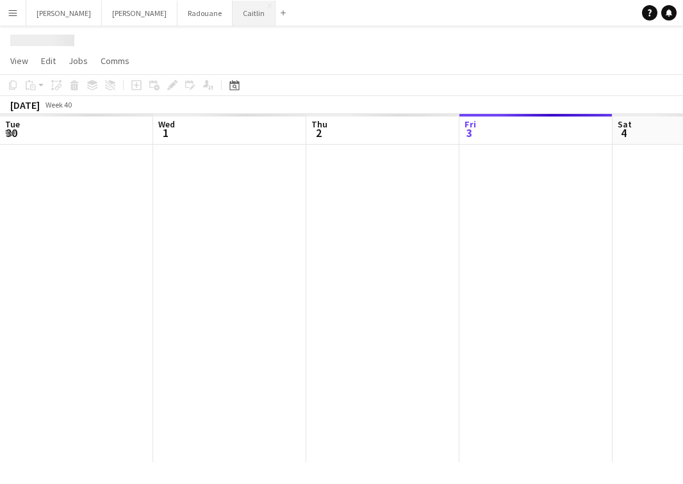
scroll to position [0, 306]
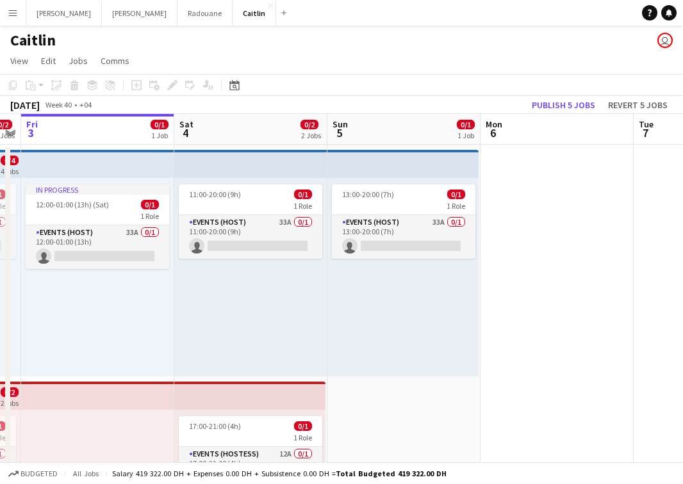
drag, startPoint x: 403, startPoint y: 313, endPoint x: 213, endPoint y: 318, distance: 190.2
click at [213, 318] on app-calendar-viewport "Tue 30 Wed 1 Thu 2 0/2 2 Jobs Fri 3 0/1 1 Job Sat 4 0/2 2 Jobs Sun 5 0/1 1 Job …" at bounding box center [341, 363] width 683 height 499
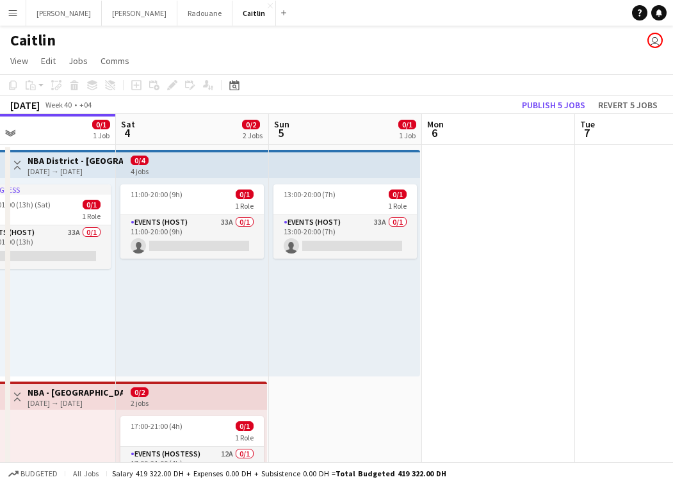
scroll to position [0, 492]
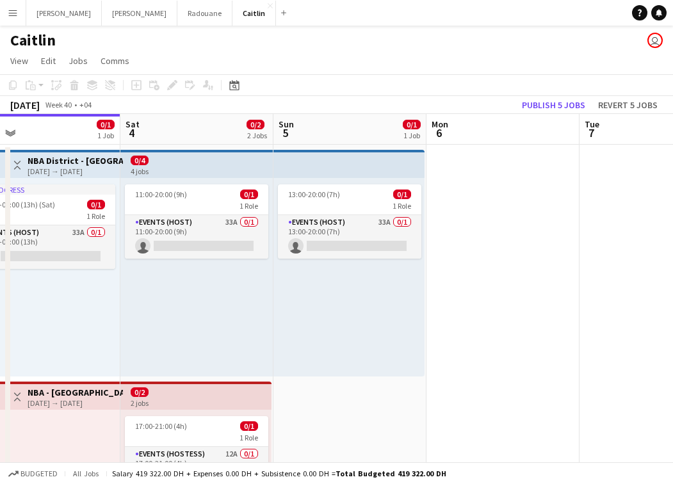
drag, startPoint x: 393, startPoint y: 329, endPoint x: 562, endPoint y: 323, distance: 169.1
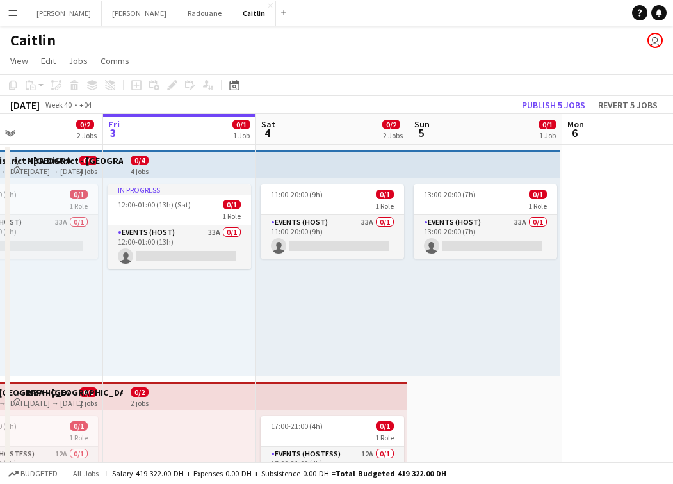
drag, startPoint x: 460, startPoint y: 289, endPoint x: 282, endPoint y: 307, distance: 178.3
click at [286, 305] on app-calendar-viewport "Tue 30 Wed 1 Thu 2 0/2 2 Jobs Fri 3 0/1 1 Job Sat 4 0/2 2 Jobs Sun 5 0/1 1 Job …" at bounding box center [336, 363] width 673 height 499
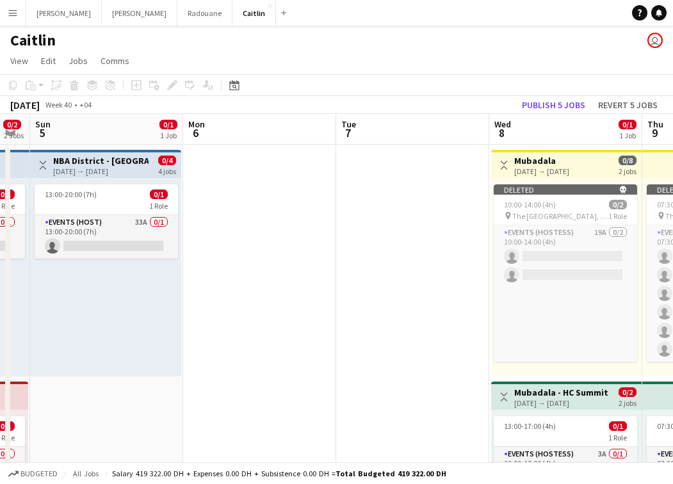
scroll to position [0, 556]
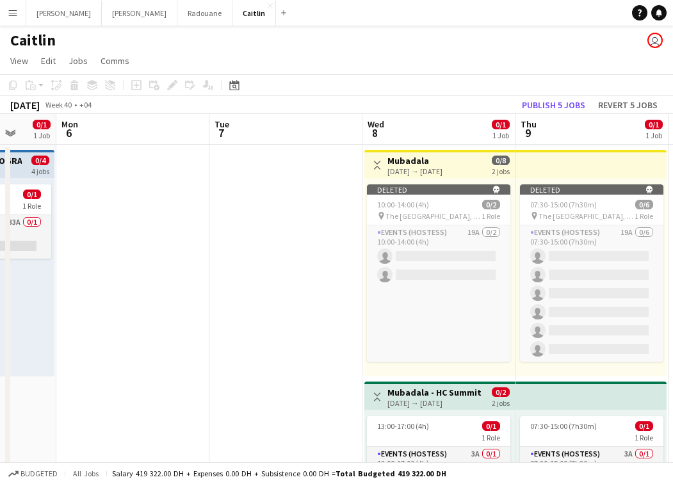
drag, startPoint x: 485, startPoint y: 311, endPoint x: 286, endPoint y: 311, distance: 199.1
click at [286, 311] on app-calendar-viewport "Thu 2 0/2 2 Jobs Fri 3 0/1 1 Job Sat 4 0/2 2 Jobs Sun 5 0/1 1 Job Mon 6 Tue 7 W…" at bounding box center [336, 363] width 673 height 499
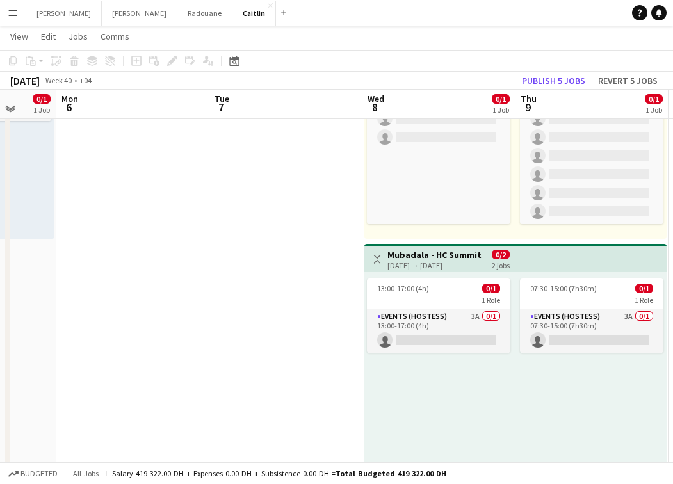
scroll to position [136, 0]
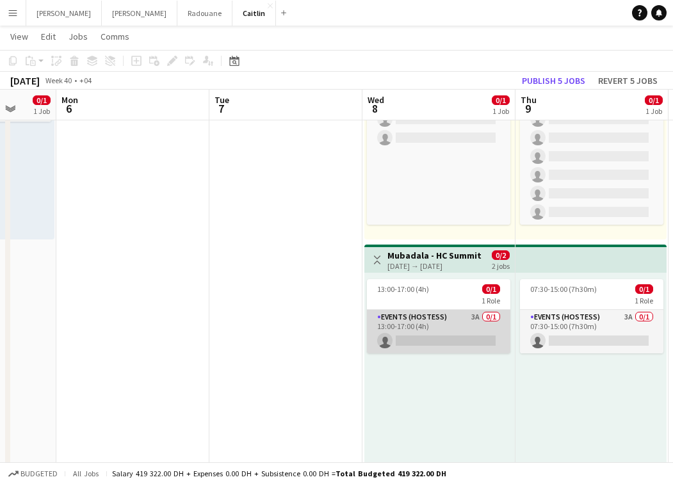
click at [432, 331] on app-card-role "Events (Hostess) 3A 0/1 13:00-17:00 (4h) single-neutral-actions" at bounding box center [438, 332] width 143 height 44
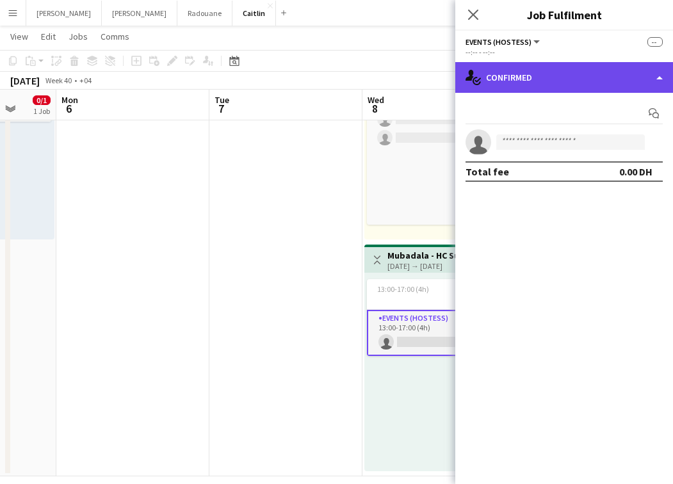
click at [583, 75] on div "single-neutral-actions-check-2 Confirmed" at bounding box center [564, 77] width 218 height 31
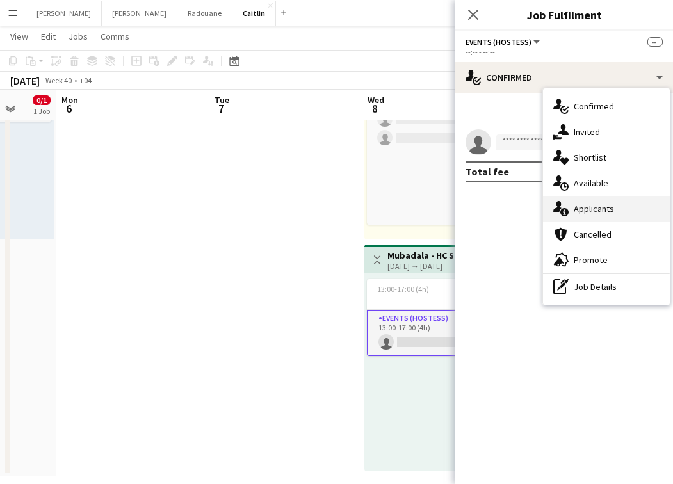
click at [600, 207] on span "Applicants" at bounding box center [594, 209] width 40 height 12
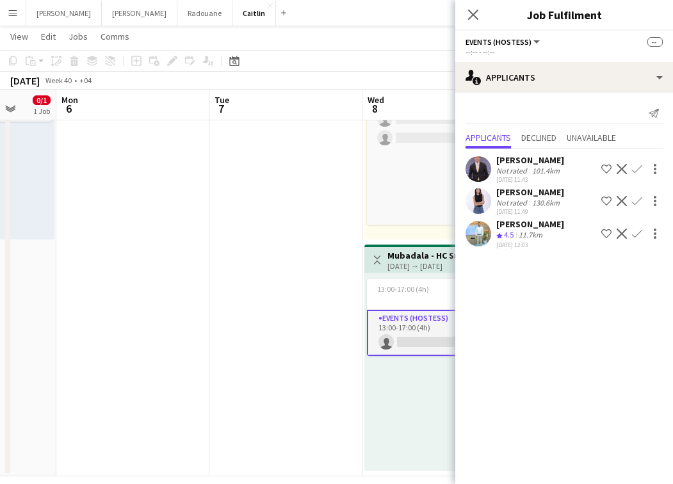
click at [17, 5] on button "Menu" at bounding box center [13, 13] width 26 height 26
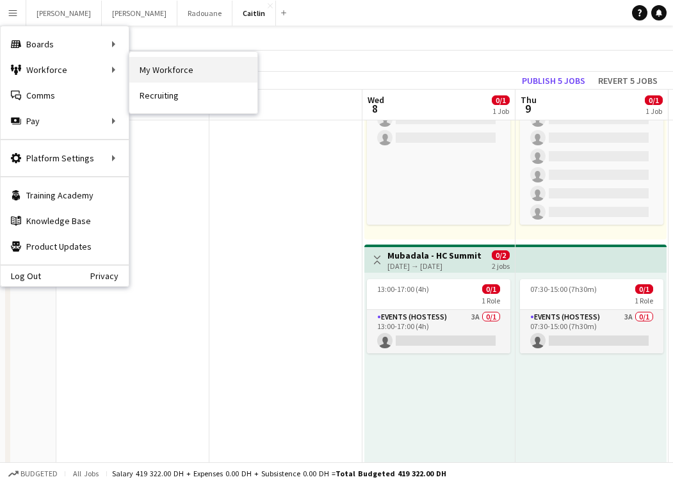
click at [165, 63] on link "My Workforce" at bounding box center [193, 70] width 128 height 26
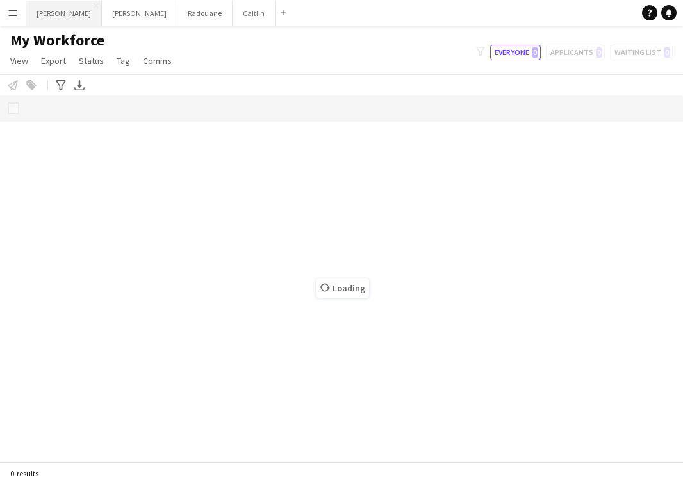
click at [26, 12] on button "[PERSON_NAME]" at bounding box center [64, 13] width 76 height 25
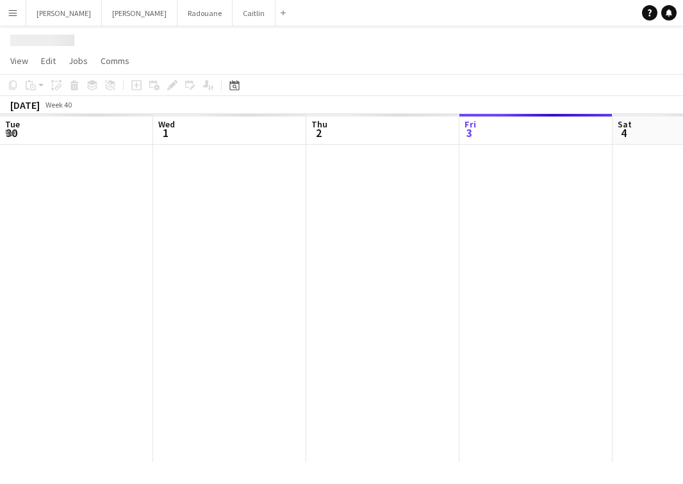
scroll to position [0, 306]
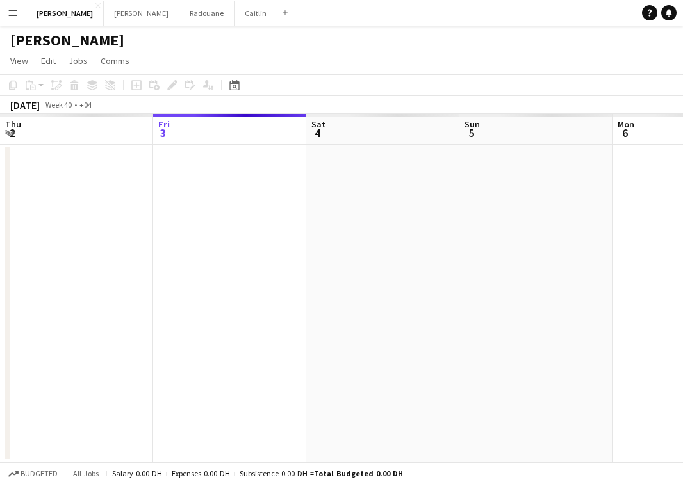
click at [16, 17] on app-icon "Menu" at bounding box center [13, 13] width 10 height 10
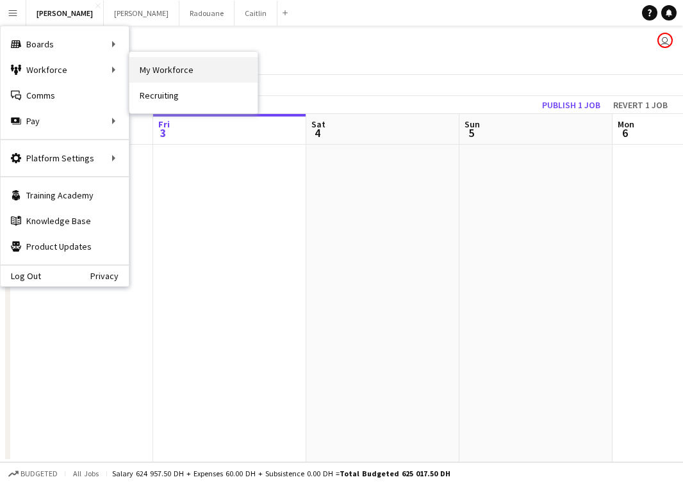
click at [161, 75] on link "My Workforce" at bounding box center [193, 70] width 128 height 26
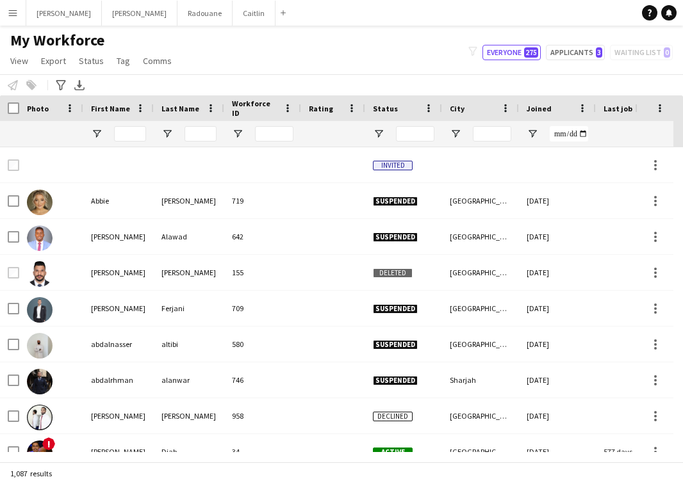
type input "****"
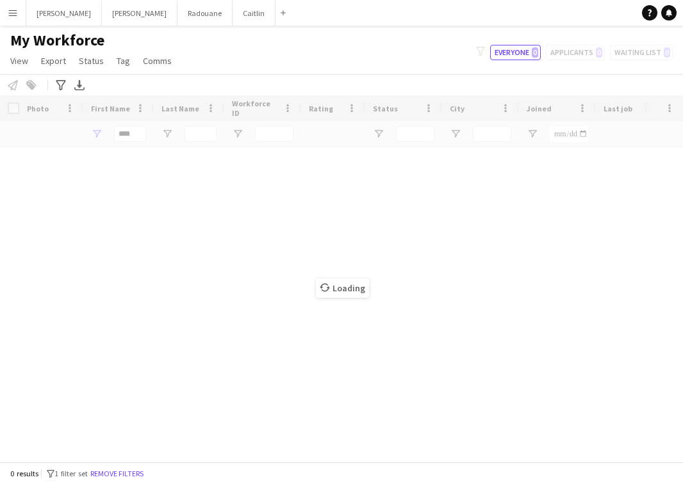
click at [17, 24] on button "Menu" at bounding box center [13, 13] width 26 height 26
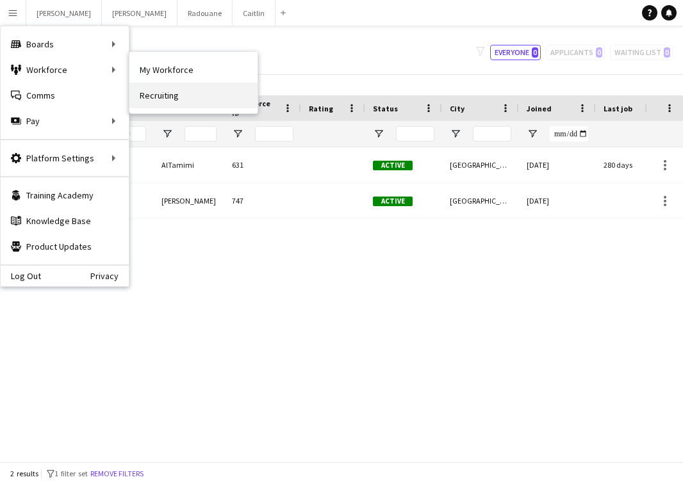
click at [172, 92] on link "Recruiting" at bounding box center [193, 96] width 128 height 26
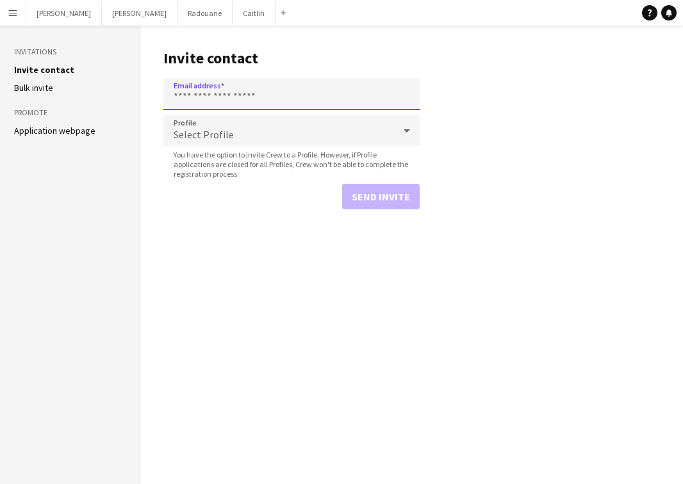
click at [264, 102] on input "Email address" at bounding box center [291, 94] width 256 height 32
type input "**********"
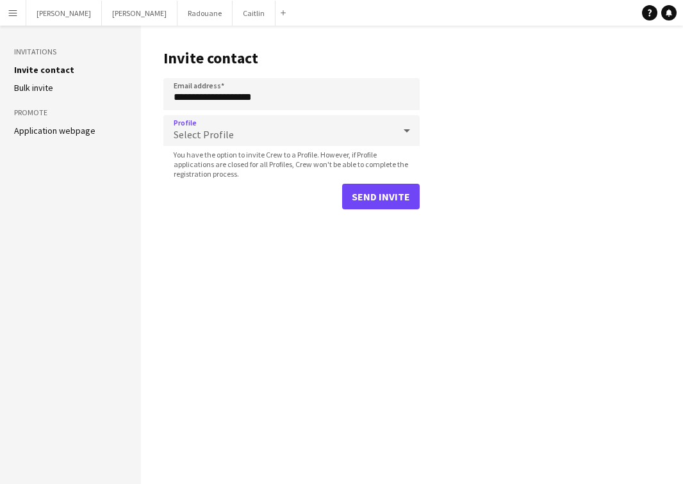
click at [274, 126] on div "Select Profile" at bounding box center [278, 130] width 231 height 31
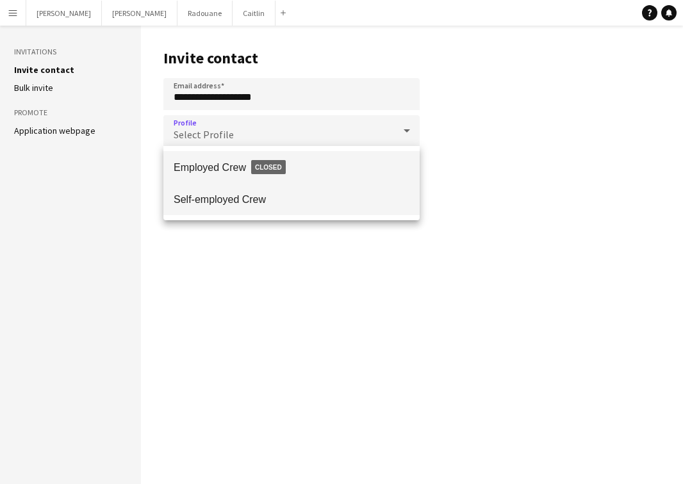
click at [279, 188] on mat-option "Self-employed Crew" at bounding box center [291, 199] width 256 height 32
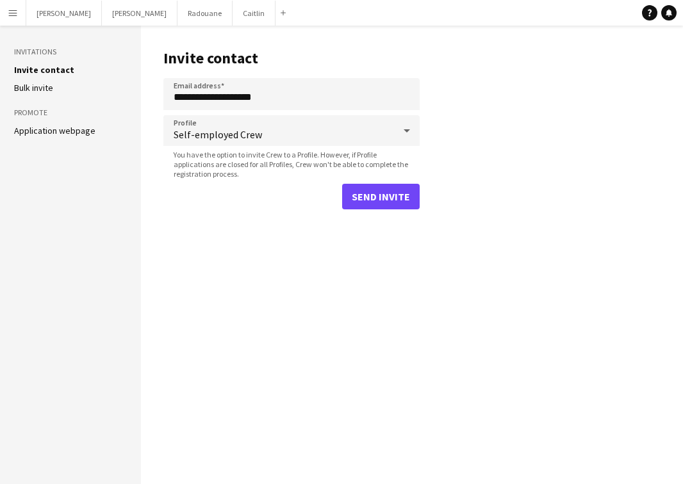
click at [407, 198] on button "Send invite" at bounding box center [380, 197] width 77 height 26
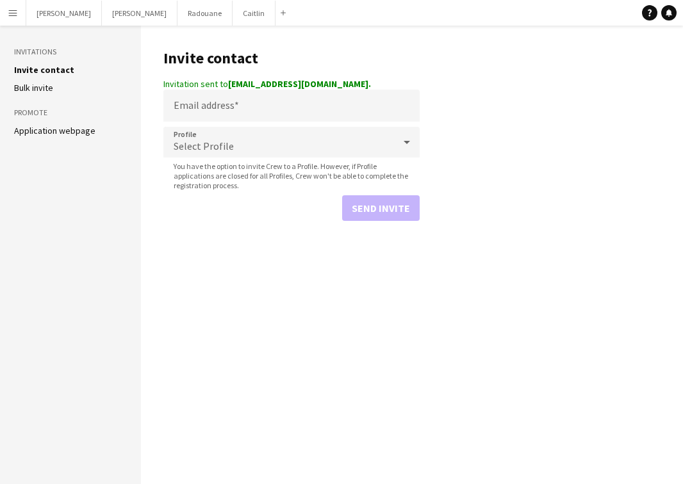
click at [438, 156] on main "Invite contact Invitation sent to [EMAIL_ADDRESS][DOMAIN_NAME]. Email address P…" at bounding box center [412, 255] width 542 height 458
click at [232, 15] on button "[PERSON_NAME]" at bounding box center [253, 13] width 43 height 25
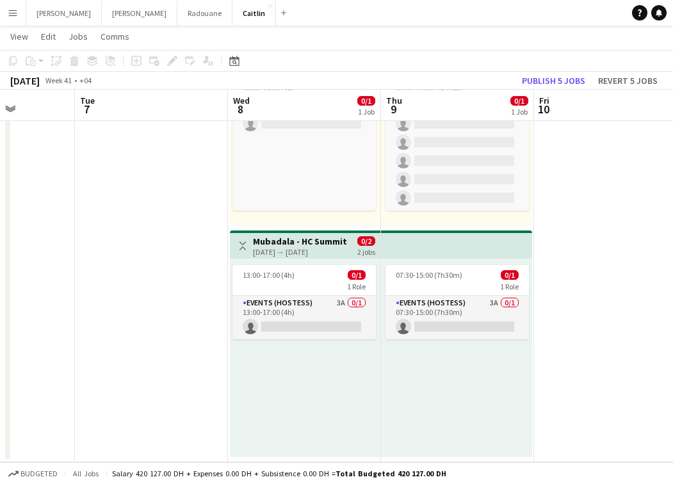
scroll to position [150, 0]
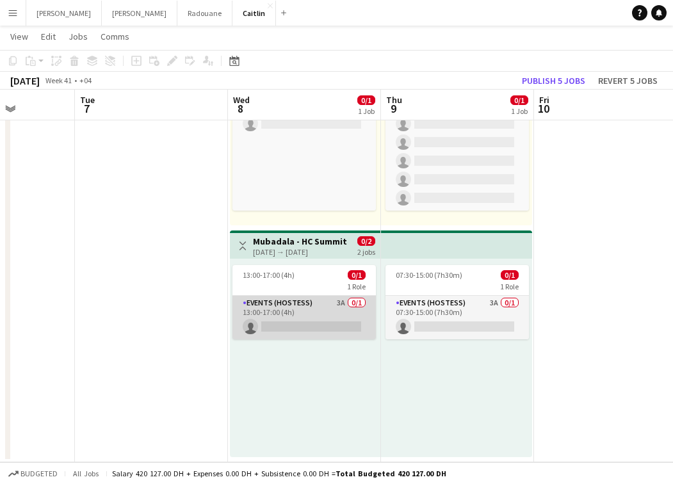
click at [320, 323] on app-card-role "Events (Hostess) 3A 0/1 13:00-17:00 (4h) single-neutral-actions" at bounding box center [303, 318] width 143 height 44
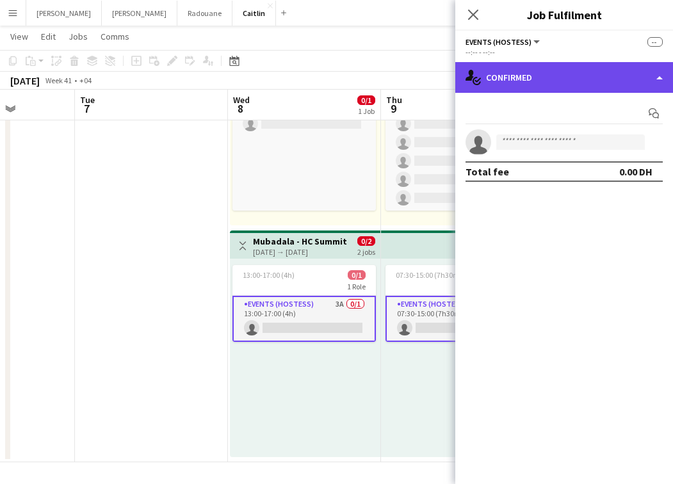
click at [577, 84] on div "single-neutral-actions-check-2 Confirmed" at bounding box center [564, 77] width 218 height 31
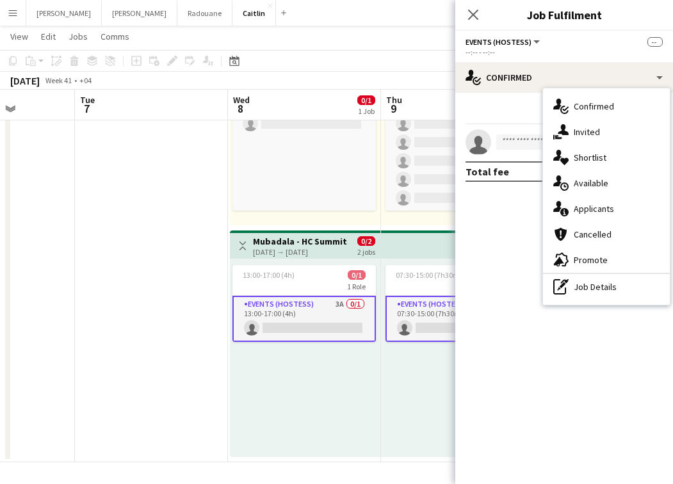
click at [607, 204] on span "Applicants" at bounding box center [594, 209] width 40 height 12
